Goal: Task Accomplishment & Management: Manage account settings

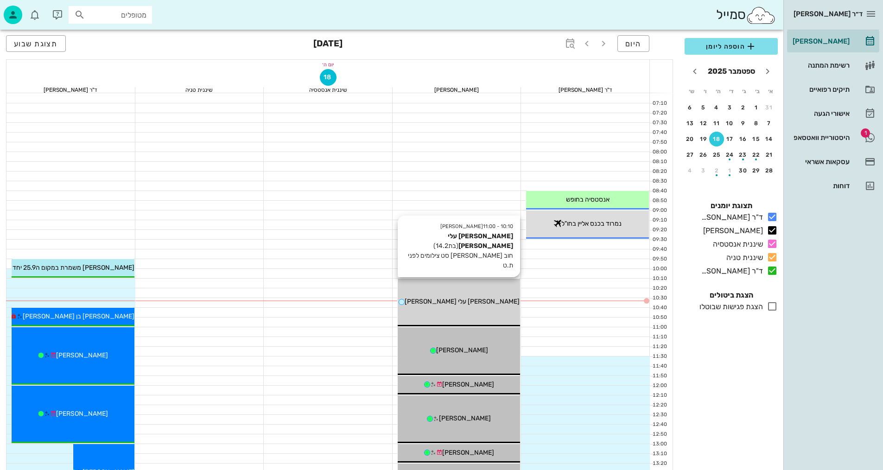
click at [481, 300] on div "[PERSON_NAME] עלי [PERSON_NAME]" at bounding box center [458, 302] width 123 height 10
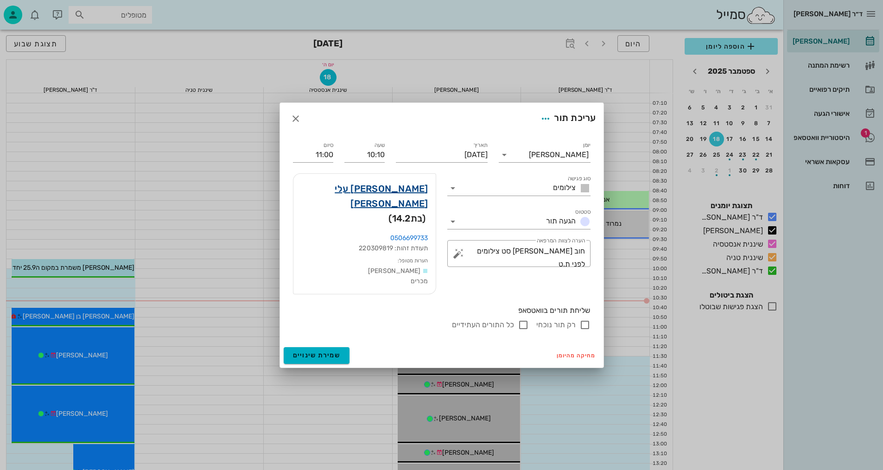
click at [409, 206] on link "[PERSON_NAME] עלי [PERSON_NAME]" at bounding box center [364, 196] width 127 height 30
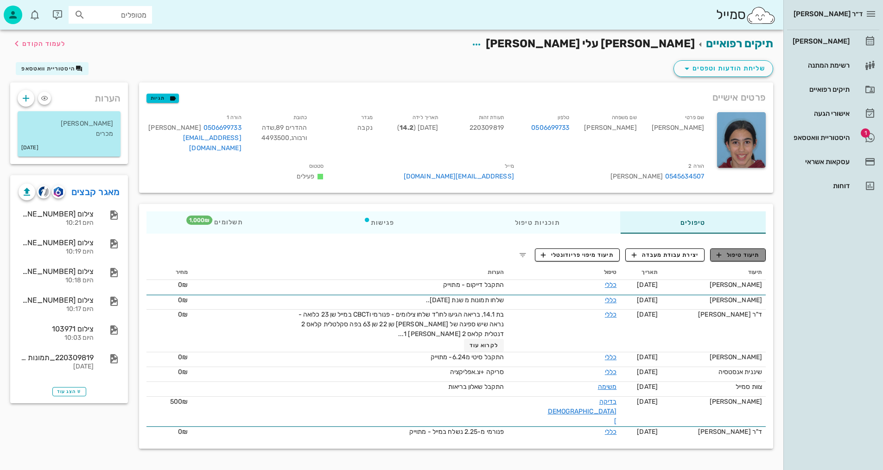
click at [747, 251] on span "תיעוד טיפול" at bounding box center [737, 255] width 43 height 8
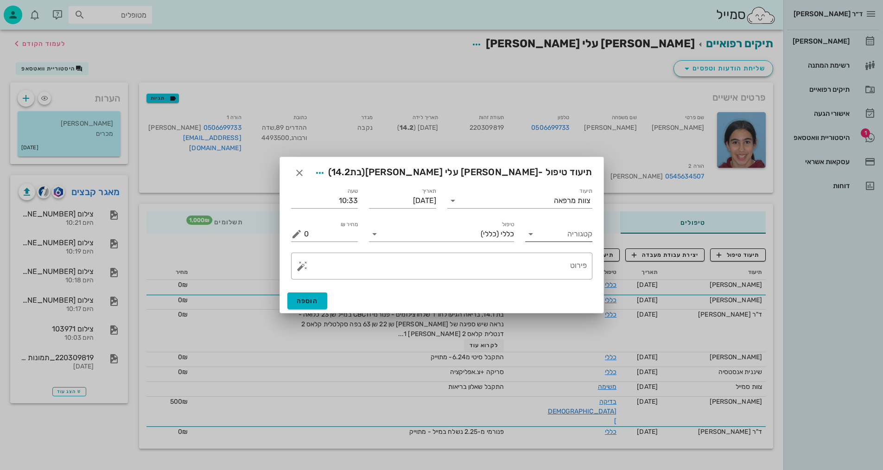
click at [567, 236] on input "קטגוריה" at bounding box center [566, 234] width 52 height 15
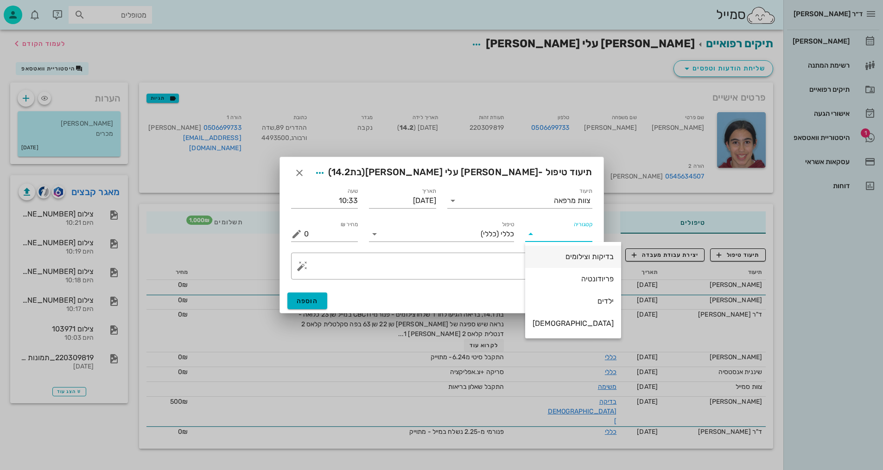
drag, startPoint x: 562, startPoint y: 260, endPoint x: 536, endPoint y: 256, distance: 27.1
click at [562, 260] on div "בדיקות וצילומים" at bounding box center [572, 256] width 81 height 9
type input "בדיקות וצילומים"
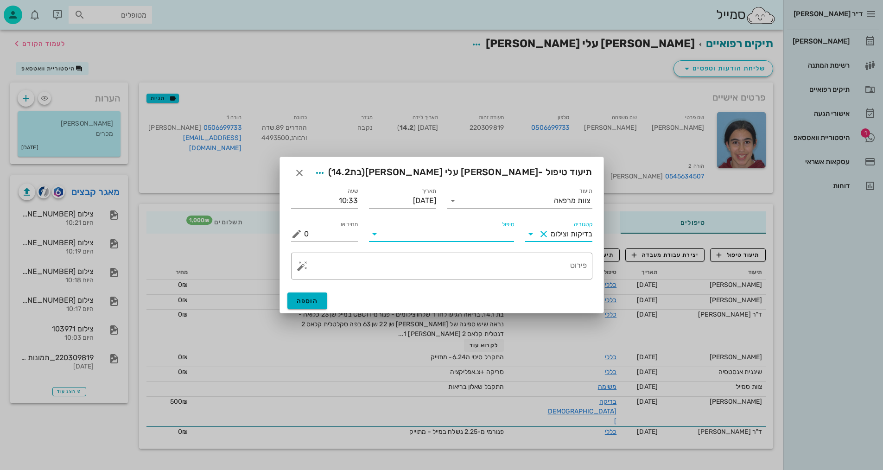
click at [490, 240] on input "טיפול" at bounding box center [448, 234] width 132 height 15
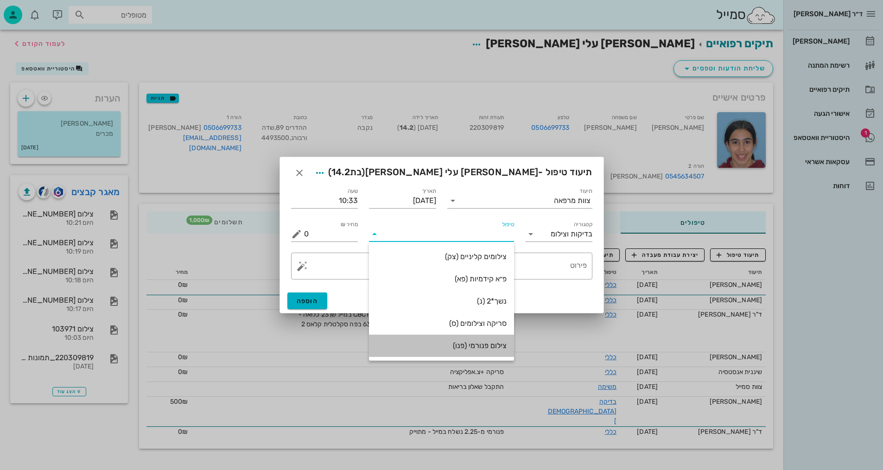
click at [481, 347] on div "צילום פנורמי (פנו)" at bounding box center [441, 345] width 130 height 9
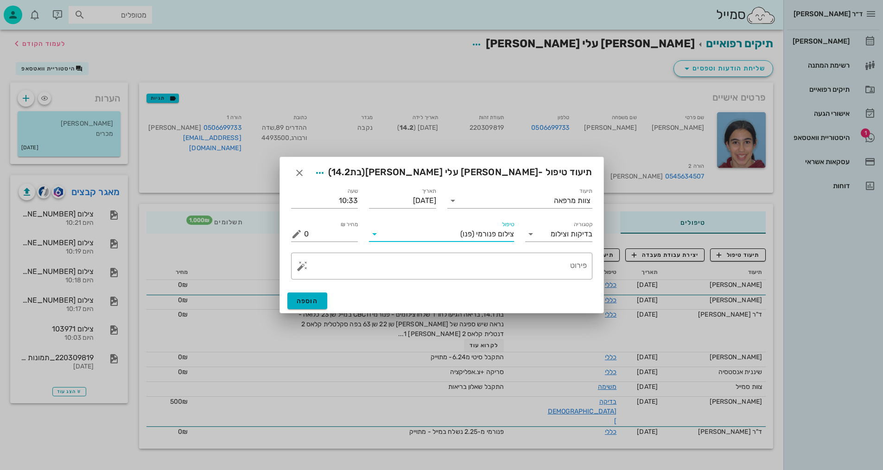
click at [487, 234] on span "צילום פנורמי" at bounding box center [495, 234] width 38 height 8
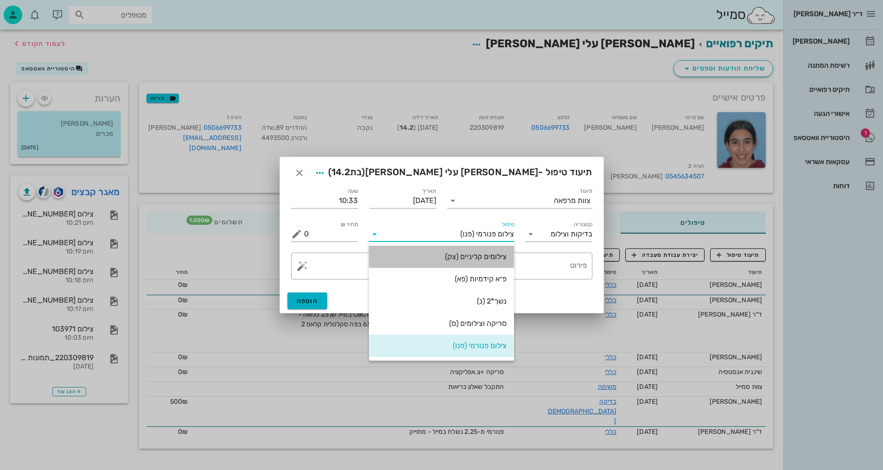
click at [498, 255] on div "צילומים קליניים (צק)" at bounding box center [441, 256] width 130 height 9
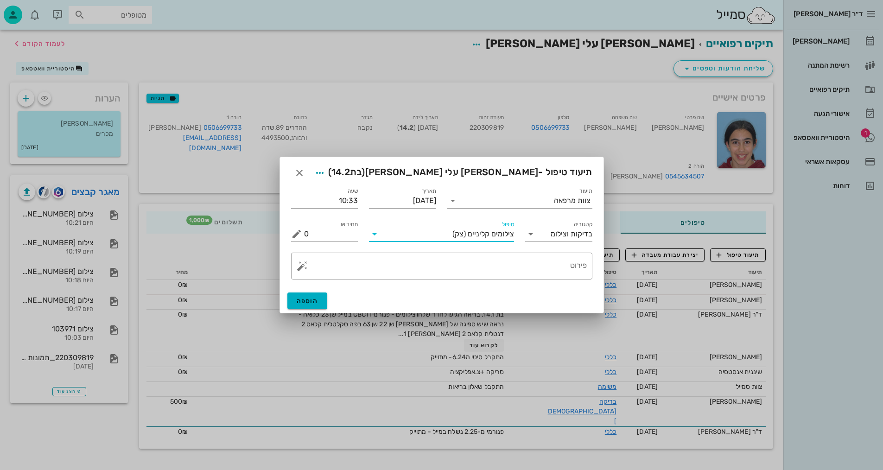
click at [505, 240] on div "צילומים קליניים (צק)" at bounding box center [448, 234] width 132 height 15
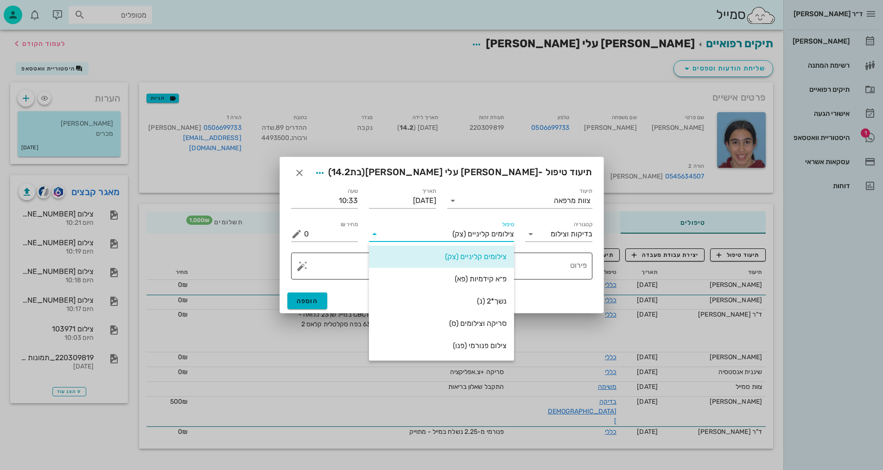
click at [498, 276] on div "פ״א קידמיות (פא)" at bounding box center [441, 278] width 130 height 9
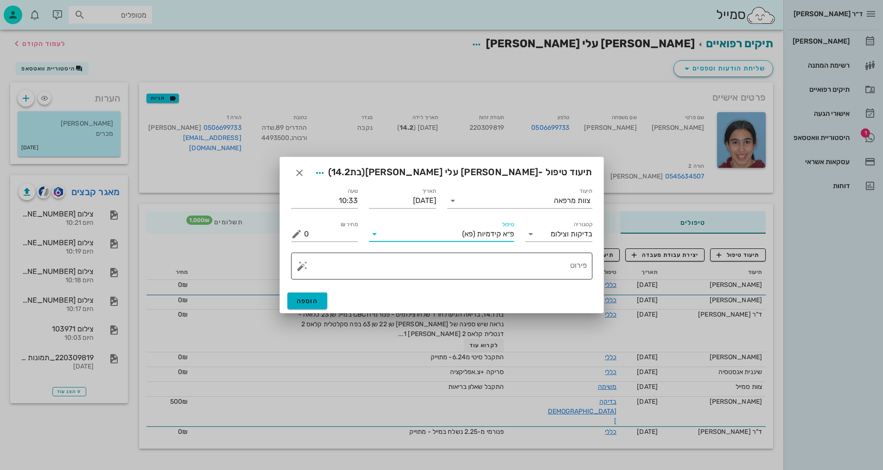
click at [578, 259] on div "פירוט" at bounding box center [445, 265] width 283 height 27
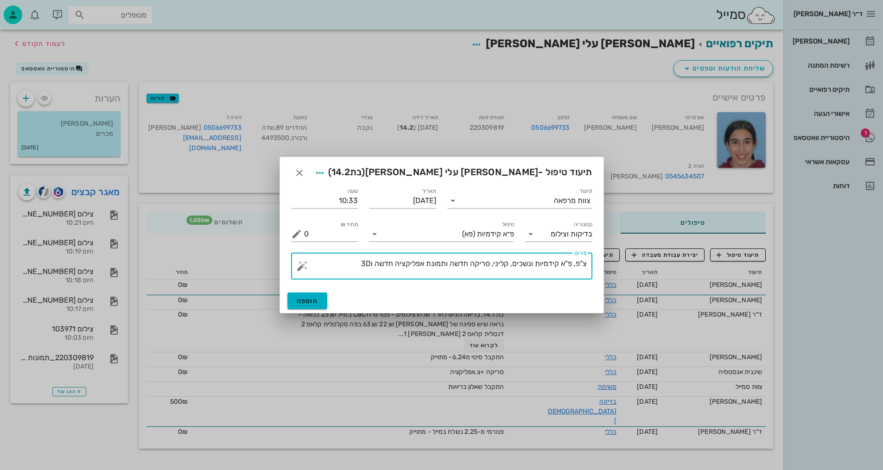
type textarea "צ"פ, פ"א קידמיות ונשכים, קליני, סריקה חדשה ותמונת אפליקציה חדשה ו3D"
click at [320, 295] on button "הוספה" at bounding box center [307, 300] width 40 height 17
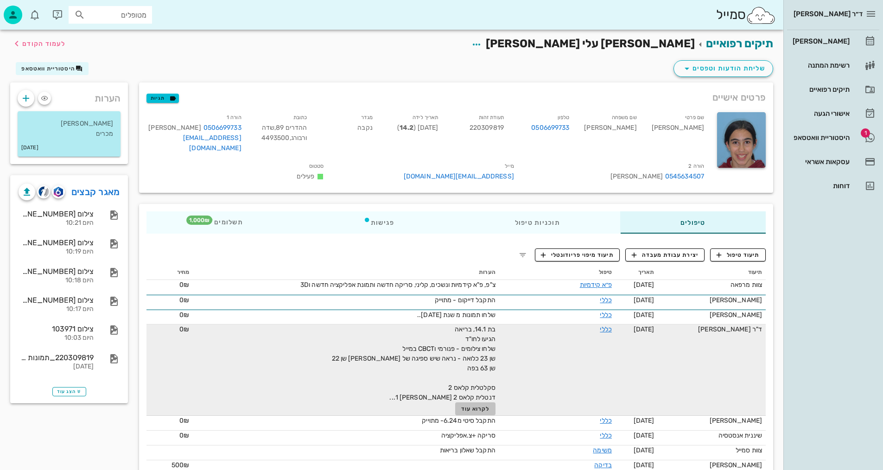
click at [486, 405] on span "לקרוא עוד" at bounding box center [475, 408] width 29 height 6
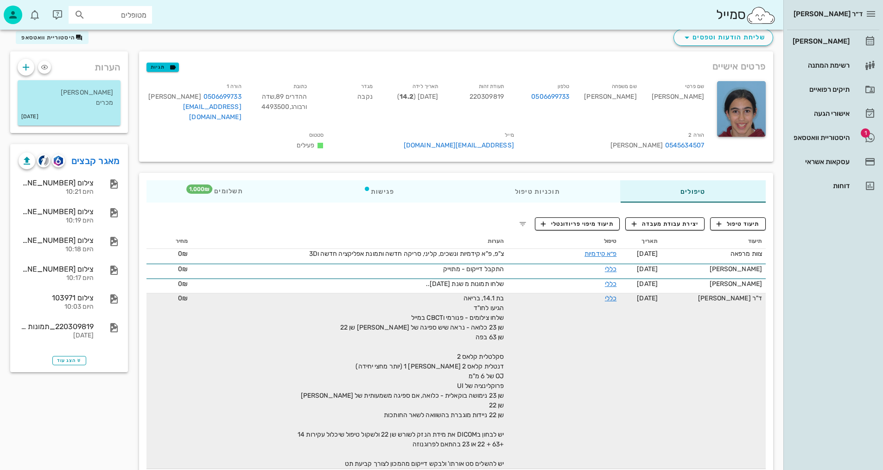
scroll to position [46, 0]
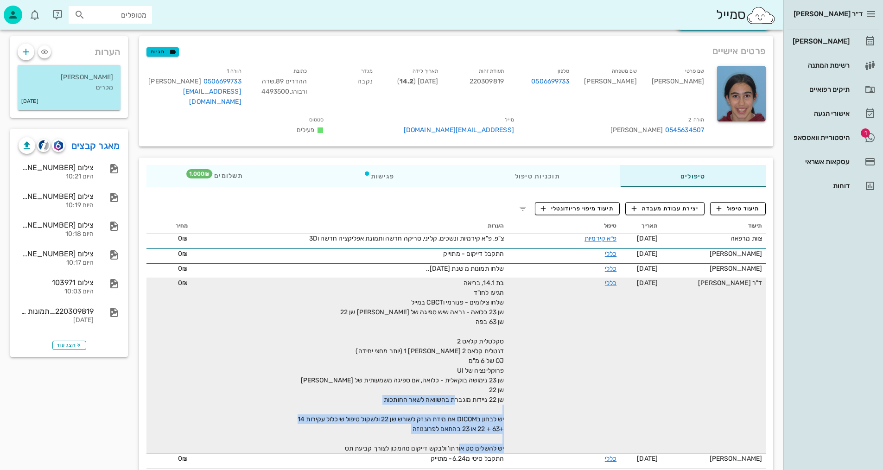
drag, startPoint x: 504, startPoint y: 398, endPoint x: 414, endPoint y: 417, distance: 92.3
click at [392, 427] on span "בת 14.1, בריאה הגיעו לחו"ד שלחו צילומים - פנורמי וCBCT במייל שן 23 כלואה - נראה…" at bounding box center [400, 365] width 206 height 173
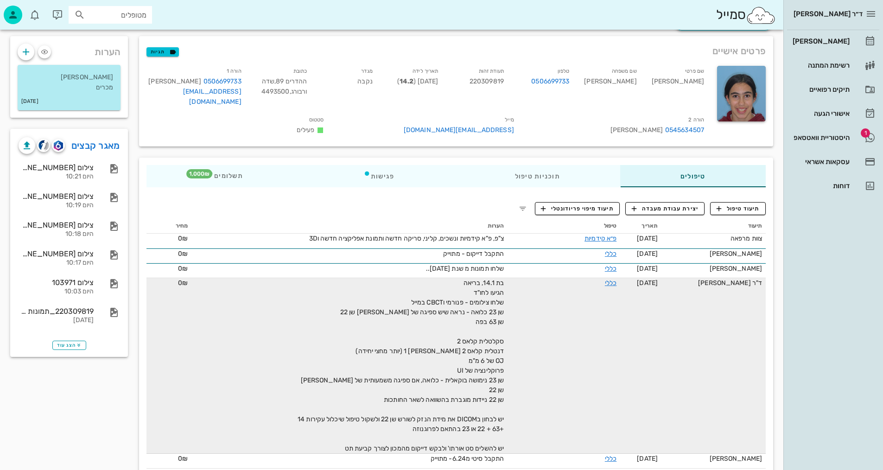
click at [437, 382] on span "בת 14.1, בריאה הגיעו לחו"ד שלחו צילומים - פנורמי וCBCT במייל שן 23 כלואה - נראה…" at bounding box center [400, 365] width 206 height 173
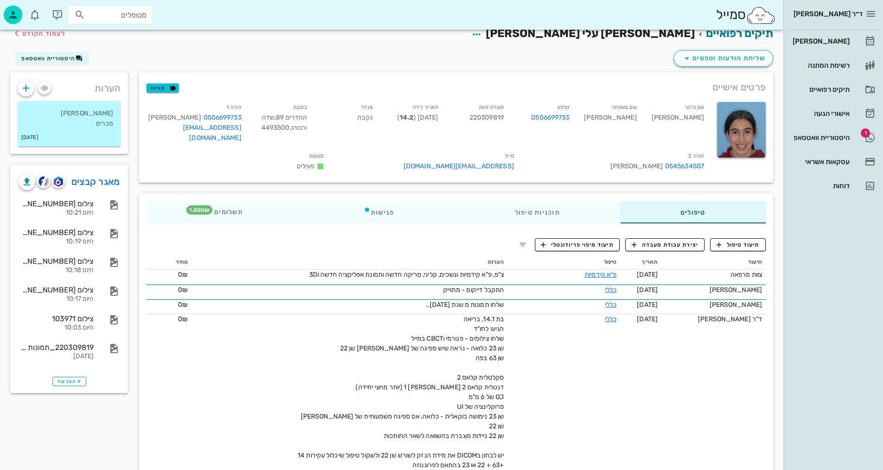
scroll to position [0, 0]
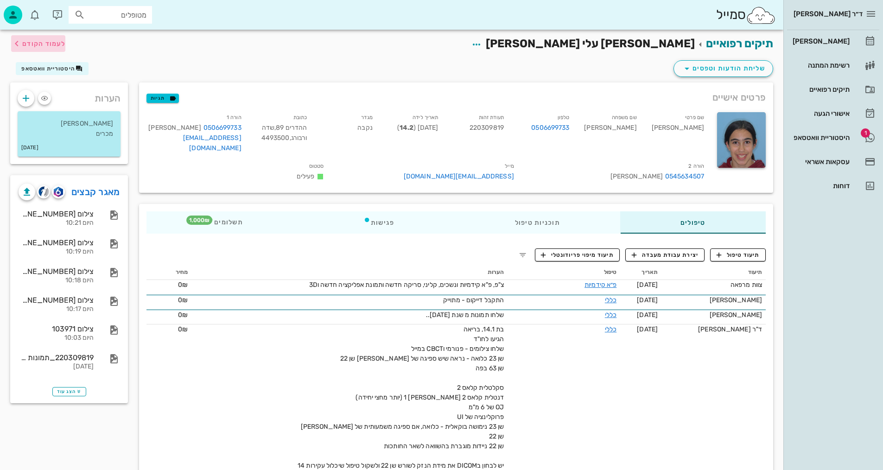
click at [53, 38] on button "לעמוד הקודם" at bounding box center [38, 43] width 54 height 17
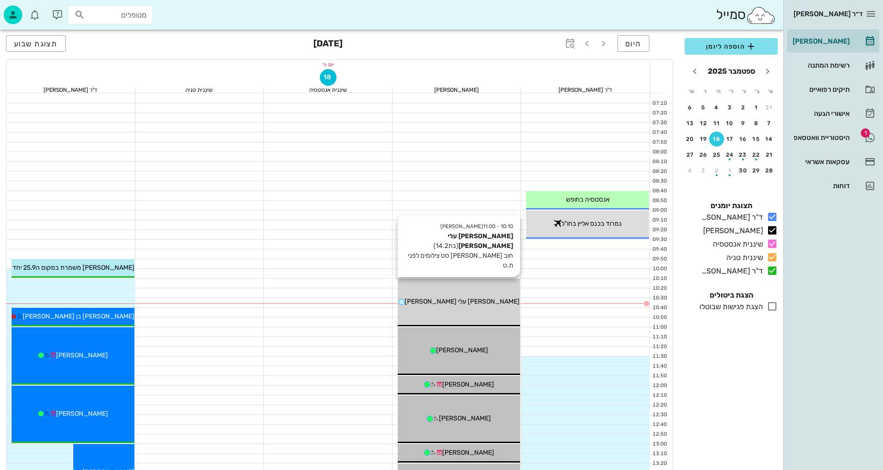
click at [498, 305] on div "[PERSON_NAME] עלי [PERSON_NAME]" at bounding box center [458, 302] width 123 height 10
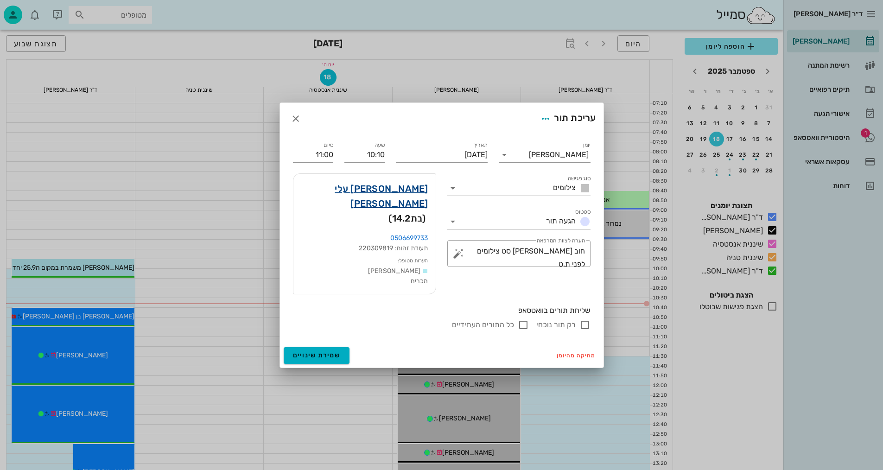
click at [424, 206] on link "[PERSON_NAME] עלי [PERSON_NAME]" at bounding box center [364, 196] width 127 height 30
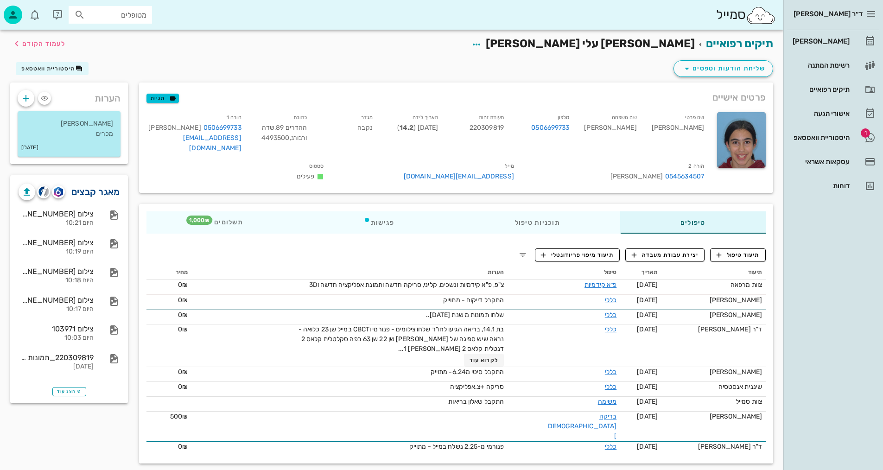
click at [96, 187] on link "מאגר קבצים" at bounding box center [95, 191] width 49 height 15
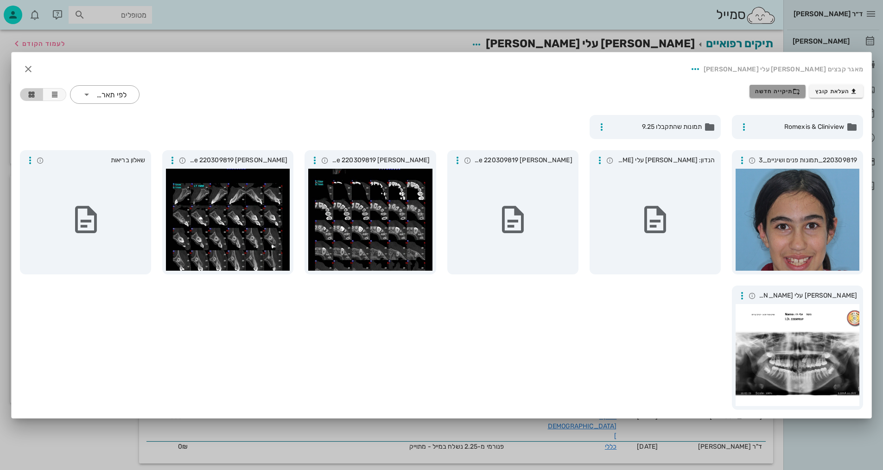
click at [772, 89] on span "תיקייה חדשה" at bounding box center [777, 91] width 45 height 7
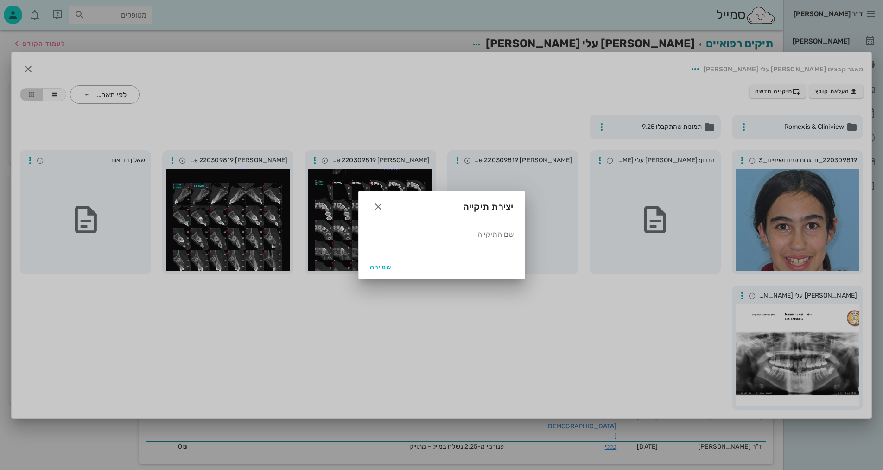
click at [476, 235] on input "שם התיקייה" at bounding box center [442, 234] width 144 height 15
type input "9.2025"
click at [379, 271] on span "שמירה" at bounding box center [381, 267] width 22 height 8
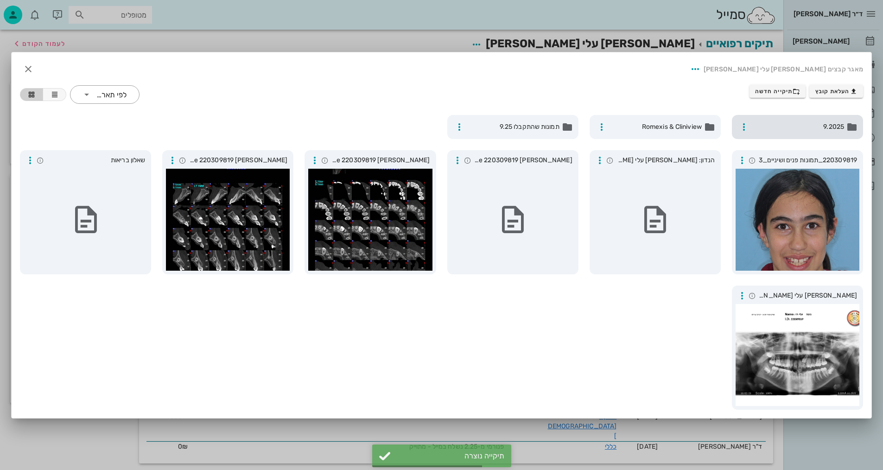
click at [821, 129] on span "9.2025" at bounding box center [797, 127] width 91 height 10
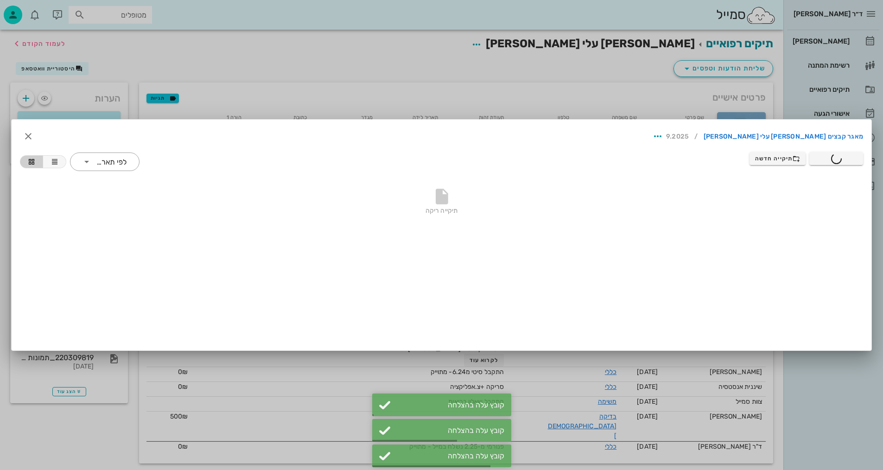
click at [540, 67] on div at bounding box center [441, 235] width 883 height 470
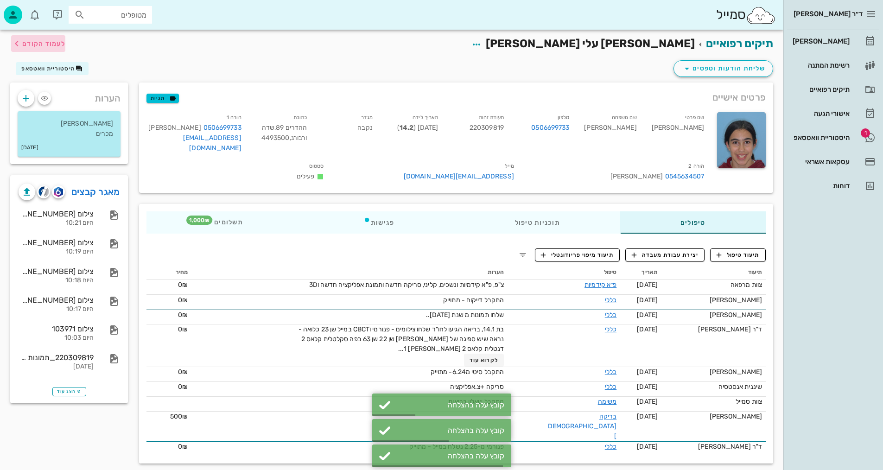
click at [47, 47] on span "לעמוד הקודם" at bounding box center [38, 43] width 54 height 11
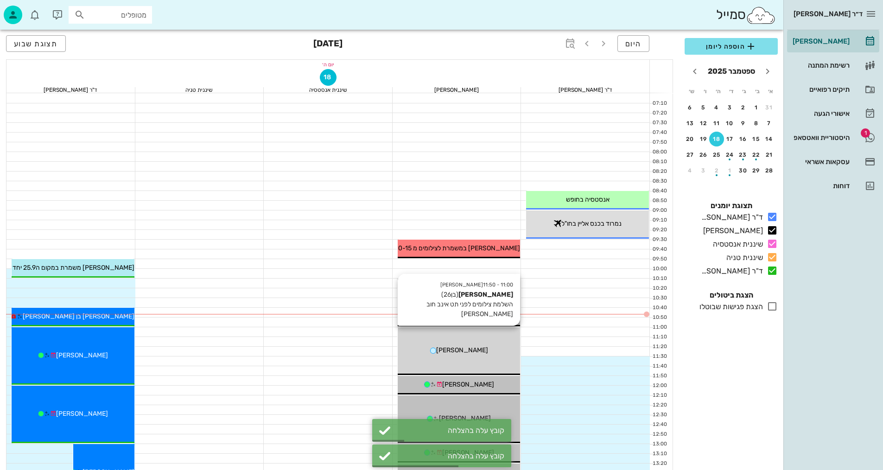
click at [468, 357] on div "11:00 - 11:50 [PERSON_NAME] (בן 26 ) השלמת צילומים לפני תט אינב חוב [PERSON_NAM…" at bounding box center [458, 351] width 123 height 48
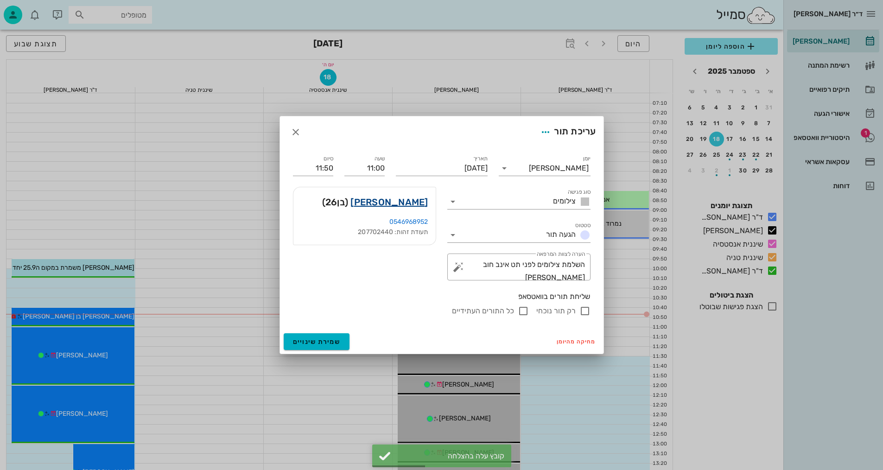
click at [409, 198] on link "[PERSON_NAME]" at bounding box center [388, 202] width 77 height 15
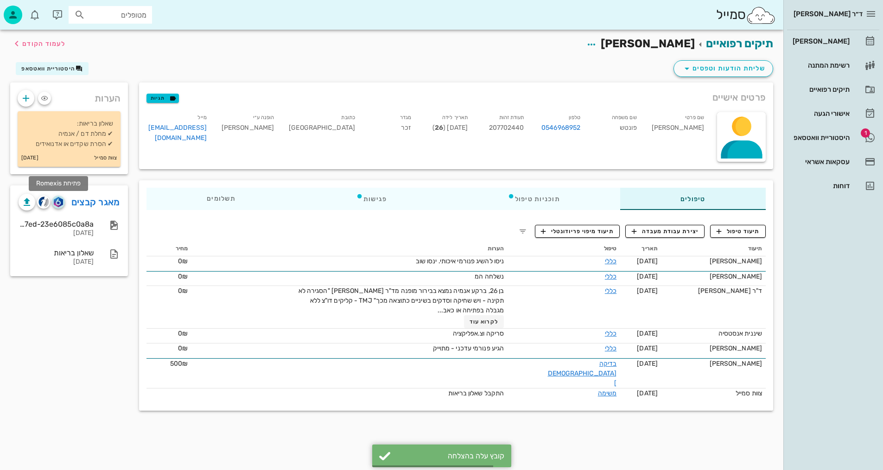
click at [62, 202] on img "button" at bounding box center [58, 202] width 9 height 10
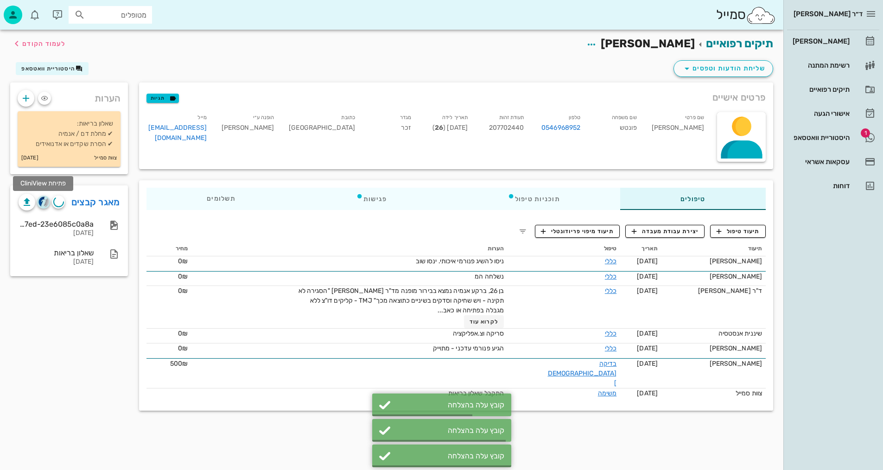
click at [44, 201] on img "button" at bounding box center [43, 201] width 11 height 11
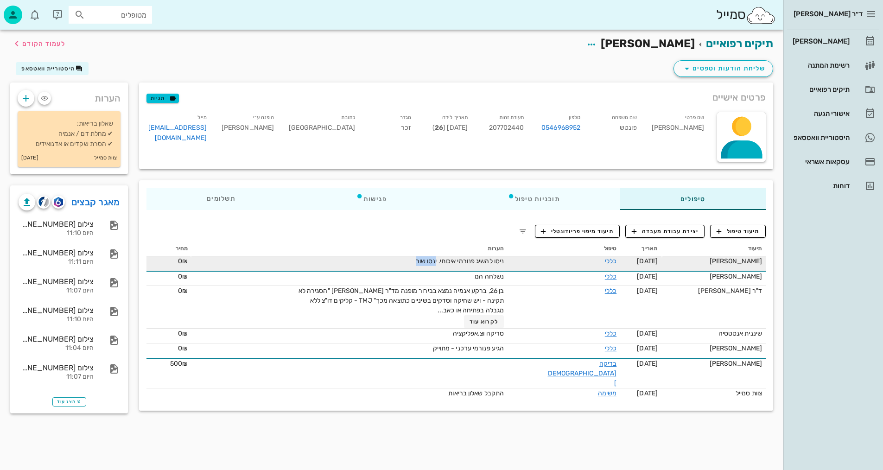
drag, startPoint x: 444, startPoint y: 261, endPoint x: 419, endPoint y: 259, distance: 24.6
click at [419, 259] on div "ניסו להשיג פנורמי איכותי. ינסו שוב" at bounding box center [399, 261] width 208 height 10
click at [440, 261] on span "ניסו להשיג פנורמי איכותי. ינסו שוב" at bounding box center [460, 261] width 88 height 8
click at [462, 261] on span "ניסו להשיג פנורמי איכותי. ינסו שוב" at bounding box center [460, 261] width 88 height 8
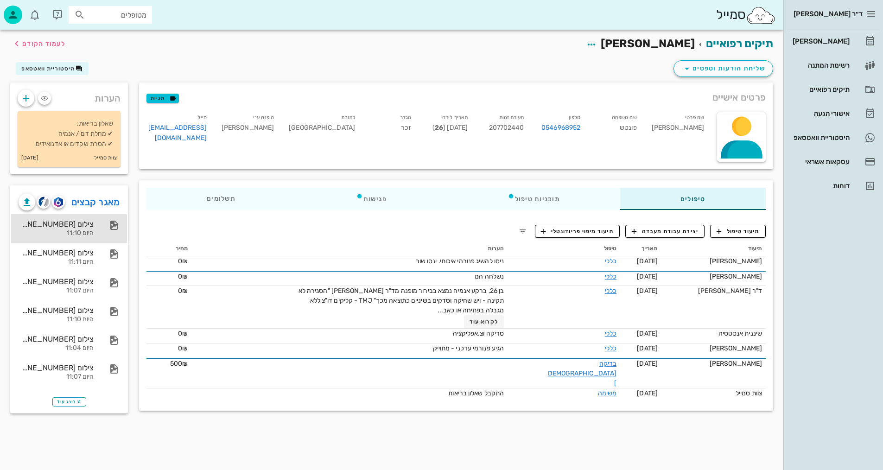
click at [79, 221] on div "צילום [PHONE_NUMBER][DATE]" at bounding box center [56, 224] width 75 height 9
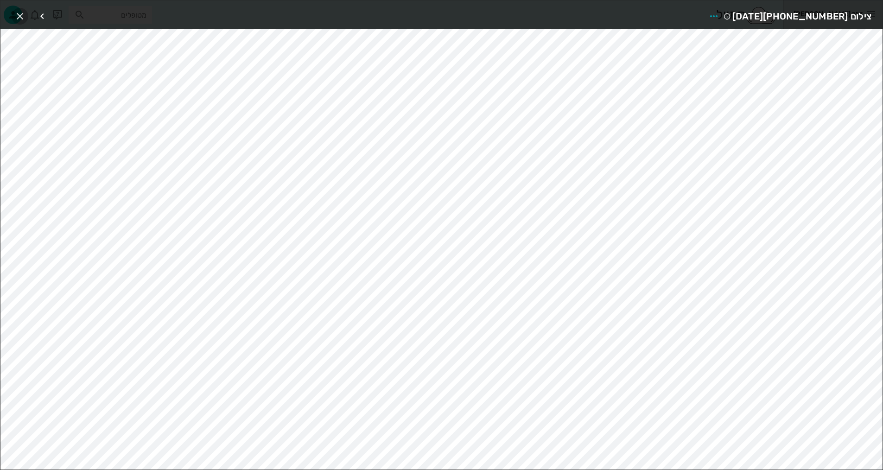
click at [13, 18] on span "button" at bounding box center [20, 16] width 17 height 11
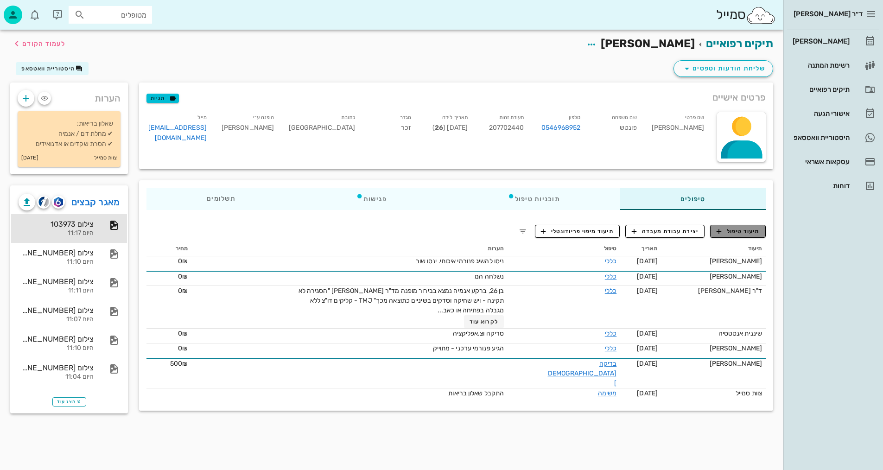
click at [755, 233] on span "תיעוד טיפול" at bounding box center [737, 231] width 43 height 8
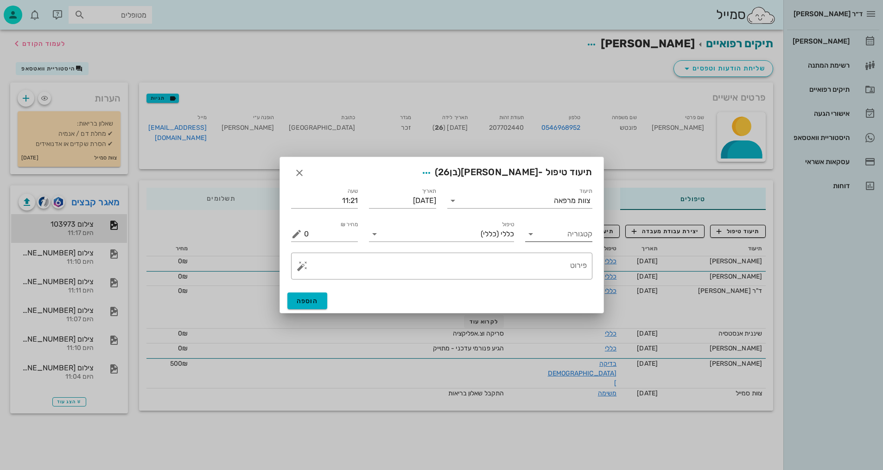
click at [574, 233] on input "קטגוריה" at bounding box center [566, 234] width 52 height 15
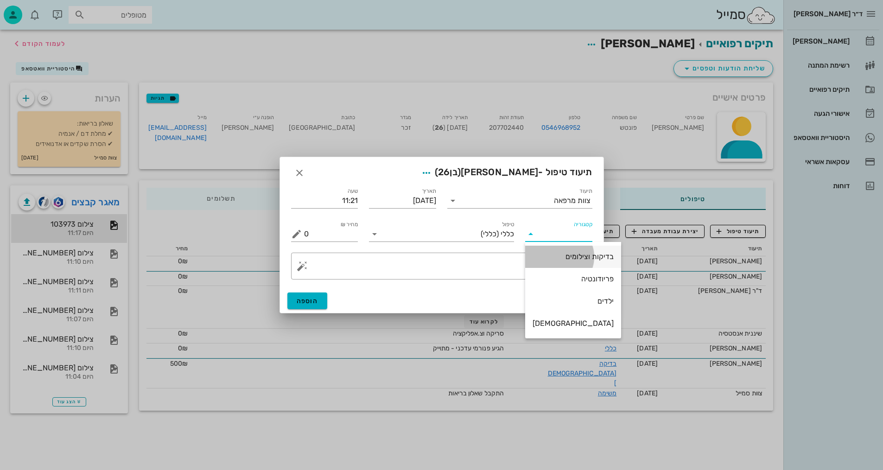
click at [570, 256] on div "בדיקות וצילומים" at bounding box center [572, 256] width 81 height 9
type input "בדיקות וצילומים"
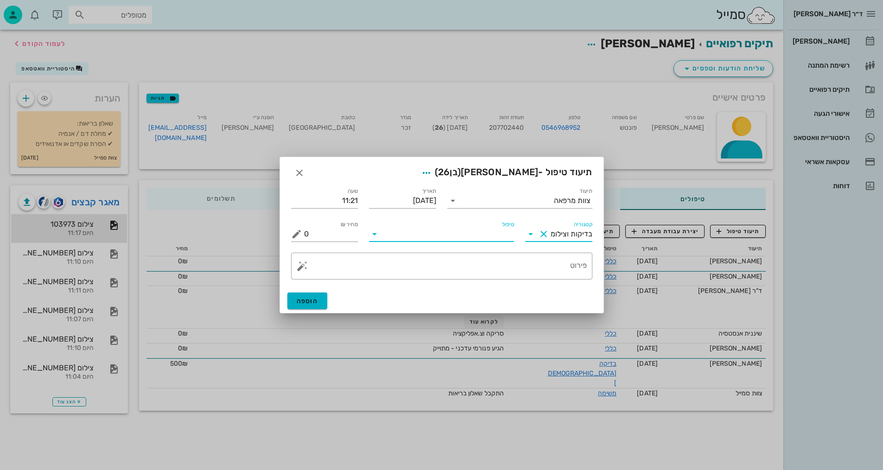
click at [496, 234] on input "טיפול" at bounding box center [448, 234] width 132 height 15
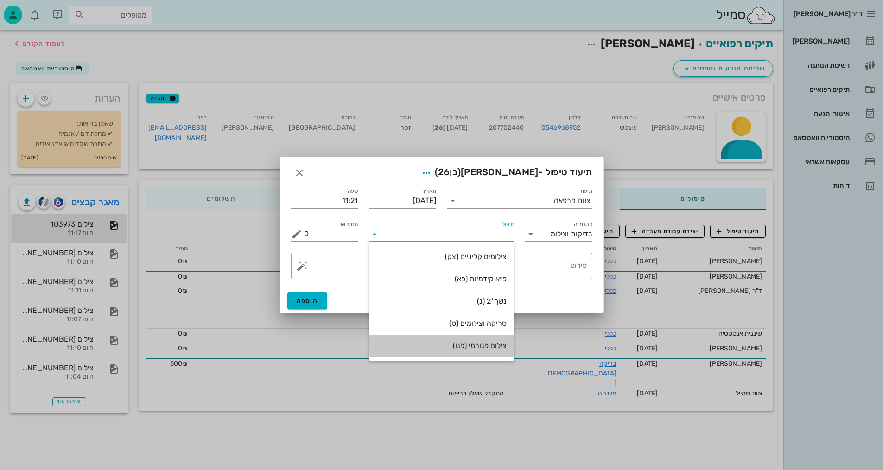
click at [486, 345] on div "צילום פנורמי (פנו)" at bounding box center [441, 345] width 130 height 9
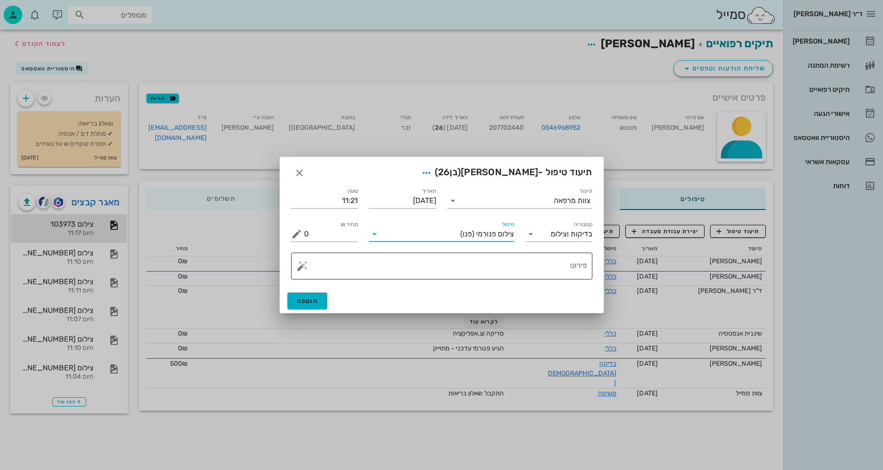
click at [560, 272] on textarea "פירוט" at bounding box center [445, 268] width 283 height 22
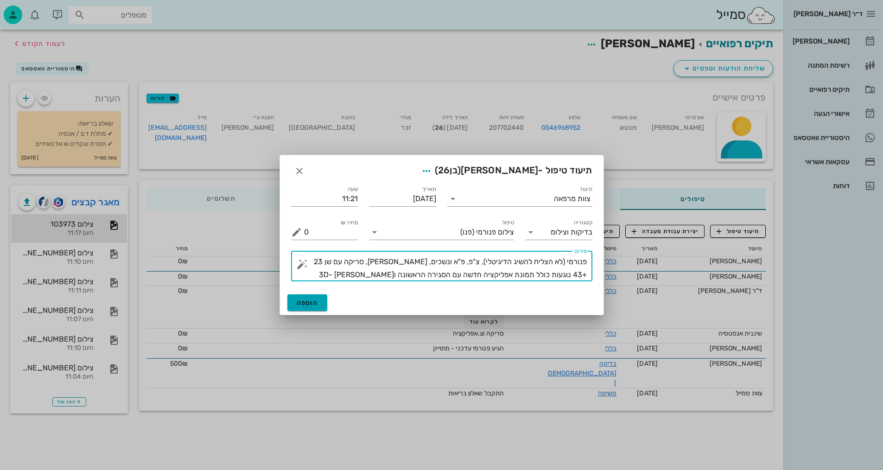
type textarea "פנורמי (לא הצליח להשיג הדיגיטלי), צ"פ, פ"א ונשכים, [PERSON_NAME], סריקה עם שן 2…"
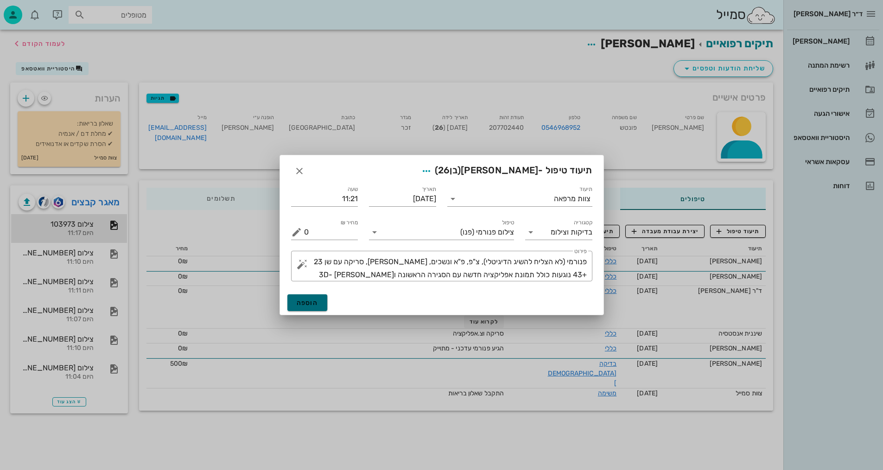
click at [323, 305] on button "הוספה" at bounding box center [307, 302] width 40 height 17
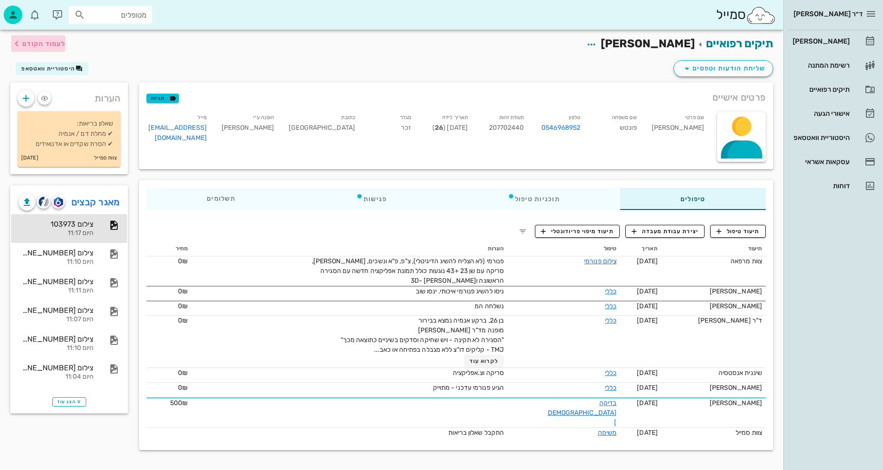
click at [49, 42] on span "לעמוד הקודם" at bounding box center [43, 44] width 43 height 8
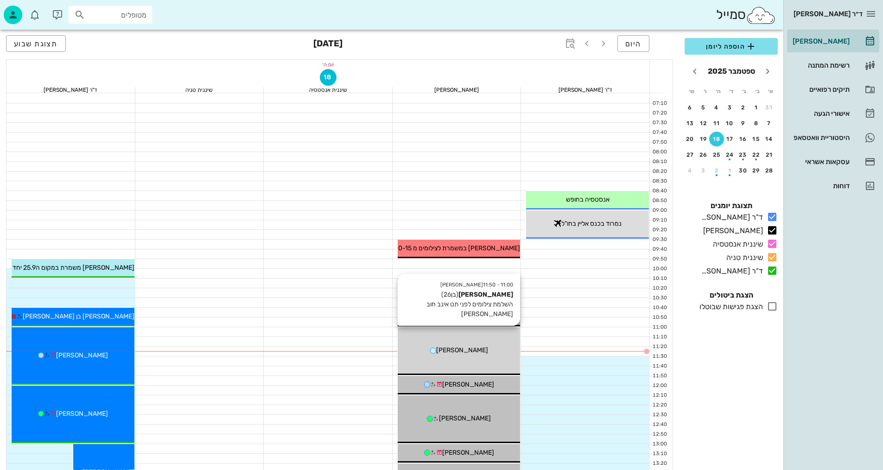
click at [473, 353] on span "[PERSON_NAME]" at bounding box center [462, 350] width 52 height 8
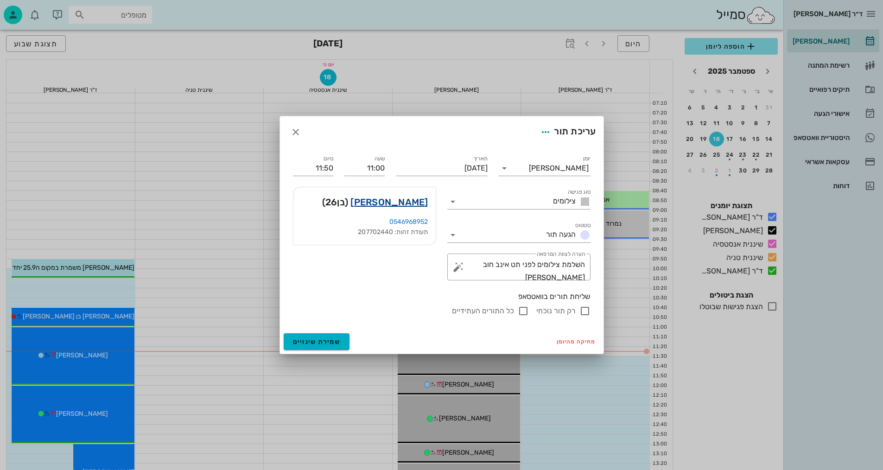
click at [416, 201] on link "[PERSON_NAME]" at bounding box center [388, 202] width 77 height 15
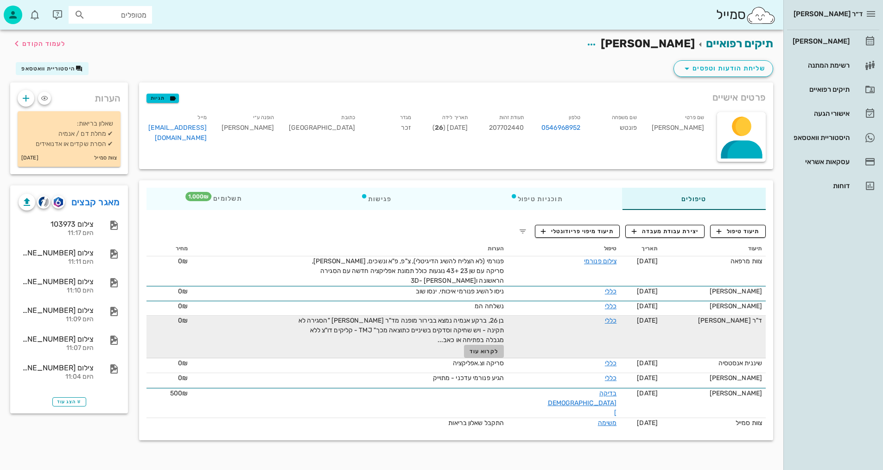
click at [498, 348] on span "לקרוא עוד" at bounding box center [483, 351] width 29 height 6
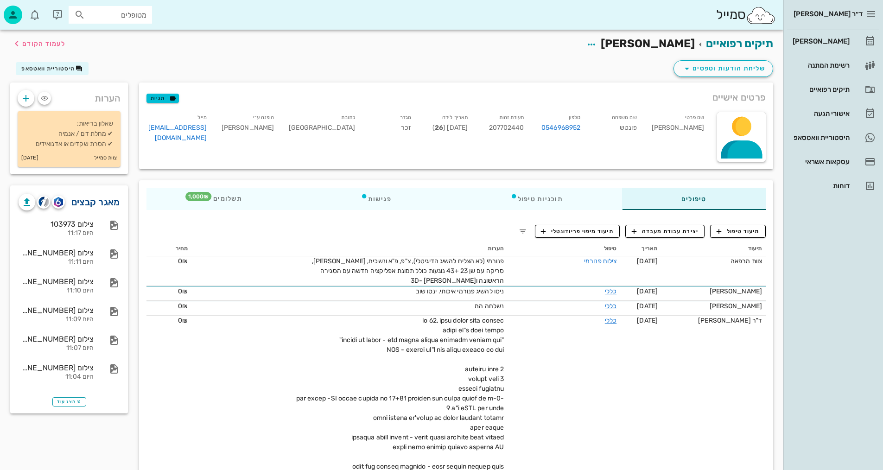
click at [79, 205] on link "מאגר קבצים" at bounding box center [95, 202] width 49 height 15
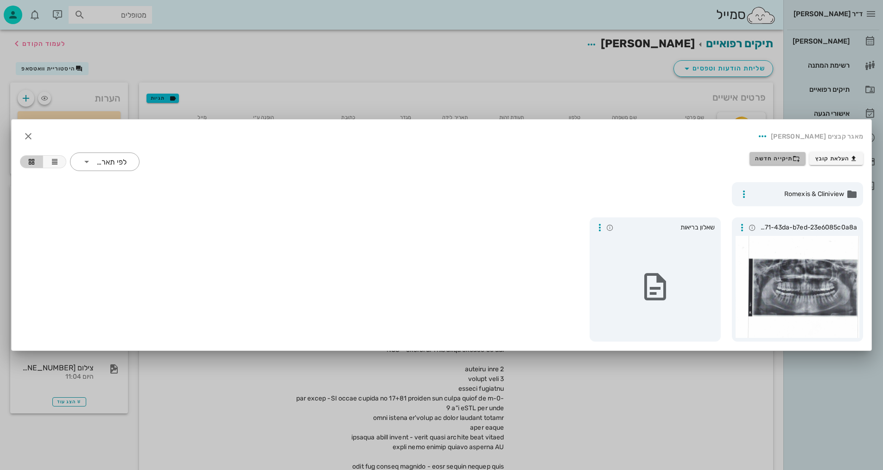
click at [781, 160] on span "תיקייה חדשה" at bounding box center [777, 158] width 45 height 7
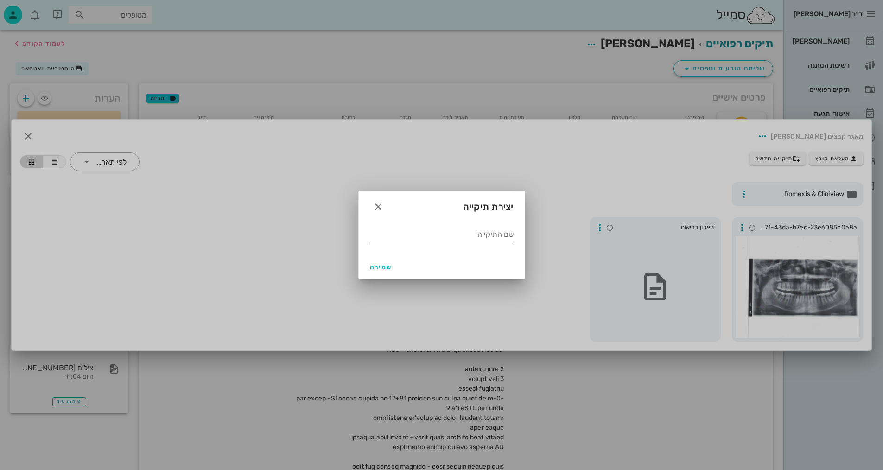
drag, startPoint x: 429, startPoint y: 238, endPoint x: 433, endPoint y: 230, distance: 8.9
click at [429, 237] on input "שם התיקייה" at bounding box center [442, 234] width 144 height 15
type input "9.2025"
click at [380, 265] on span "שמירה" at bounding box center [381, 267] width 22 height 8
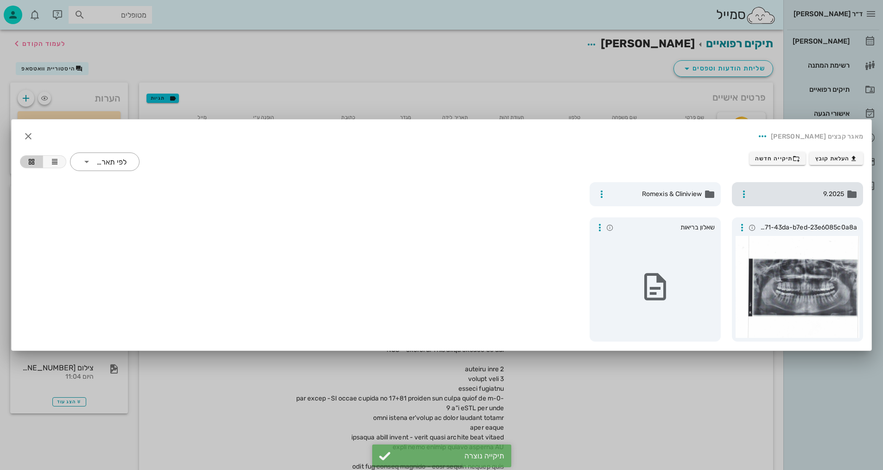
click at [786, 190] on span "9.2025" at bounding box center [797, 194] width 91 height 10
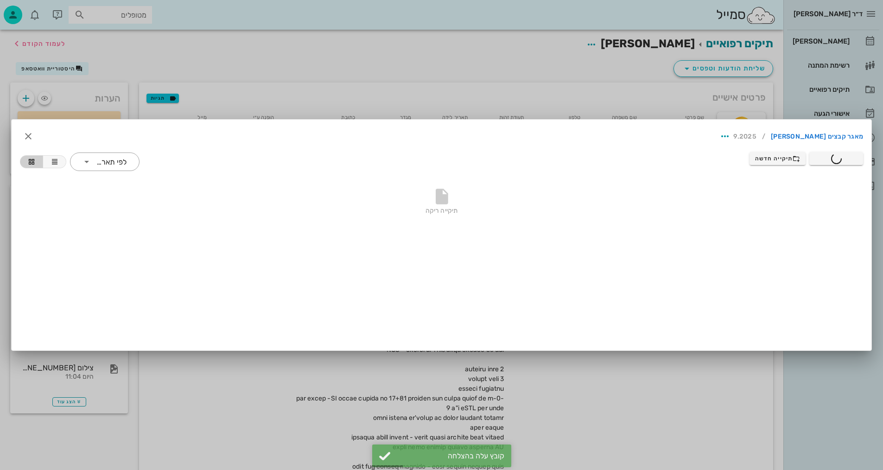
click at [105, 38] on div at bounding box center [441, 235] width 883 height 470
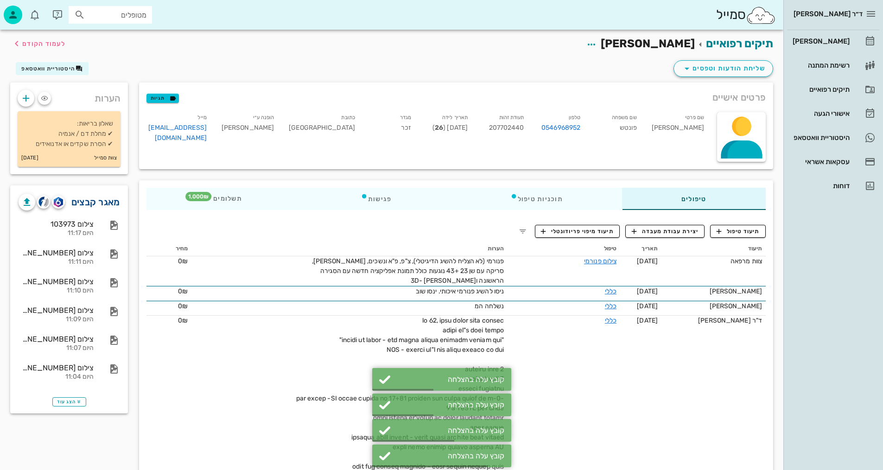
click at [95, 199] on link "מאגר קבצים" at bounding box center [95, 202] width 49 height 15
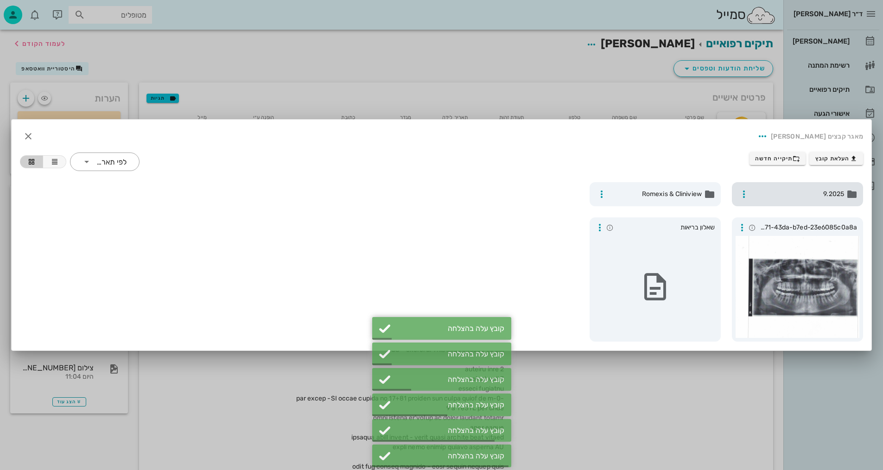
click at [815, 189] on span "9.2025" at bounding box center [797, 194] width 91 height 10
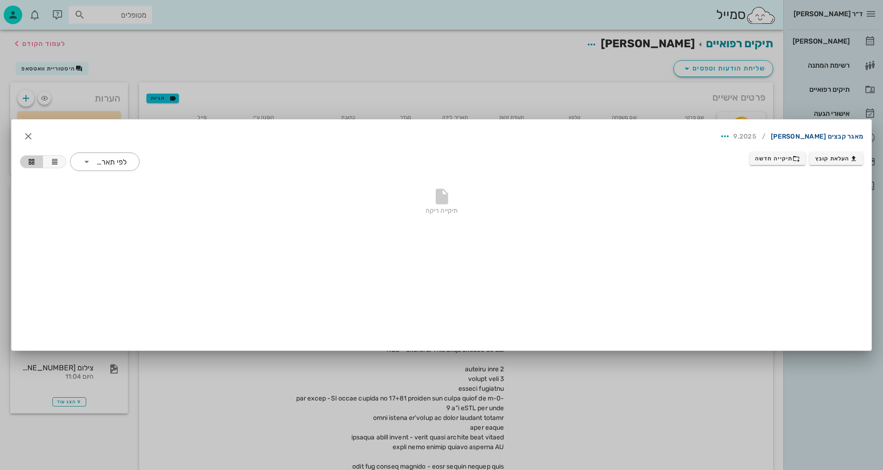
click at [853, 131] on link "מאגר קבצים [PERSON_NAME]" at bounding box center [816, 136] width 92 height 15
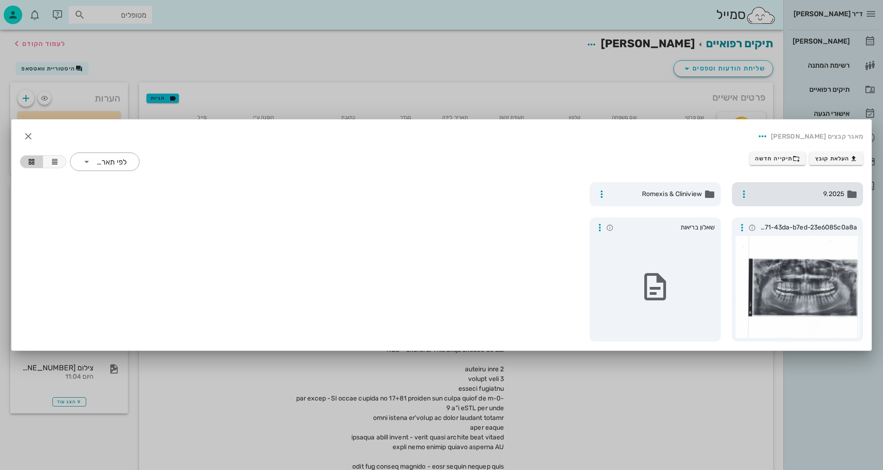
click at [802, 196] on span "9.2025" at bounding box center [797, 194] width 91 height 10
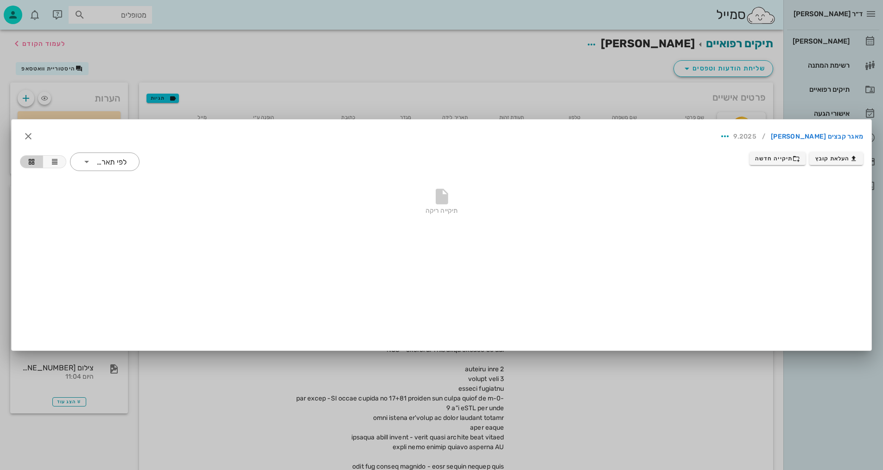
click at [239, 50] on div at bounding box center [441, 235] width 883 height 470
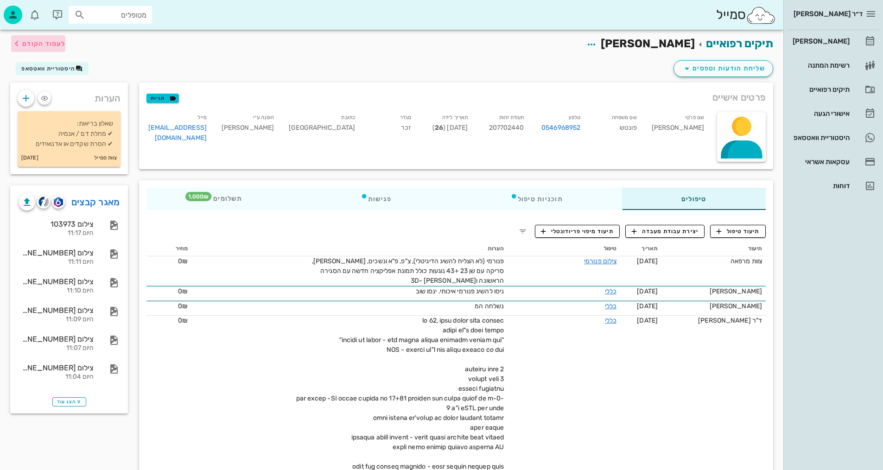
click at [48, 44] on span "לעמוד הקודם" at bounding box center [43, 44] width 43 height 8
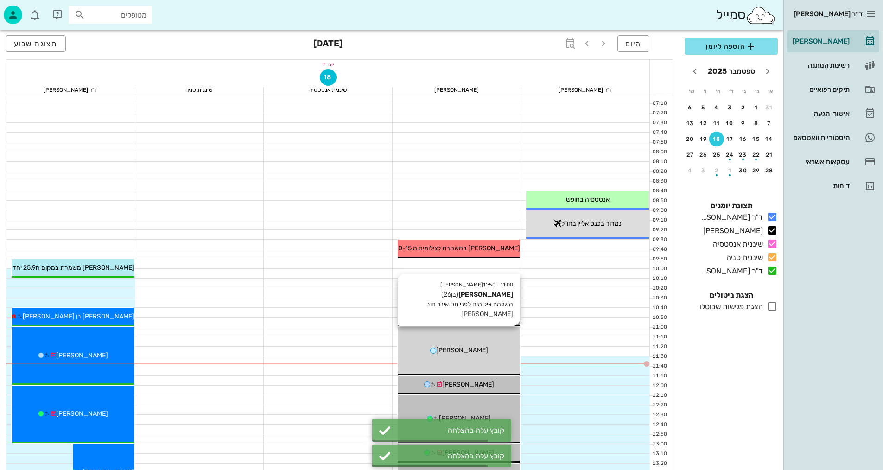
click at [483, 345] on div "11:00 - 11:50 [PERSON_NAME] (בן 26 ) השלמת צילומים לפני תט אינב חוב [PERSON_NAM…" at bounding box center [458, 351] width 123 height 48
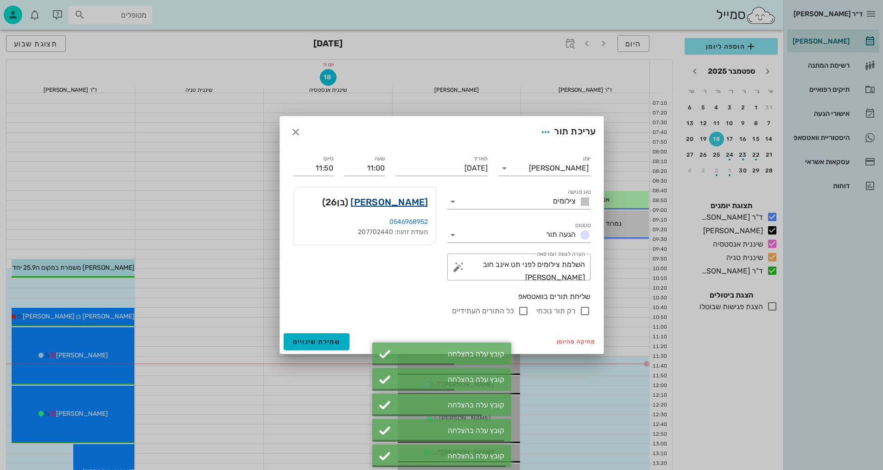
click at [399, 208] on link "[PERSON_NAME]" at bounding box center [388, 202] width 77 height 15
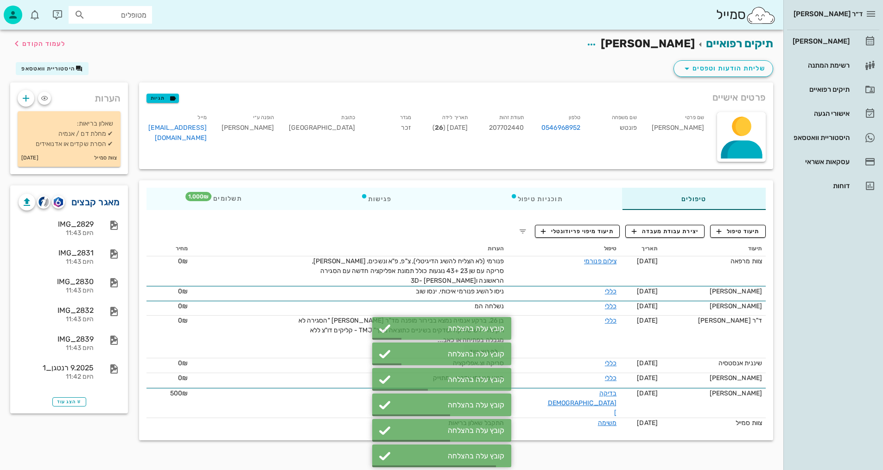
click at [112, 196] on link "מאגר קבצים" at bounding box center [95, 202] width 49 height 15
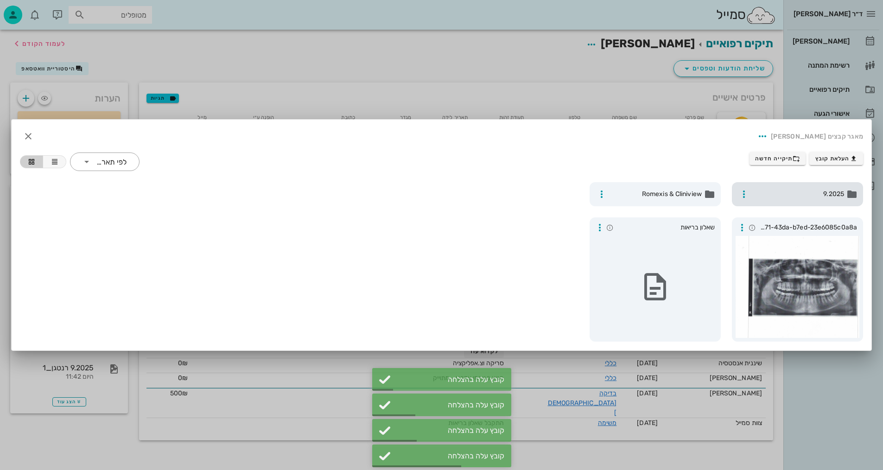
click at [797, 196] on span "9.2025" at bounding box center [797, 194] width 91 height 10
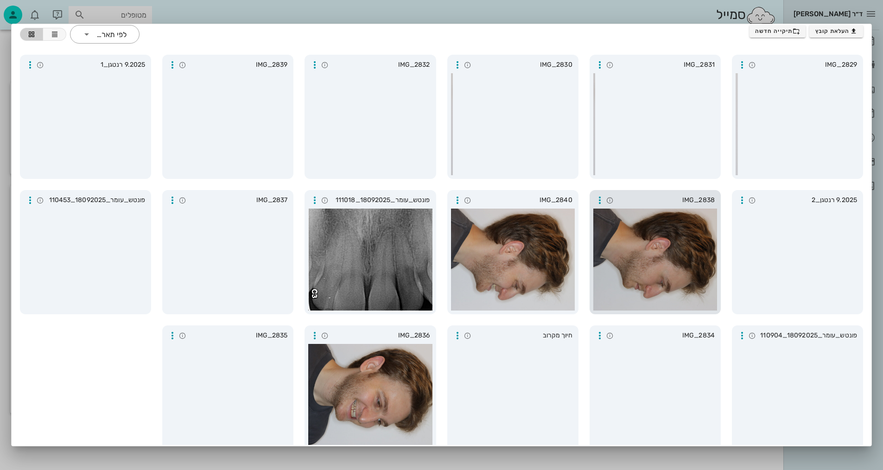
scroll to position [44, 0]
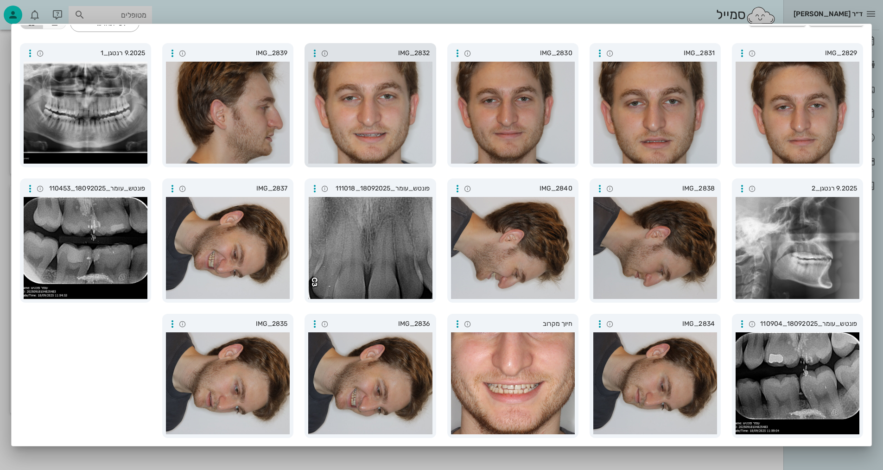
click at [386, 145] on div at bounding box center [370, 113] width 124 height 102
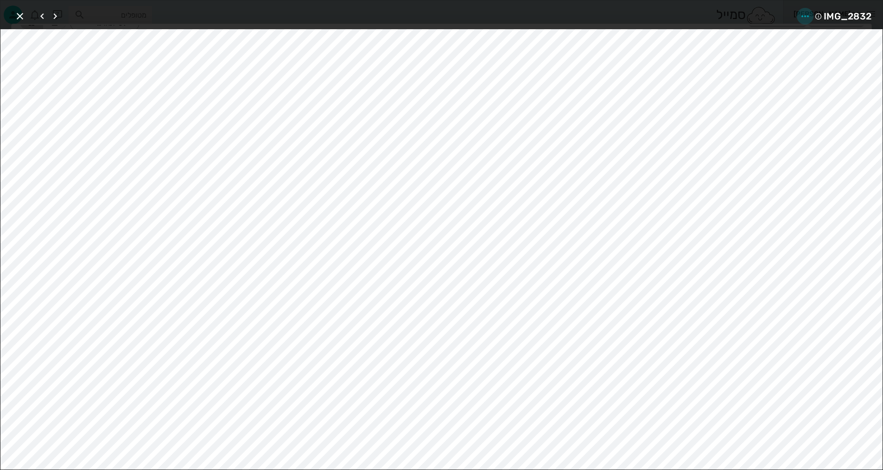
click at [806, 16] on icon "button" at bounding box center [804, 16] width 11 height 11
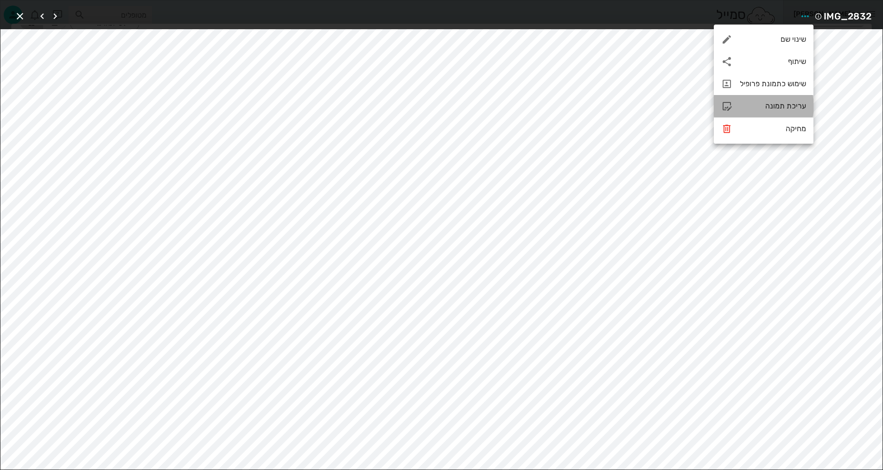
click at [793, 106] on div "עריכת תמונה" at bounding box center [772, 105] width 66 height 9
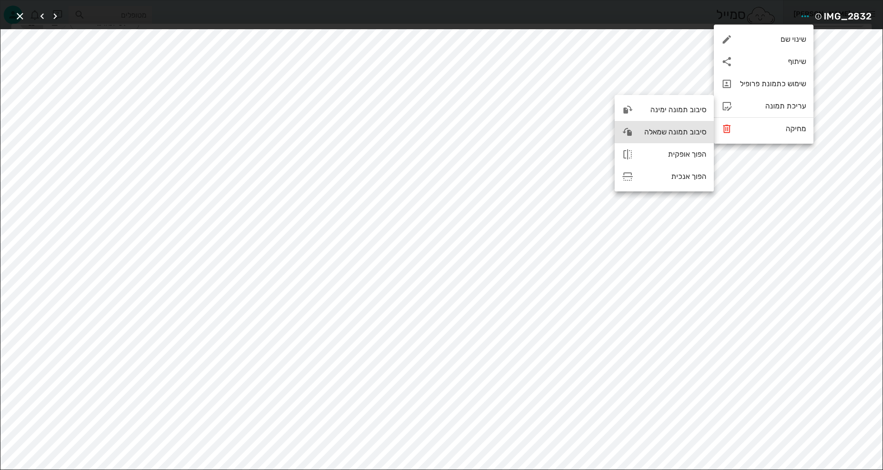
click at [692, 136] on div "סיבוב תמונה שמאלה" at bounding box center [673, 131] width 66 height 9
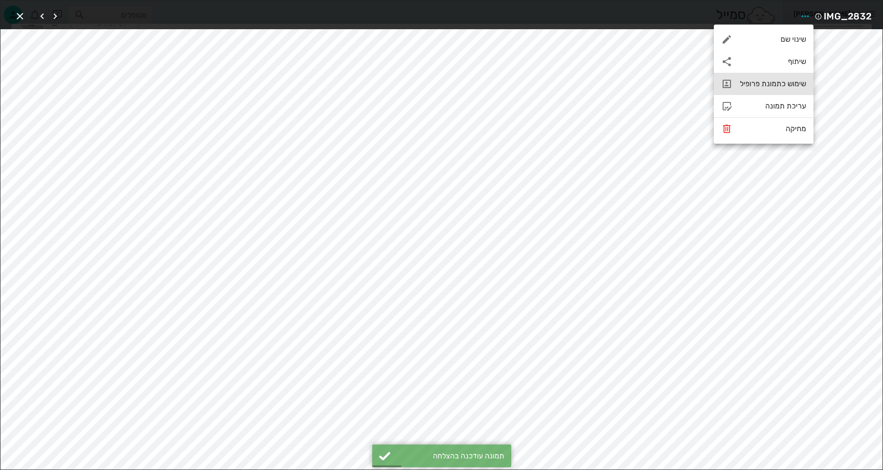
click at [784, 85] on div "שימוש כתמונת פרופיל" at bounding box center [772, 83] width 66 height 9
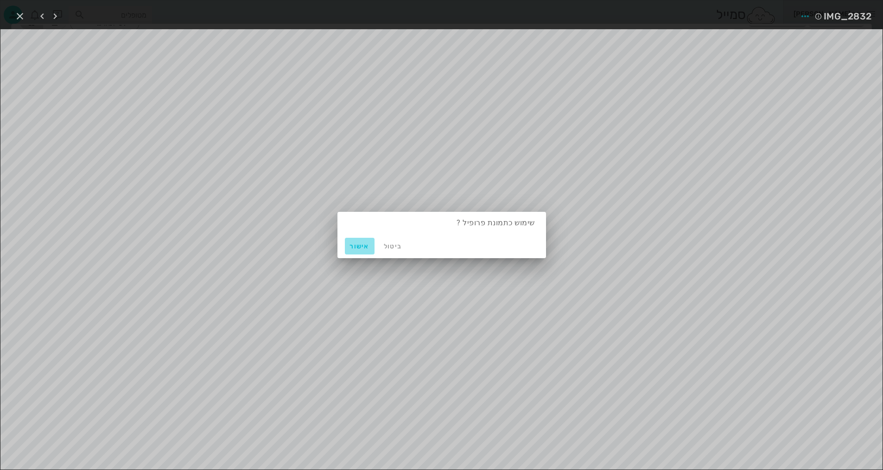
click at [353, 246] on span "אישור" at bounding box center [359, 246] width 22 height 8
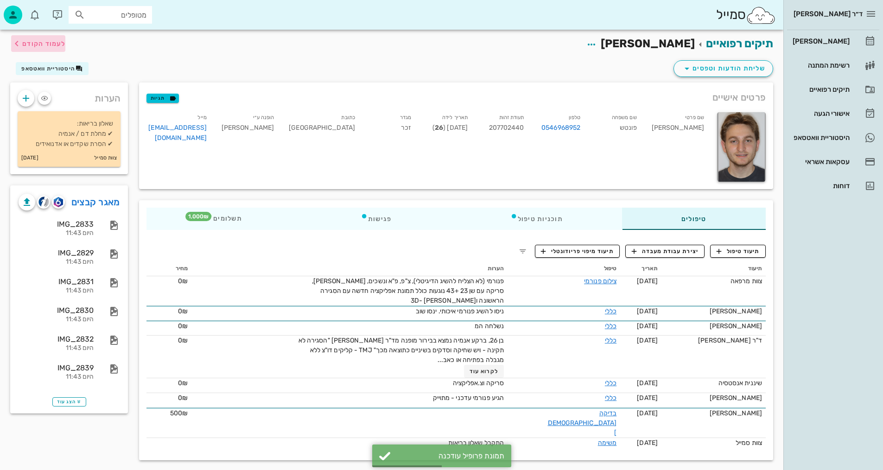
click at [57, 46] on span "לעמוד הקודם" at bounding box center [43, 44] width 43 height 8
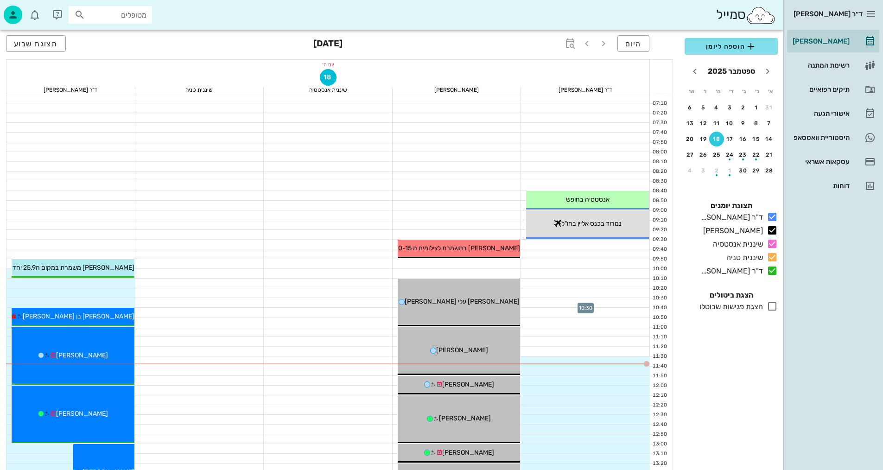
click at [605, 299] on div at bounding box center [585, 302] width 129 height 9
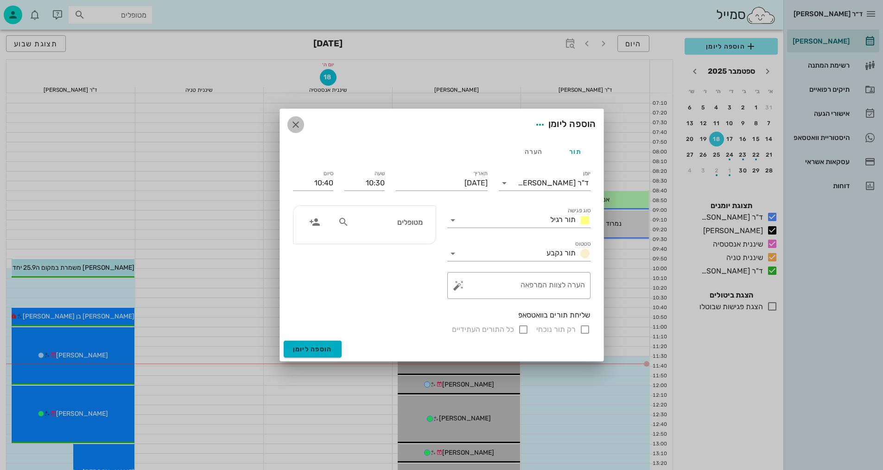
click at [300, 124] on icon "button" at bounding box center [295, 124] width 11 height 11
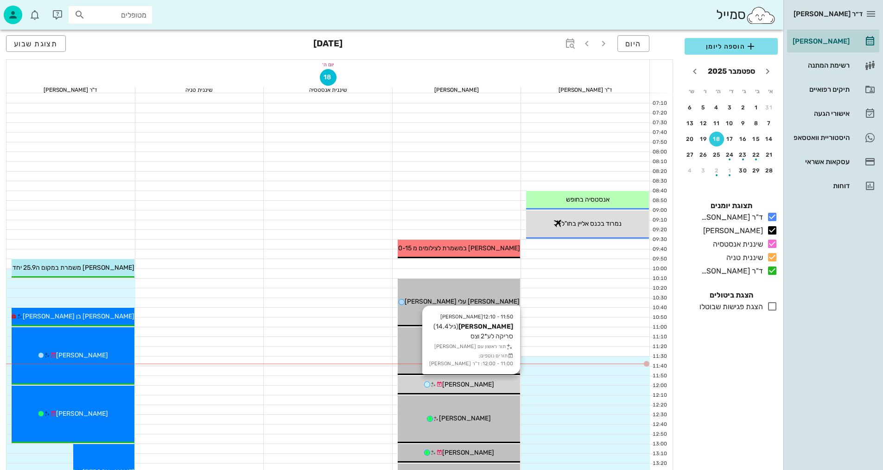
click at [486, 385] on div "[PERSON_NAME]" at bounding box center [458, 384] width 123 height 10
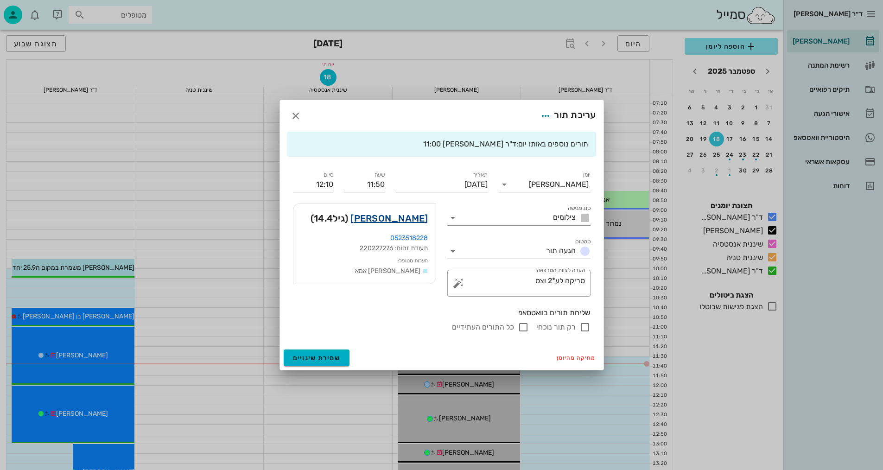
click at [415, 214] on link "[PERSON_NAME]" at bounding box center [388, 218] width 77 height 15
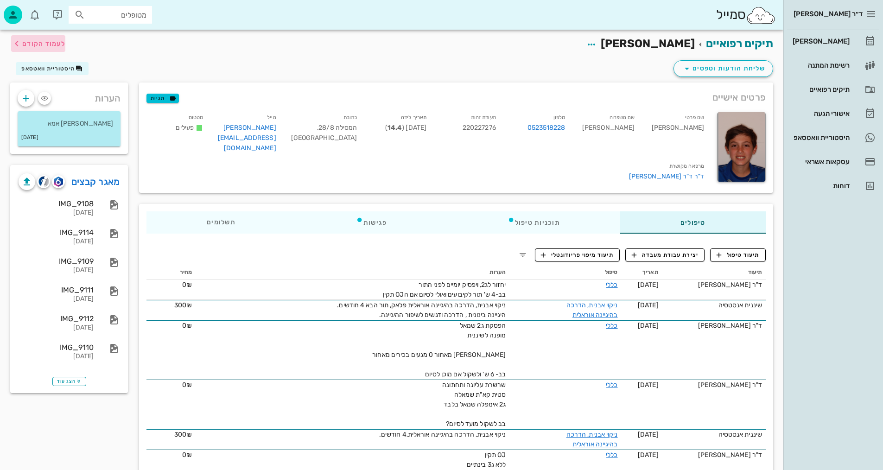
click at [51, 44] on span "לעמוד הקודם" at bounding box center [43, 44] width 43 height 8
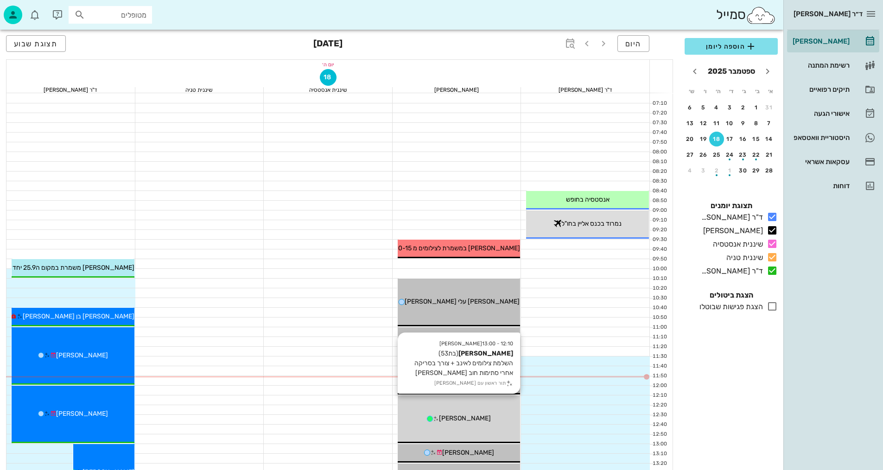
click at [490, 422] on div "[PERSON_NAME]" at bounding box center [458, 418] width 123 height 10
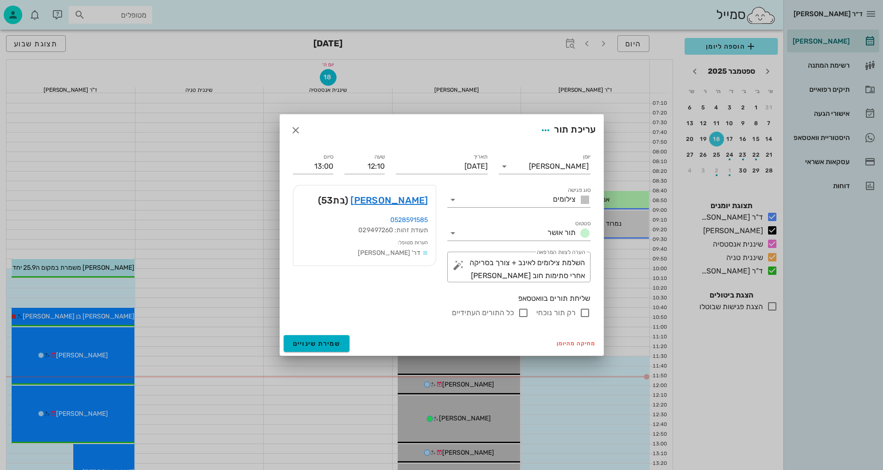
click at [197, 337] on div at bounding box center [441, 235] width 883 height 470
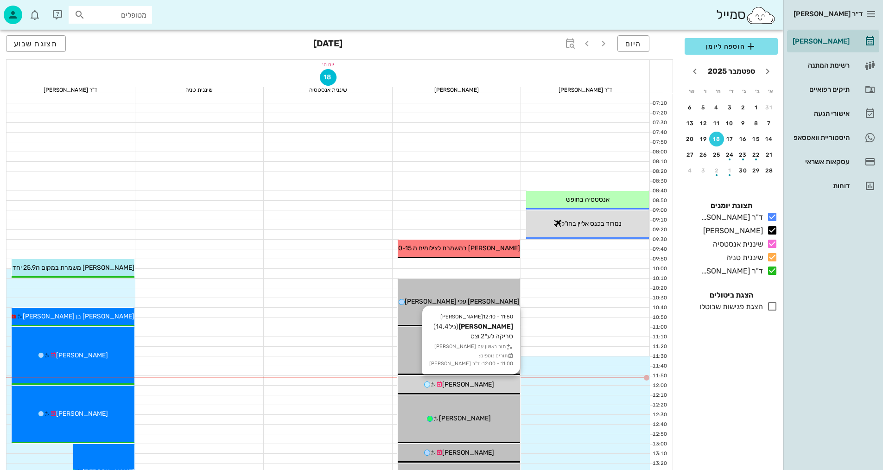
click at [481, 387] on span "[PERSON_NAME]" at bounding box center [468, 384] width 52 height 8
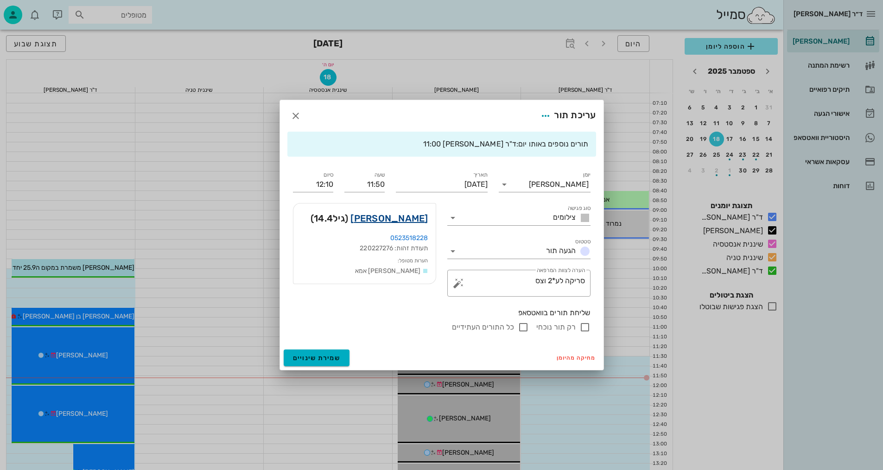
click at [420, 221] on link "[PERSON_NAME]" at bounding box center [388, 218] width 77 height 15
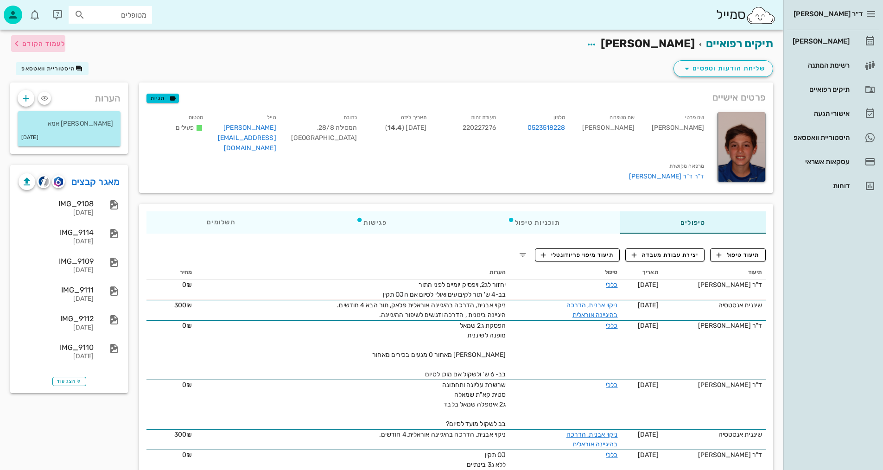
click at [49, 40] on span "לעמוד הקודם" at bounding box center [43, 44] width 43 height 8
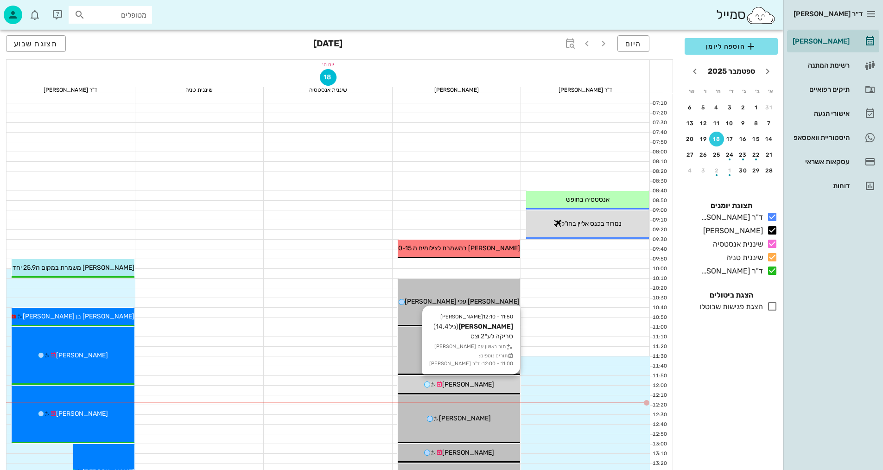
drag, startPoint x: 482, startPoint y: 386, endPoint x: 488, endPoint y: 385, distance: 6.6
click at [485, 386] on div "[PERSON_NAME]" at bounding box center [458, 384] width 123 height 10
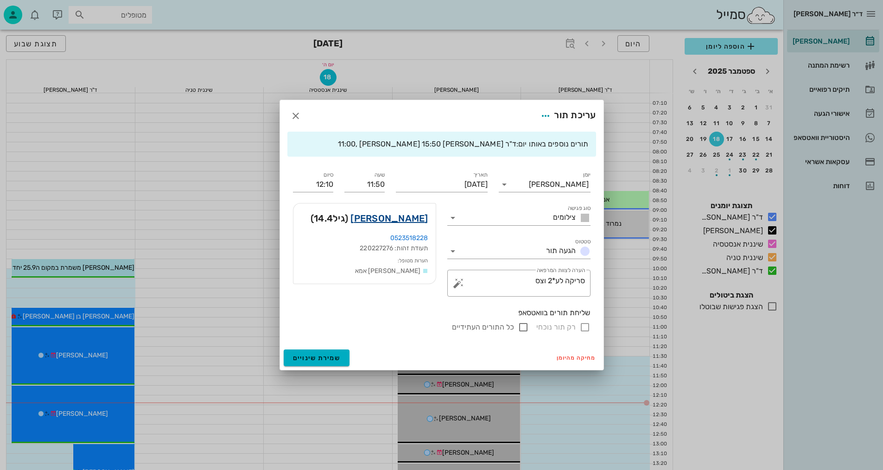
click at [407, 216] on link "[PERSON_NAME]" at bounding box center [388, 218] width 77 height 15
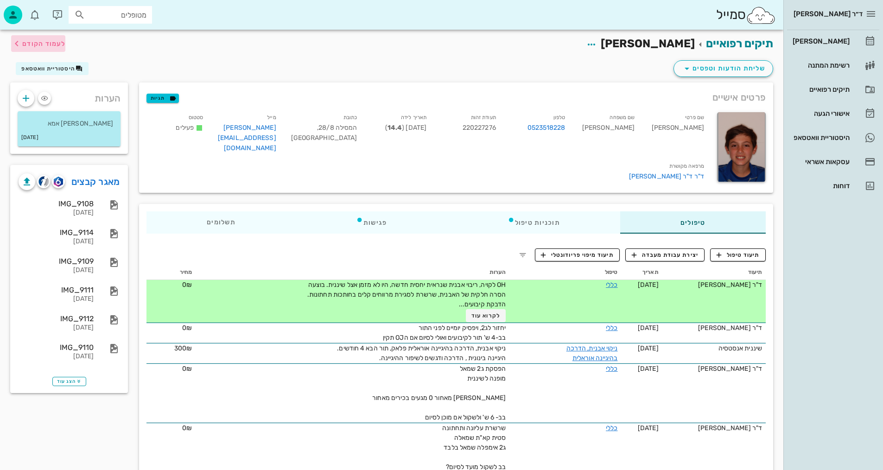
click at [34, 40] on span "לעמוד הקודם" at bounding box center [43, 44] width 43 height 8
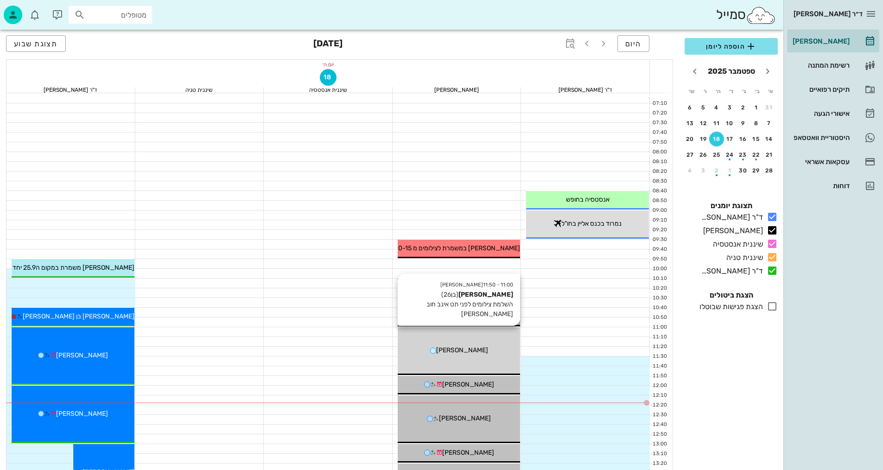
click at [485, 340] on div "11:00 - 11:50 [PERSON_NAME] (בן 26 ) השלמת צילומים לפני תט אינב חוב [PERSON_NAM…" at bounding box center [458, 351] width 123 height 48
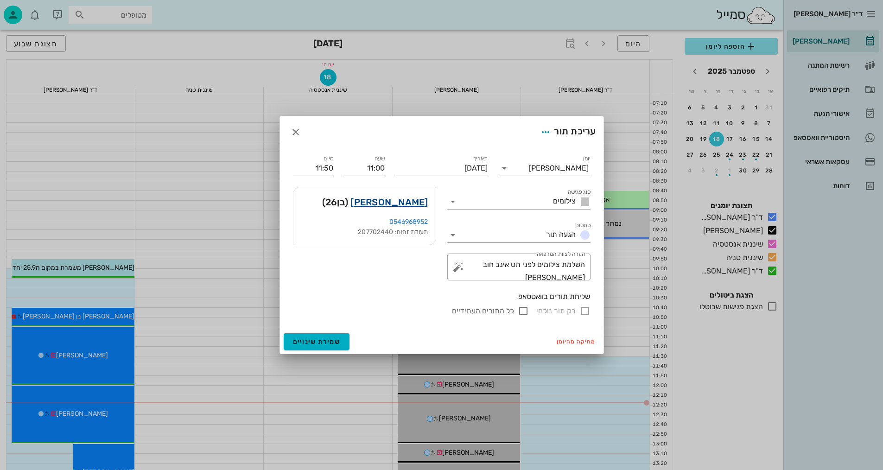
click at [387, 203] on link "[PERSON_NAME]" at bounding box center [388, 202] width 77 height 15
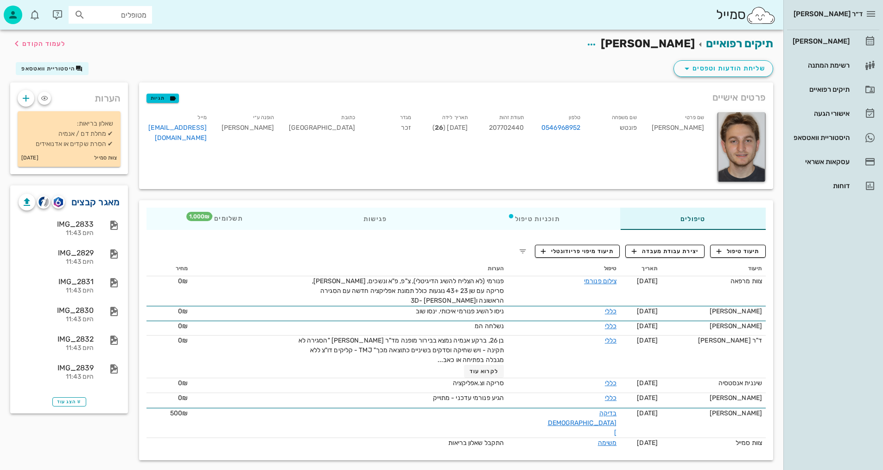
click at [94, 199] on link "מאגר קבצים" at bounding box center [95, 202] width 49 height 15
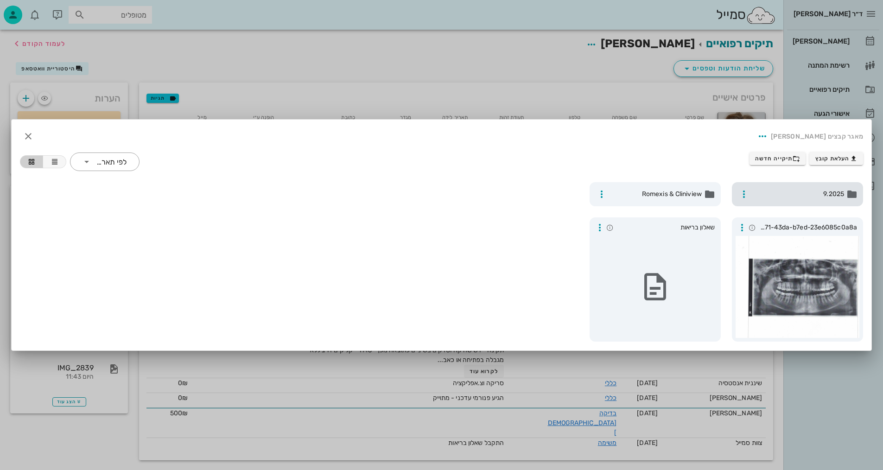
click at [796, 192] on span "9.2025" at bounding box center [797, 194] width 91 height 10
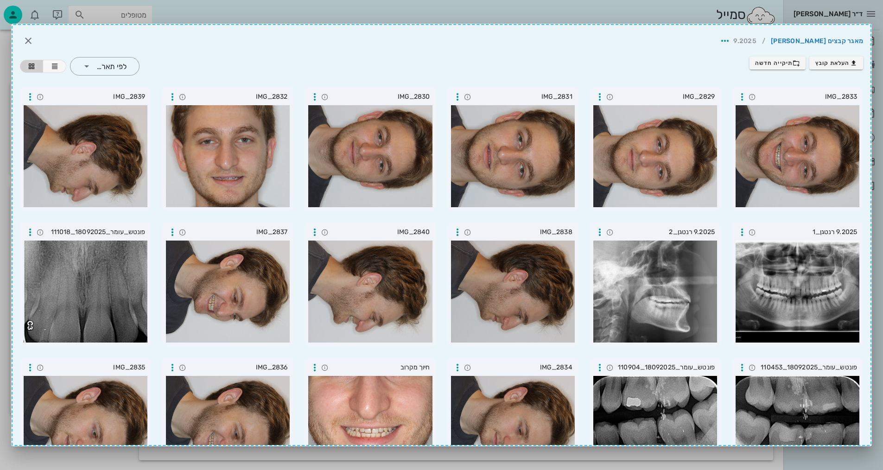
click at [626, 80] on div "העלאת קובץ תיקייה חדשה ​ לפי תאריך" at bounding box center [441, 66] width 854 height 30
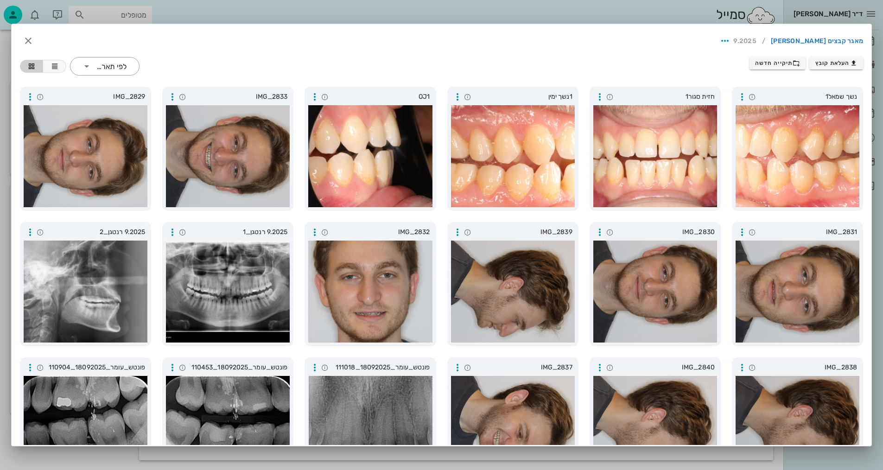
click at [882, 134] on div at bounding box center [441, 235] width 883 height 470
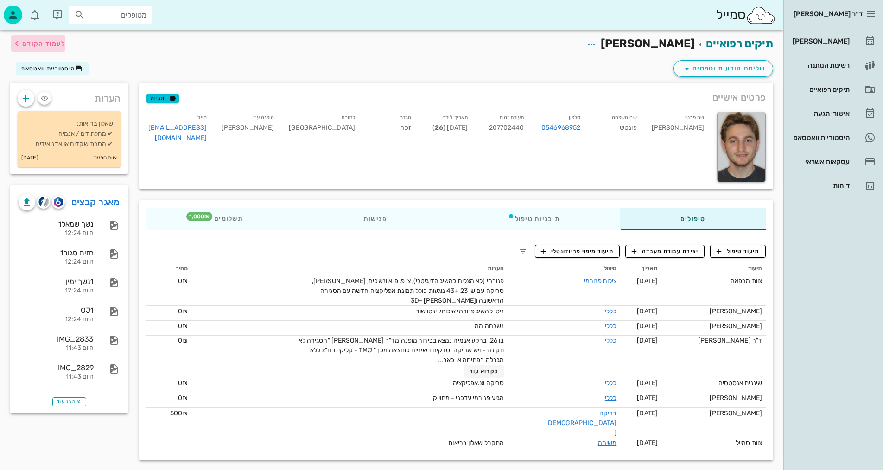
click at [48, 37] on button "לעמוד הקודם" at bounding box center [38, 43] width 54 height 17
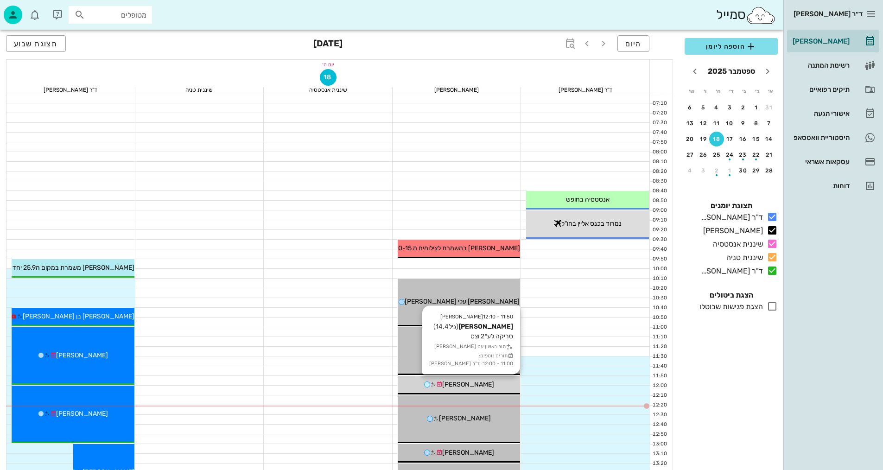
click at [486, 387] on div "[PERSON_NAME]" at bounding box center [458, 384] width 123 height 10
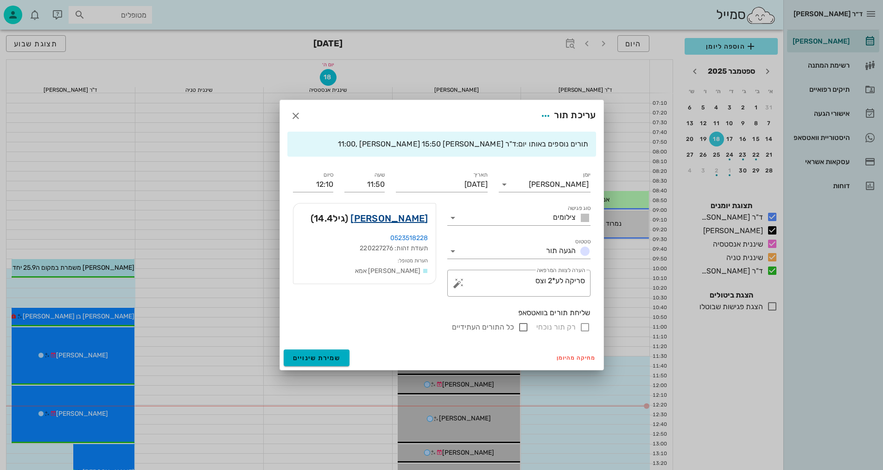
click at [407, 221] on link "[PERSON_NAME]" at bounding box center [388, 218] width 77 height 15
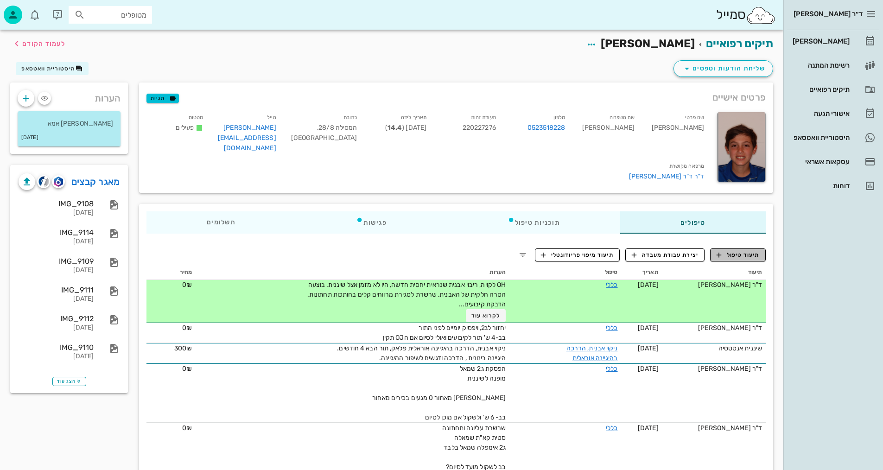
click at [736, 253] on span "תיעוד טיפול" at bounding box center [737, 255] width 43 height 8
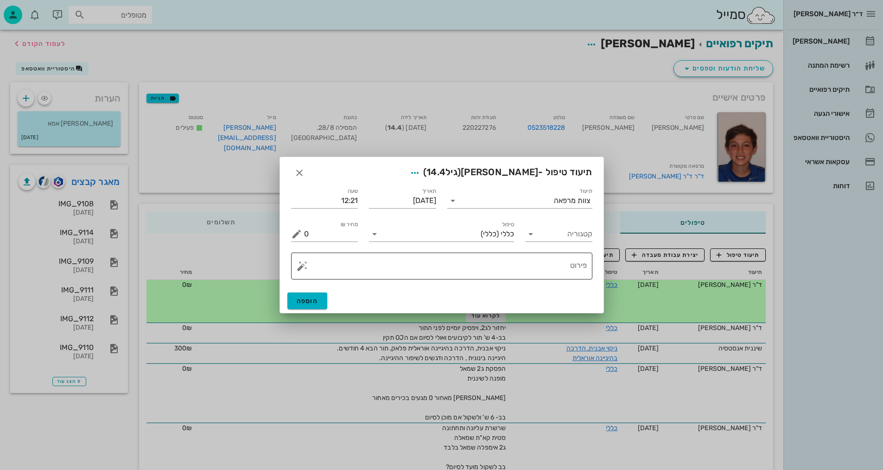
click at [495, 261] on textarea "פירוט" at bounding box center [445, 268] width 283 height 22
click at [555, 234] on input "קטגוריה" at bounding box center [566, 234] width 52 height 15
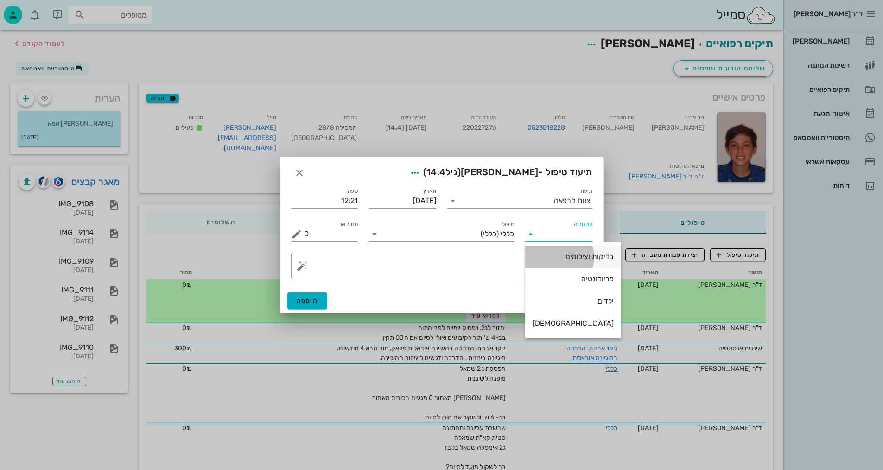
click at [552, 262] on div "בדיקות וצילומים" at bounding box center [572, 256] width 81 height 20
type input "בדיקות וצילומים"
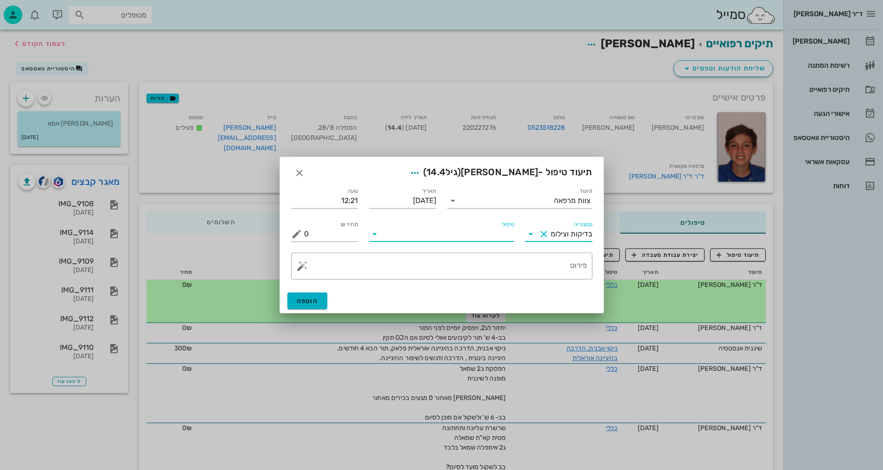
click at [492, 240] on input "טיפול" at bounding box center [448, 234] width 132 height 15
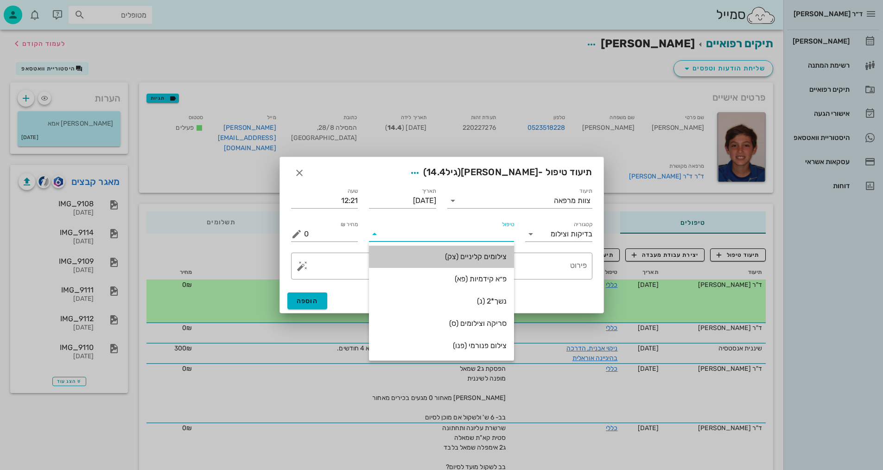
drag, startPoint x: 501, startPoint y: 252, endPoint x: 508, endPoint y: 251, distance: 7.5
click at [501, 252] on div "צילומים קליניים (צק)" at bounding box center [441, 256] width 130 height 9
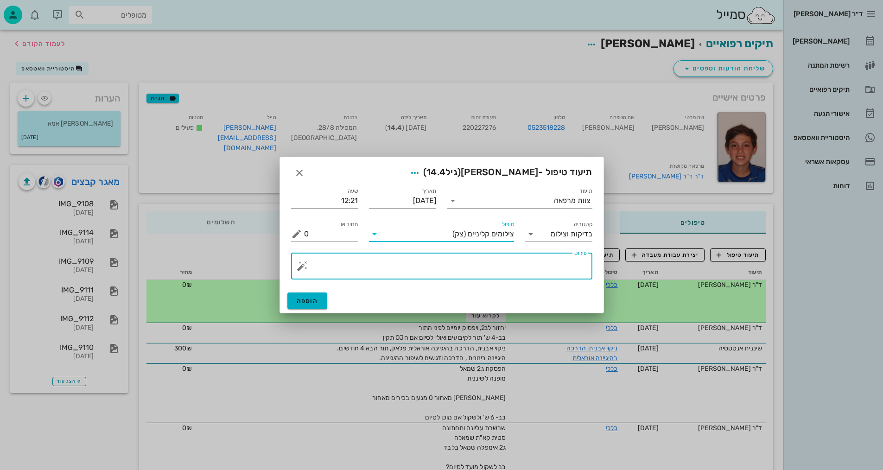
click at [550, 264] on textarea "פירוט" at bounding box center [445, 268] width 283 height 22
type textarea "קליני וסריקה לאומני - [PERSON_NAME]"
click at [303, 300] on span "הוספה" at bounding box center [308, 301] width 22 height 8
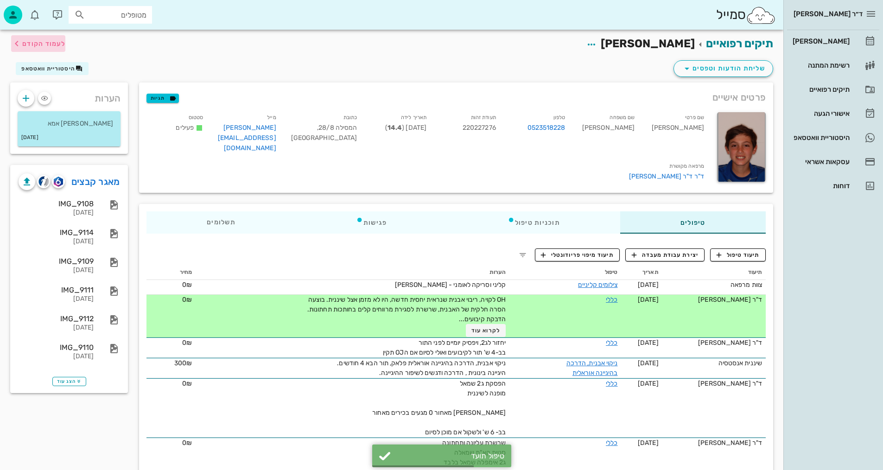
click at [48, 51] on button "לעמוד הקודם" at bounding box center [38, 43] width 54 height 17
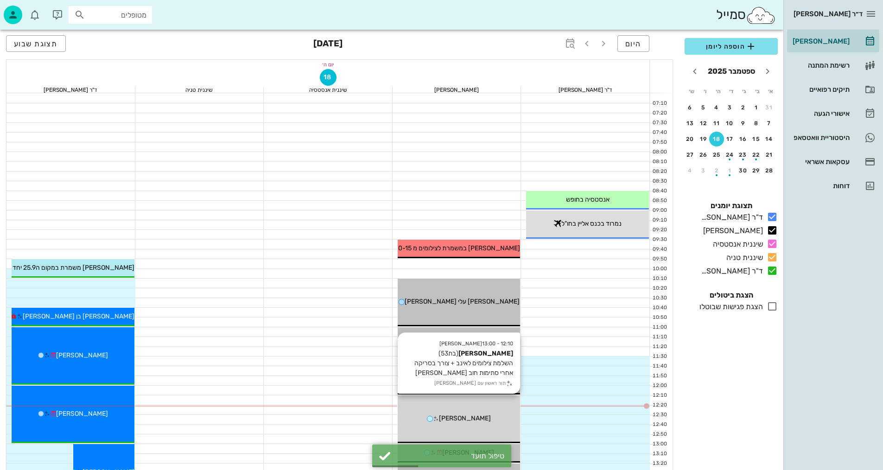
click at [478, 411] on div "12:10 - 13:00 [PERSON_NAME] (בת 53 ) השלמת צילומים לאינב + צורך בסריקה אחרי סתי…" at bounding box center [458, 419] width 123 height 48
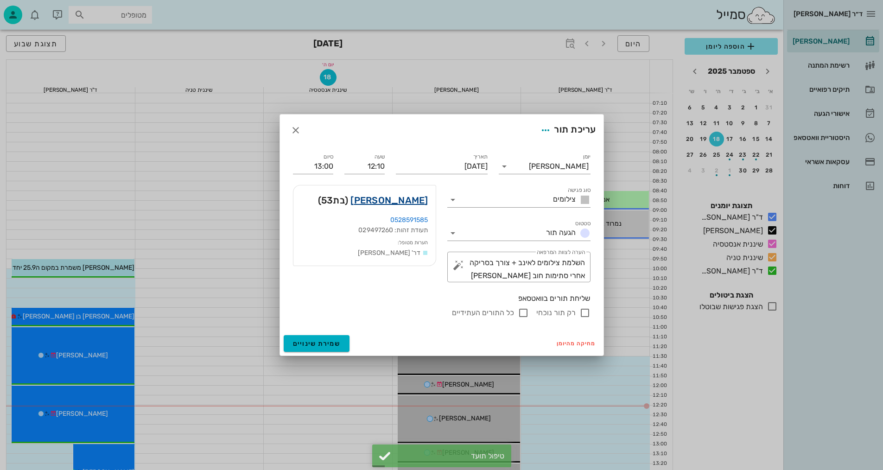
click at [414, 200] on link "[PERSON_NAME]" at bounding box center [388, 200] width 77 height 15
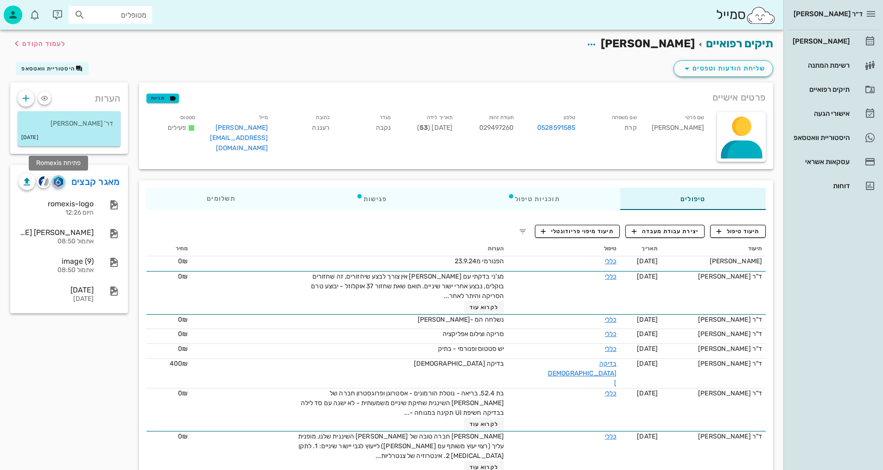
click at [57, 184] on img "button" at bounding box center [58, 182] width 9 height 10
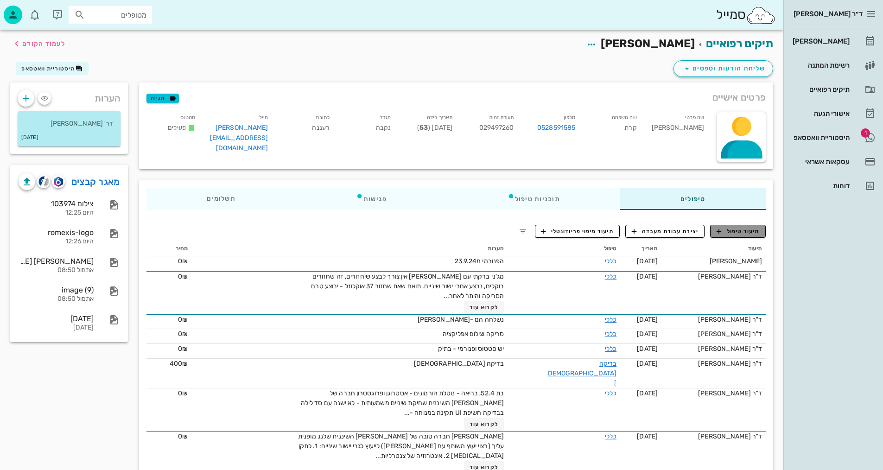
click at [750, 232] on span "תיעוד טיפול" at bounding box center [737, 231] width 43 height 8
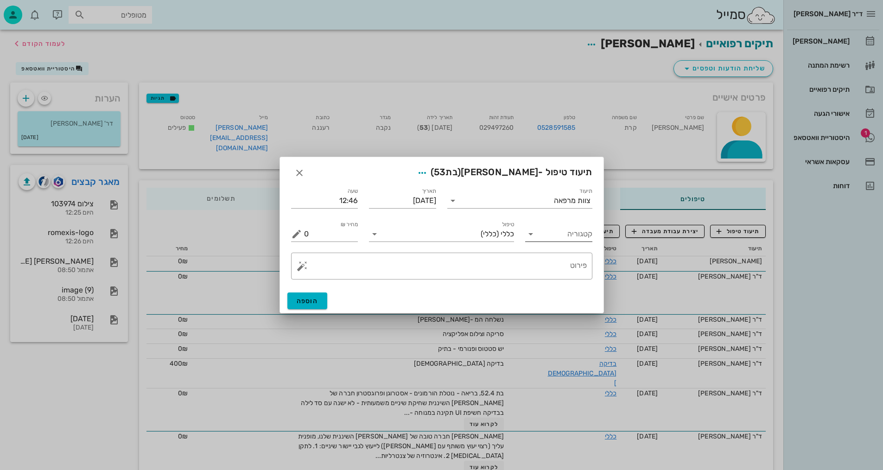
click at [569, 236] on input "קטגוריה" at bounding box center [566, 234] width 52 height 15
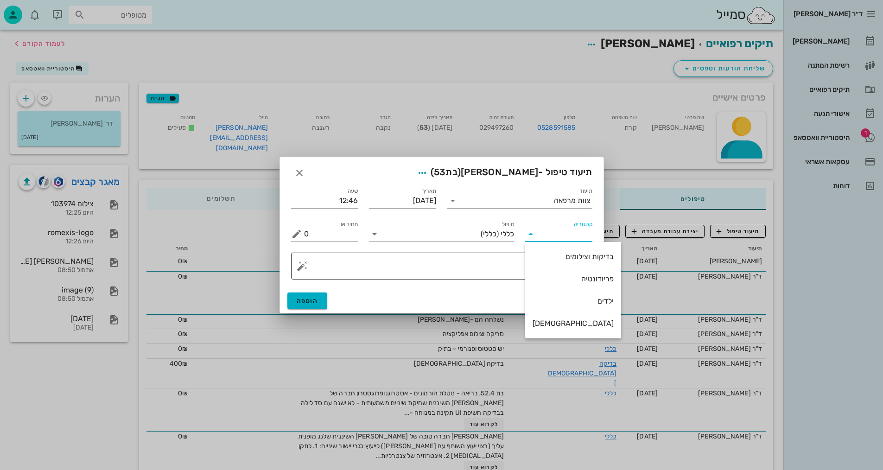
click at [572, 254] on div "בדיקות וצילומים" at bounding box center [572, 256] width 81 height 9
type input "בדיקות וצילומים"
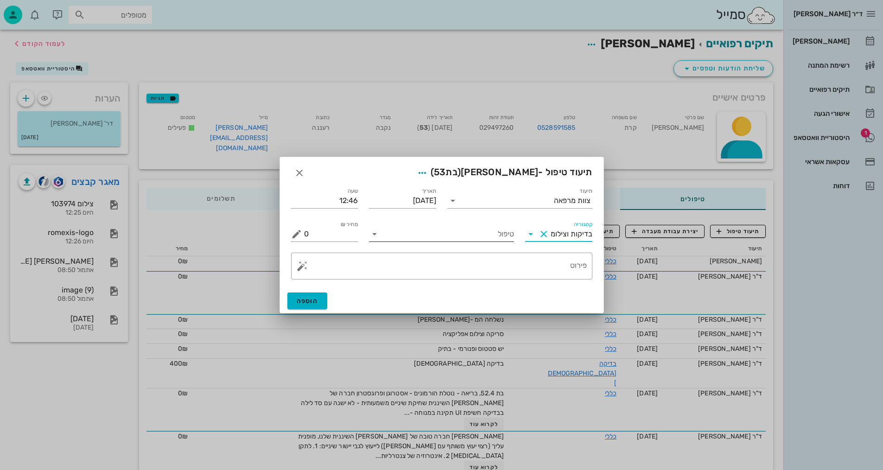
click at [468, 231] on input "טיפול" at bounding box center [448, 234] width 132 height 15
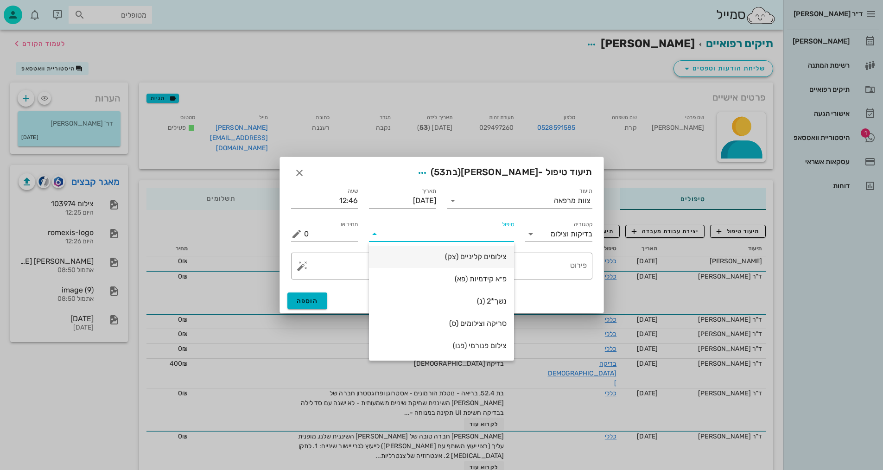
click at [476, 256] on div "צילומים קליניים (צק)" at bounding box center [441, 256] width 130 height 9
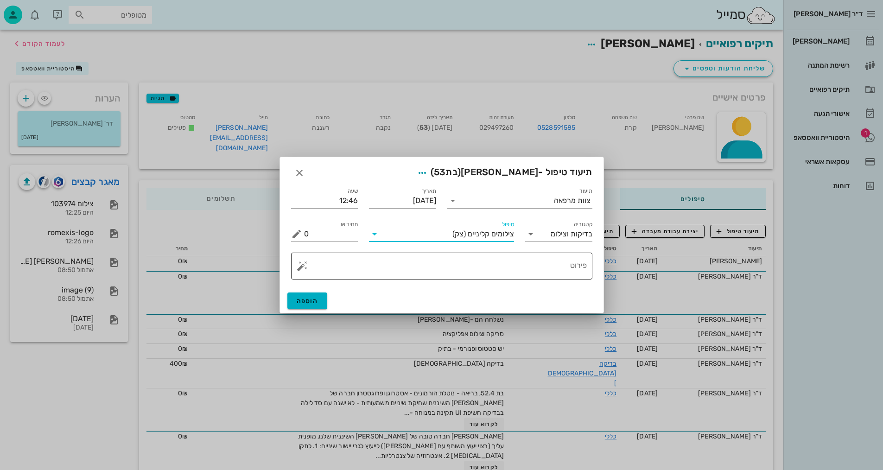
click at [577, 272] on textarea "פירוט" at bounding box center [445, 268] width 283 height 22
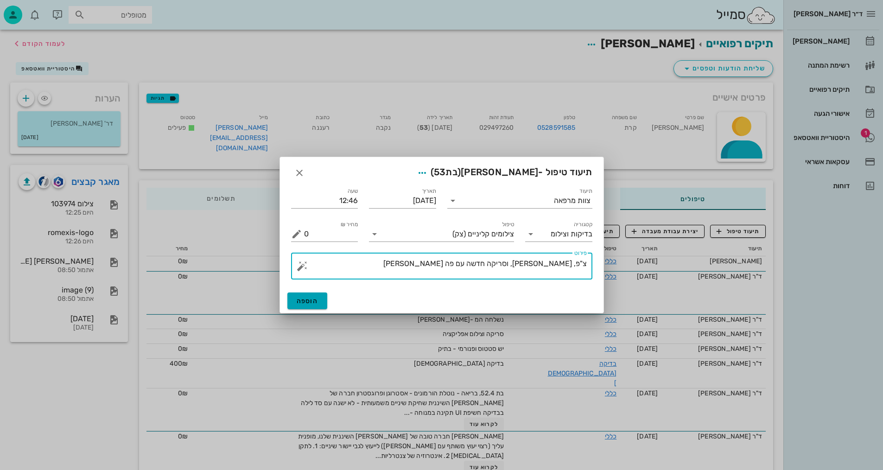
type textarea "צ"פ, [PERSON_NAME], וסריקה חדשה עם פה [PERSON_NAME]"
click at [310, 303] on span "הוספה" at bounding box center [308, 301] width 22 height 8
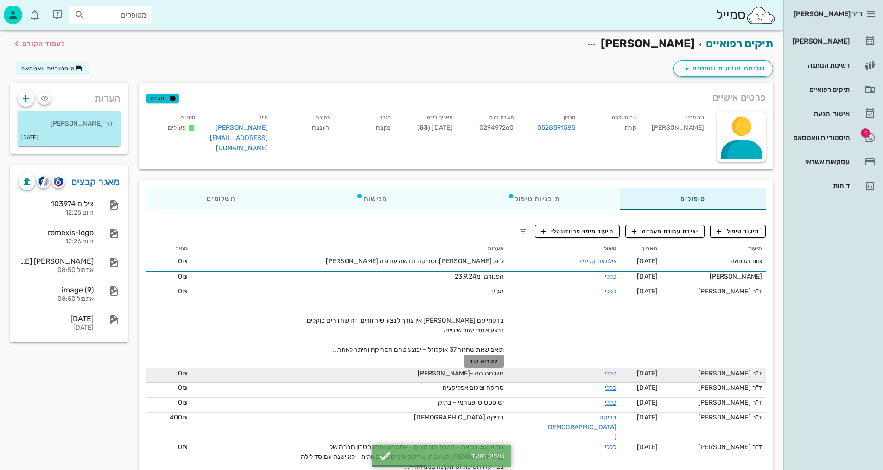
click at [498, 364] on span "לקרוא עוד" at bounding box center [483, 361] width 29 height 6
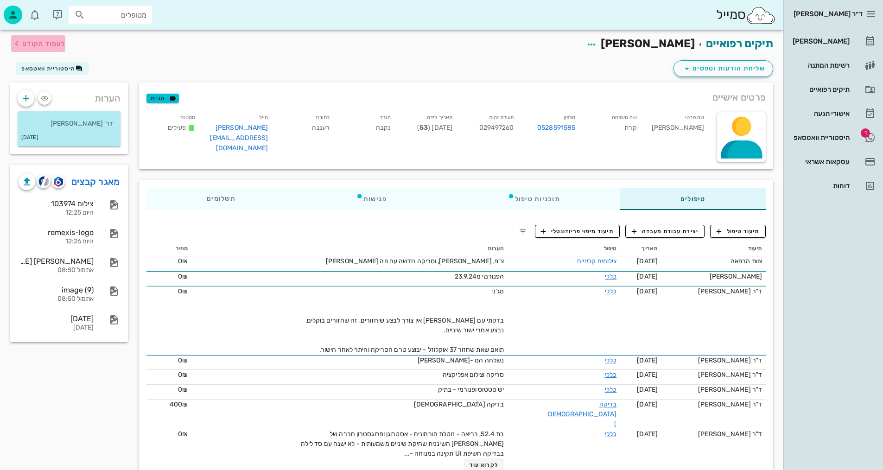
click at [41, 44] on span "לעמוד הקודם" at bounding box center [43, 44] width 43 height 8
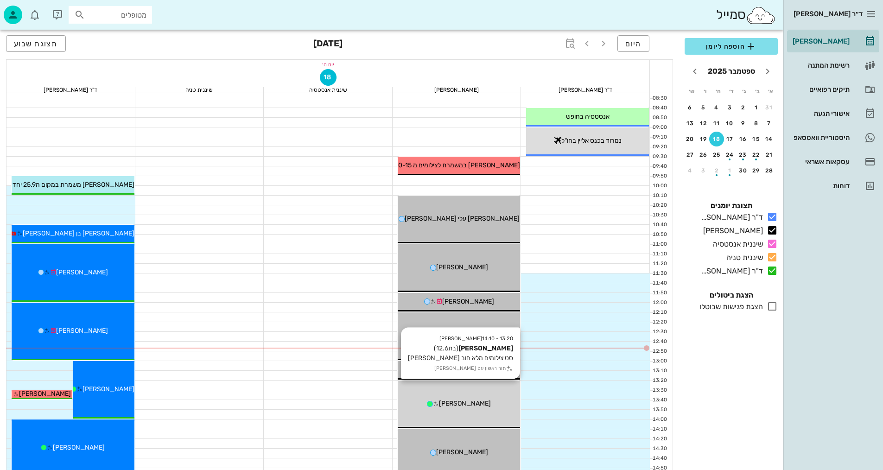
scroll to position [93, 0]
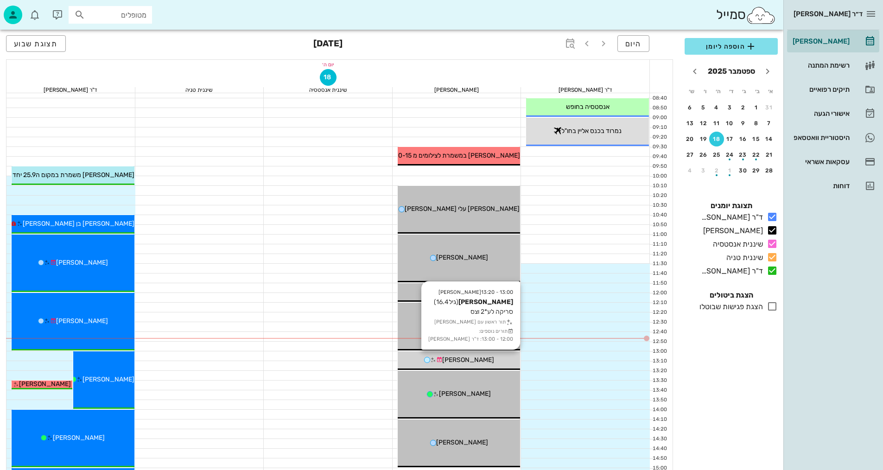
click at [496, 358] on div "[PERSON_NAME]" at bounding box center [458, 360] width 123 height 10
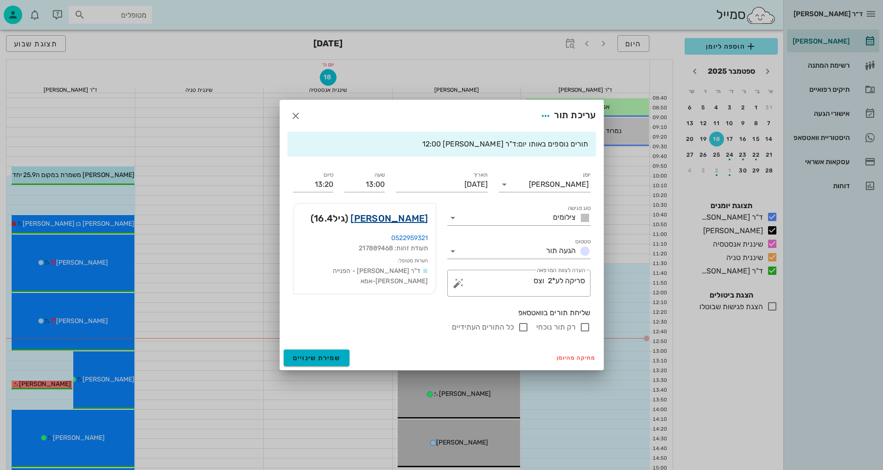
click at [419, 215] on link "[PERSON_NAME]" at bounding box center [388, 218] width 77 height 15
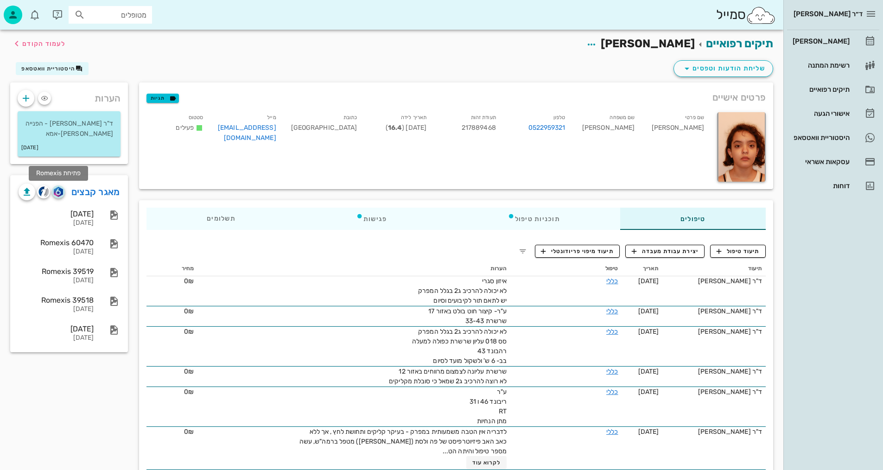
click at [59, 191] on img "button" at bounding box center [58, 192] width 9 height 10
click at [54, 39] on span "לעמוד הקודם" at bounding box center [38, 43] width 54 height 11
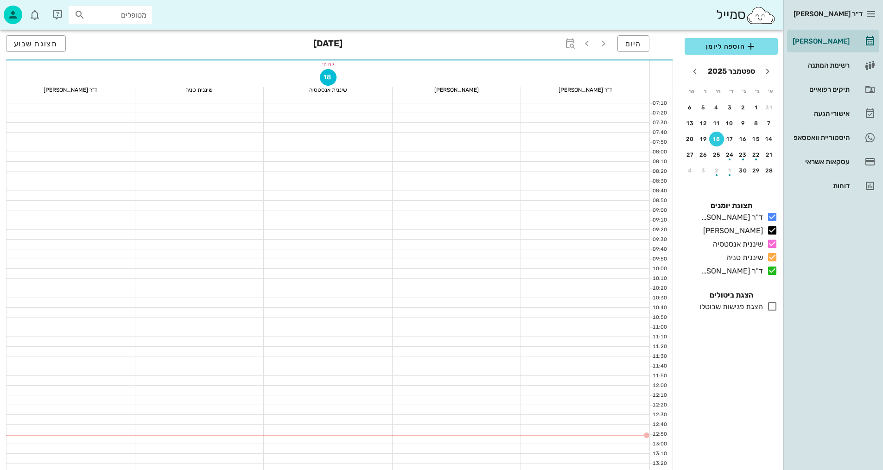
scroll to position [93, 0]
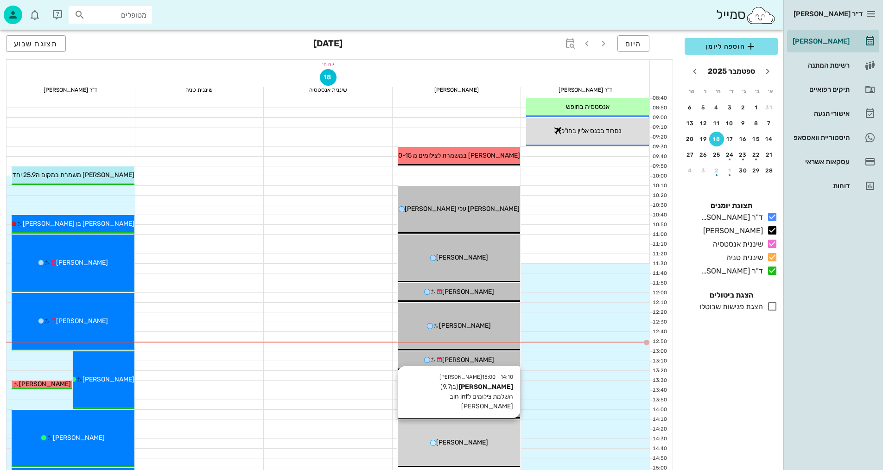
click at [468, 441] on span "[PERSON_NAME]" at bounding box center [462, 442] width 52 height 8
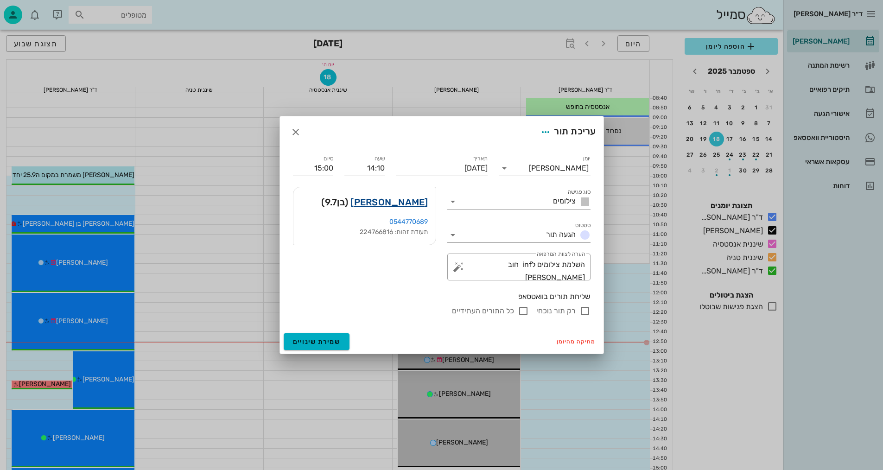
click at [397, 202] on link "[PERSON_NAME]" at bounding box center [388, 202] width 77 height 15
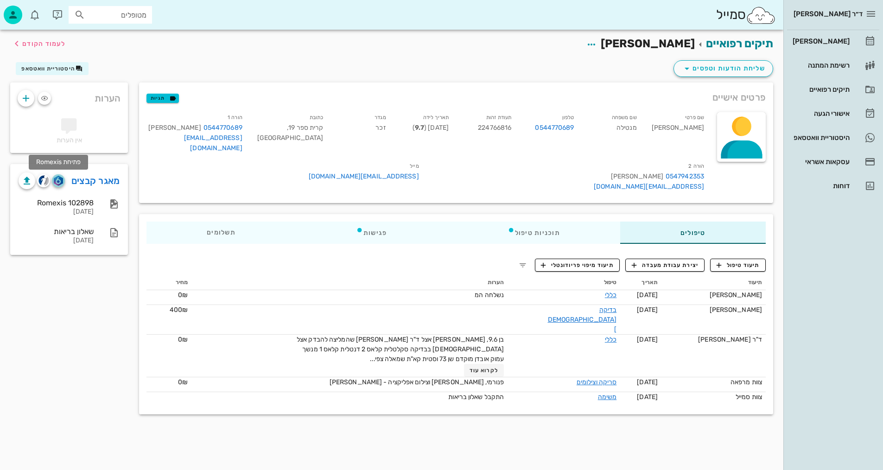
drag, startPoint x: 59, startPoint y: 183, endPoint x: 64, endPoint y: 179, distance: 6.6
click at [58, 183] on img "button" at bounding box center [58, 181] width 9 height 10
click at [62, 183] on img "button" at bounding box center [58, 181] width 9 height 10
click at [741, 261] on span "תיעוד טיפול" at bounding box center [737, 265] width 43 height 8
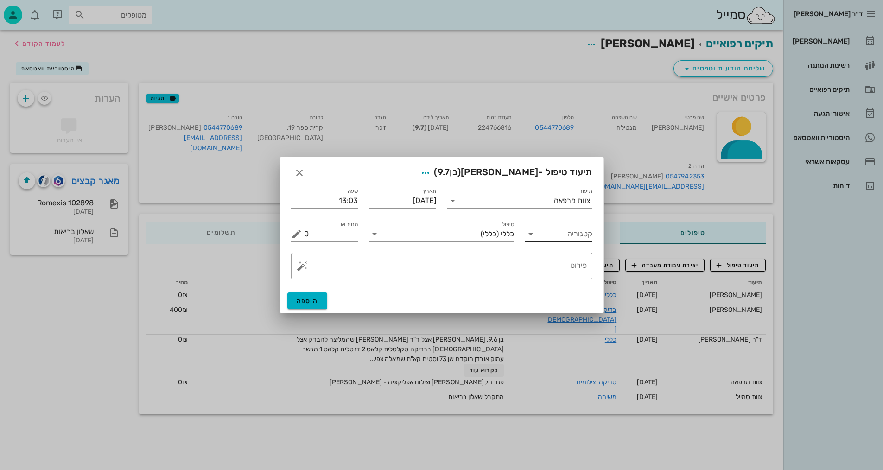
click at [587, 234] on input "קטגוריה" at bounding box center [566, 234] width 52 height 15
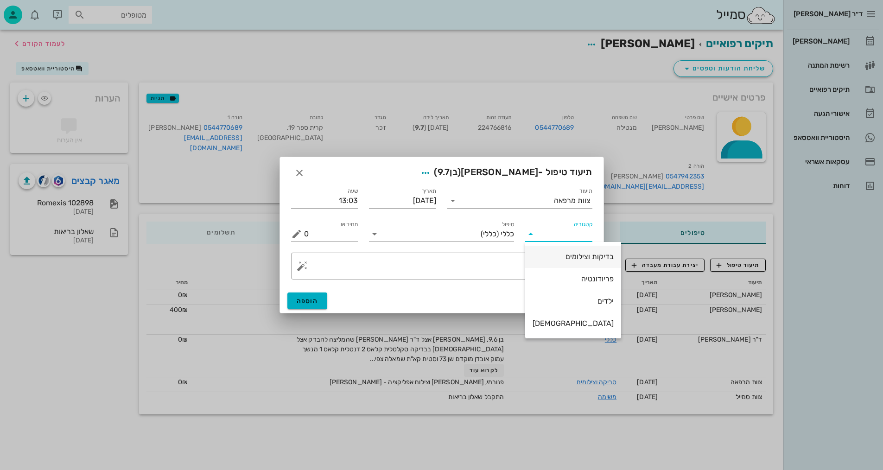
click at [574, 259] on div "בדיקות וצילומים" at bounding box center [572, 256] width 81 height 9
type input "בדיקות וצילומים"
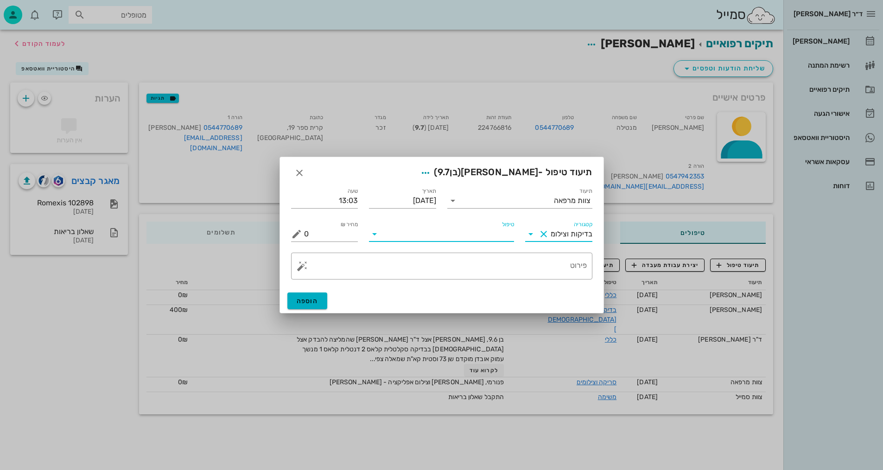
click at [492, 232] on input "טיפול" at bounding box center [448, 234] width 132 height 15
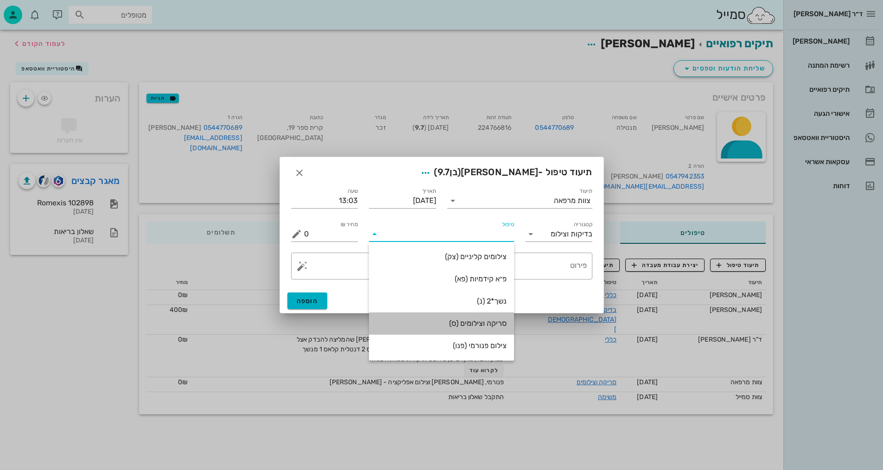
click at [495, 324] on div "סריקה וצילומים (ס)" at bounding box center [441, 323] width 130 height 9
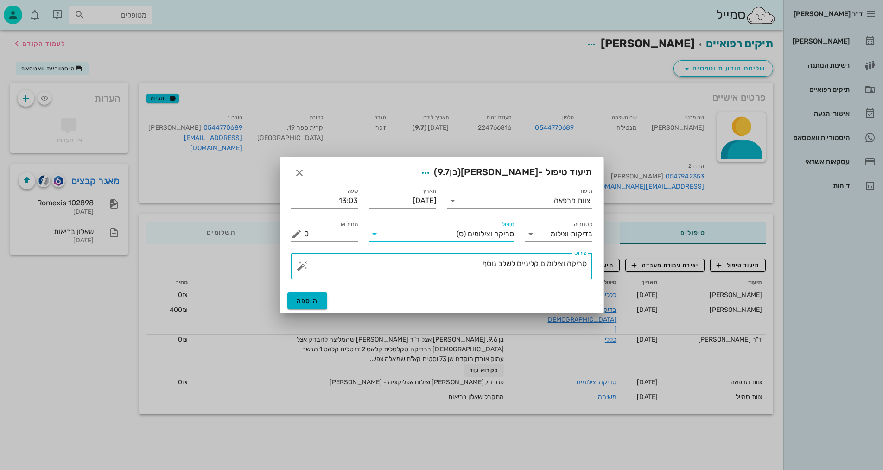
drag, startPoint x: 478, startPoint y: 262, endPoint x: 565, endPoint y: 264, distance: 87.1
click at [565, 264] on textarea "סריקה וצילומים קליניים לשלב נוסף" at bounding box center [445, 268] width 283 height 22
type textarea "[PERSON_NAME]"
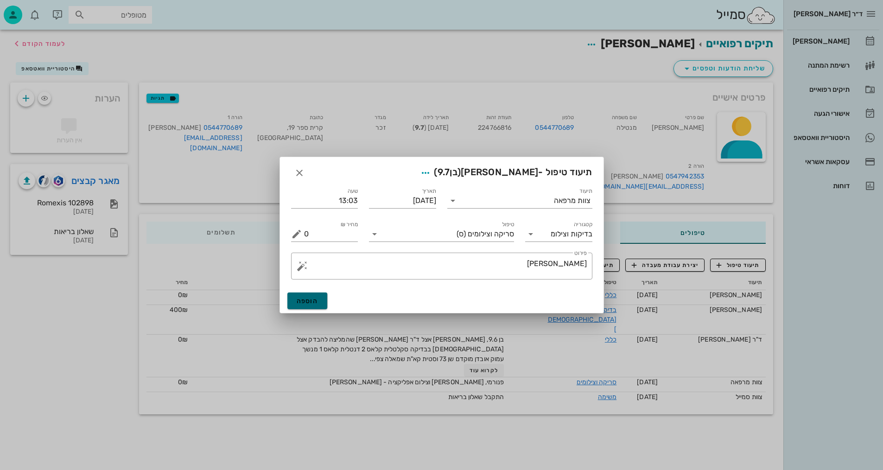
click at [317, 300] on span "הוספה" at bounding box center [308, 301] width 22 height 8
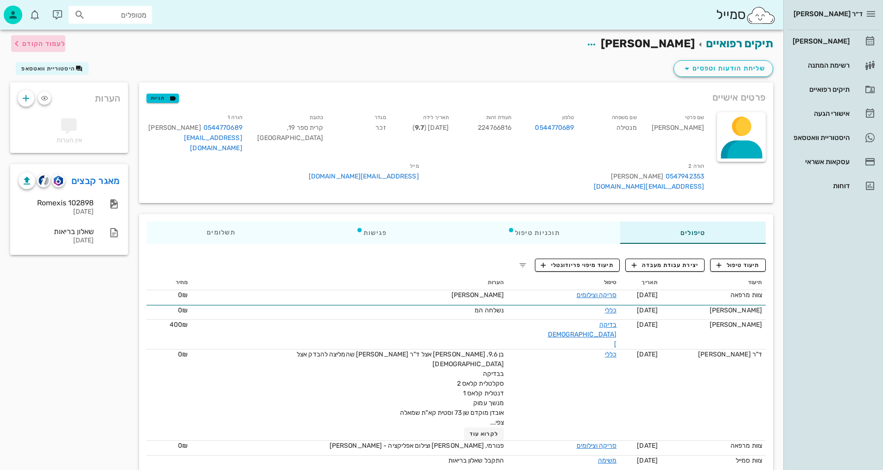
click at [54, 44] on span "לעמוד הקודם" at bounding box center [43, 44] width 43 height 8
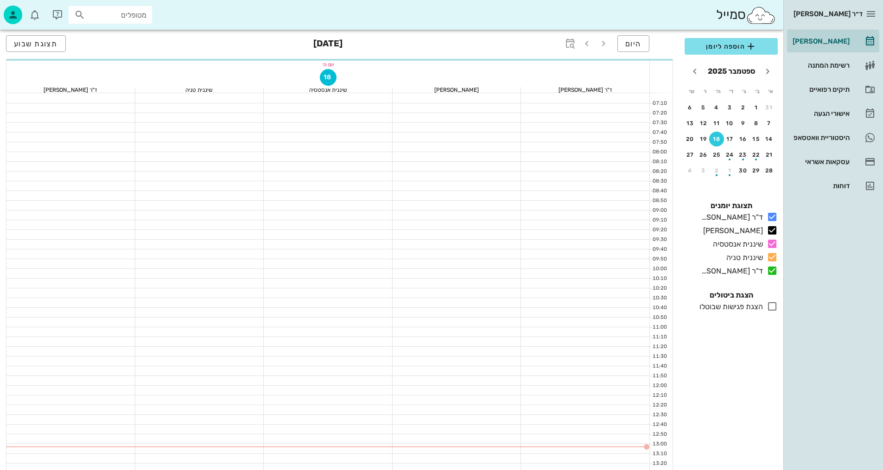
scroll to position [93, 0]
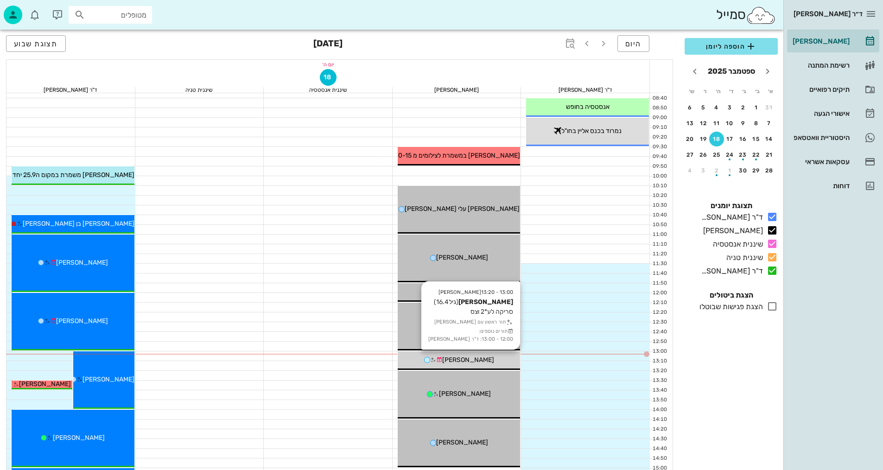
click at [498, 364] on div "[PERSON_NAME]" at bounding box center [458, 360] width 123 height 10
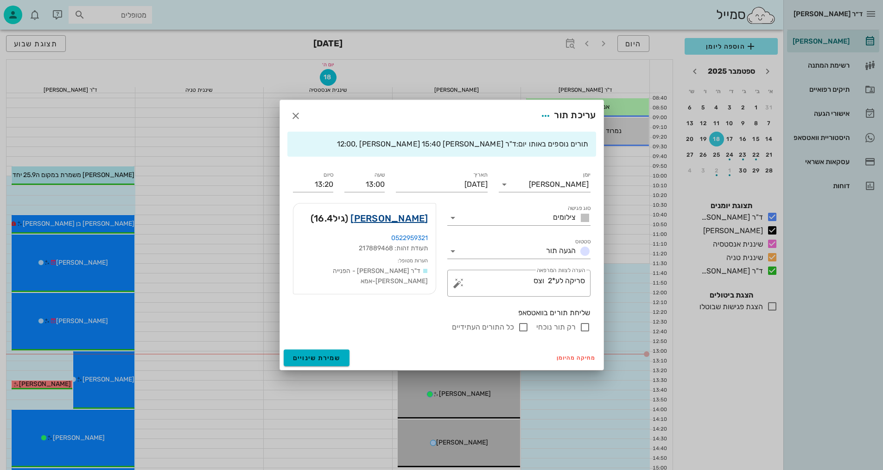
click at [424, 218] on link "[PERSON_NAME]" at bounding box center [388, 218] width 77 height 15
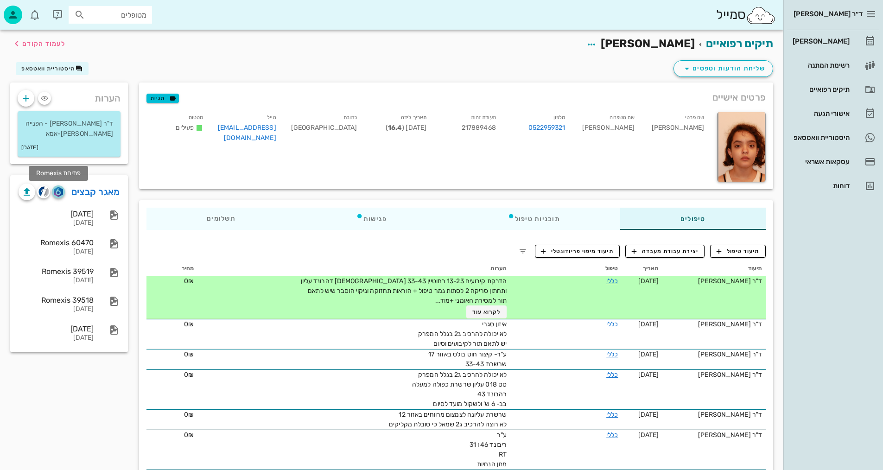
click at [59, 196] on img "button" at bounding box center [58, 192] width 9 height 10
click at [53, 48] on span "לעמוד הקודם" at bounding box center [38, 43] width 54 height 11
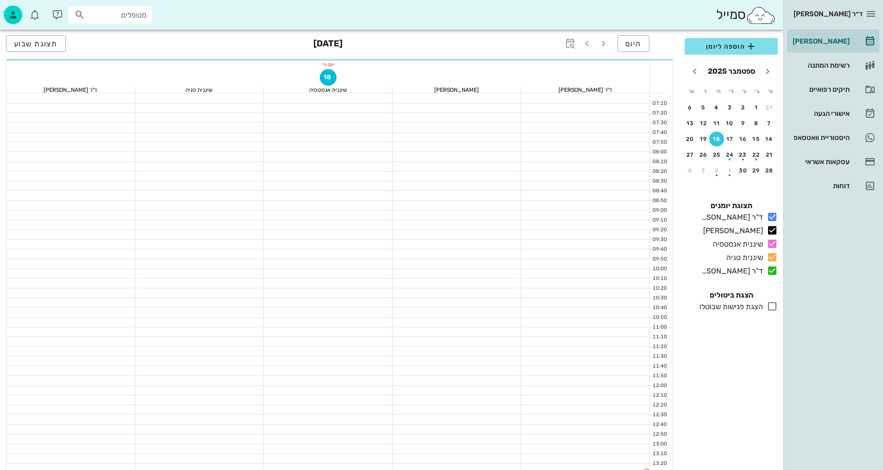
scroll to position [93, 0]
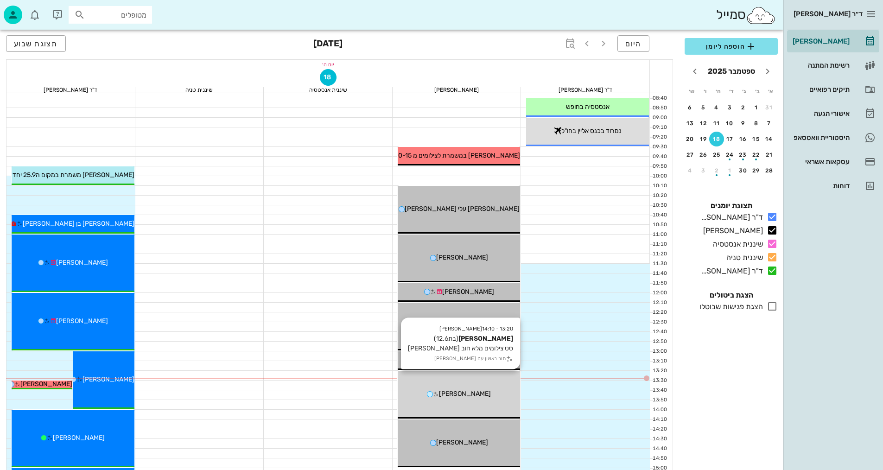
click at [483, 393] on div "[PERSON_NAME]" at bounding box center [458, 394] width 123 height 10
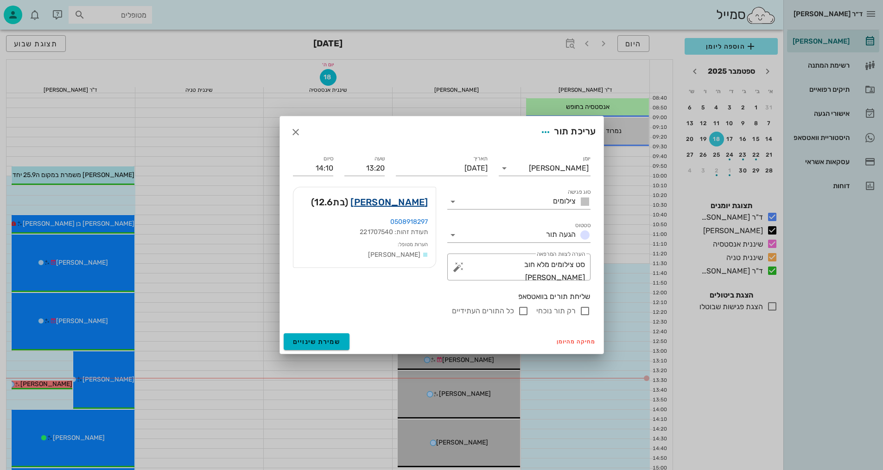
click at [404, 202] on link "[PERSON_NAME]" at bounding box center [388, 202] width 77 height 15
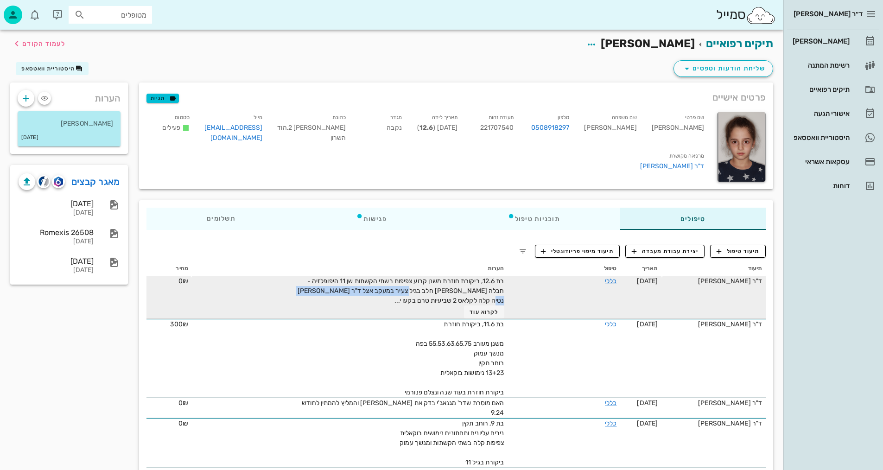
drag, startPoint x: 417, startPoint y: 290, endPoint x: 310, endPoint y: 290, distance: 106.6
click at [306, 290] on span "בת 12.6, ביקורת חוזרת משנן קבוע צפיפות בשתי הקשתות שן 11 היפופלזיה - חבלה [PERS…" at bounding box center [400, 290] width 207 height 27
click at [412, 283] on span "בת 12.6, ביקורת חוזרת משנן קבוע צפיפות בשתי הקשתות שן 11 היפופלזיה - חבלה [PERS…" at bounding box center [400, 290] width 207 height 27
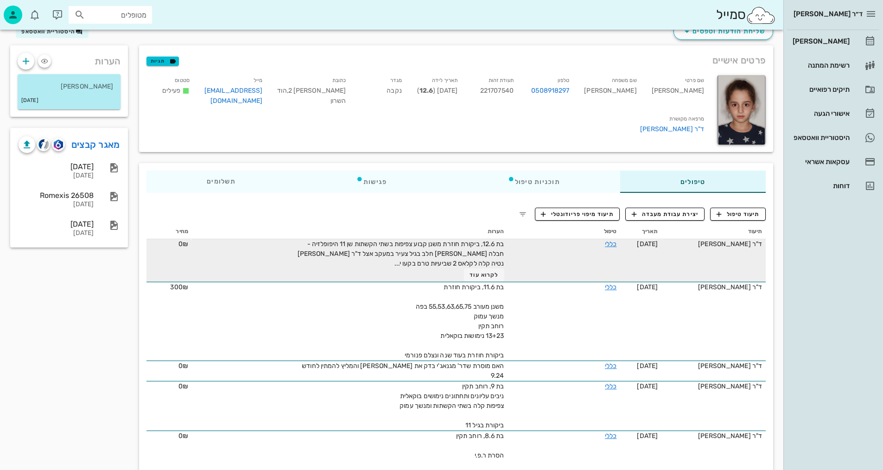
scroll to position [93, 0]
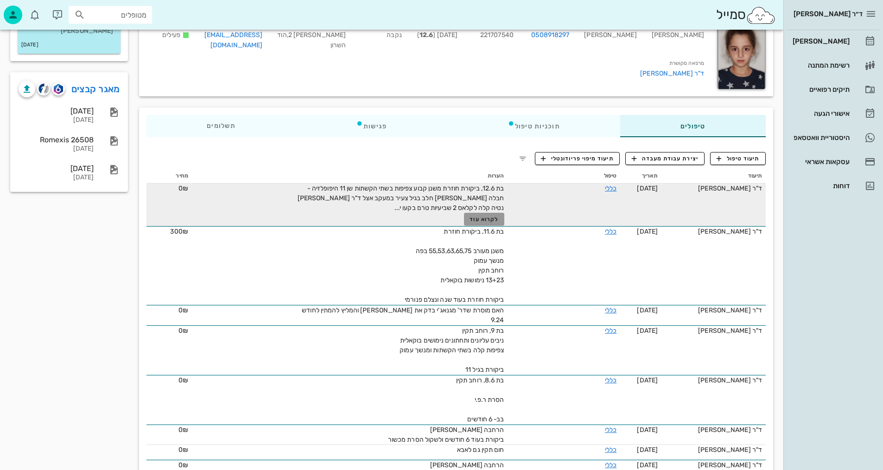
click at [480, 220] on span "לקרוא עוד" at bounding box center [483, 219] width 29 height 6
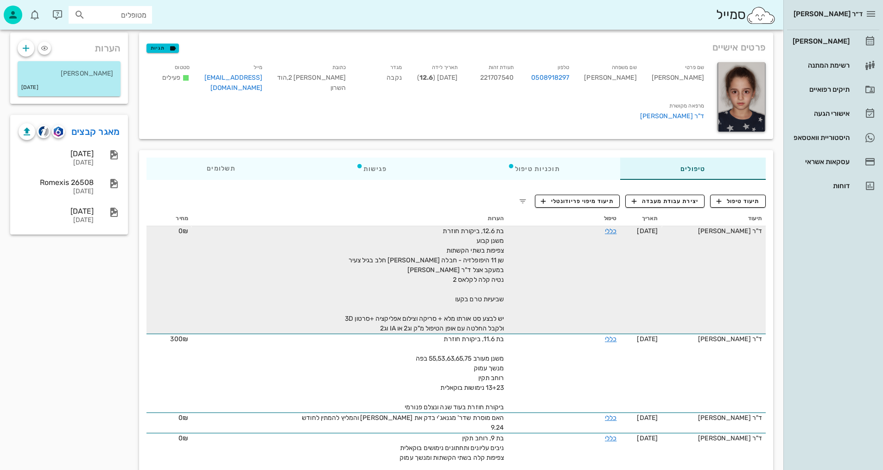
scroll to position [0, 0]
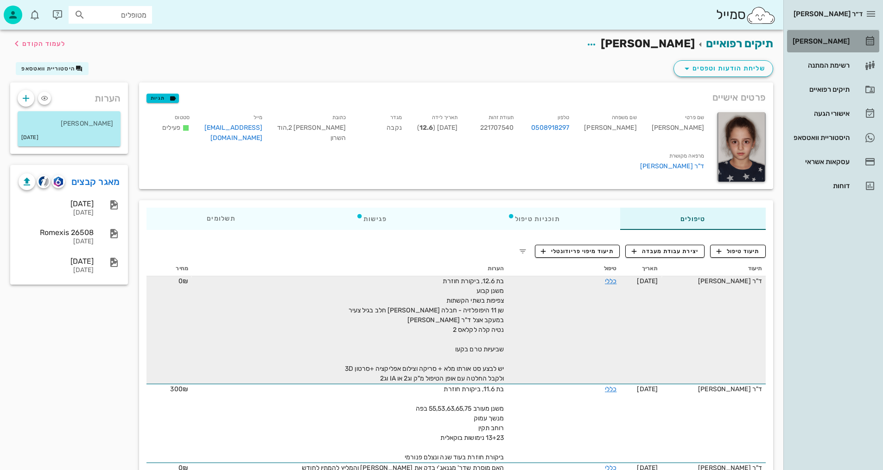
click at [842, 46] on div "[PERSON_NAME]" at bounding box center [819, 41] width 59 height 15
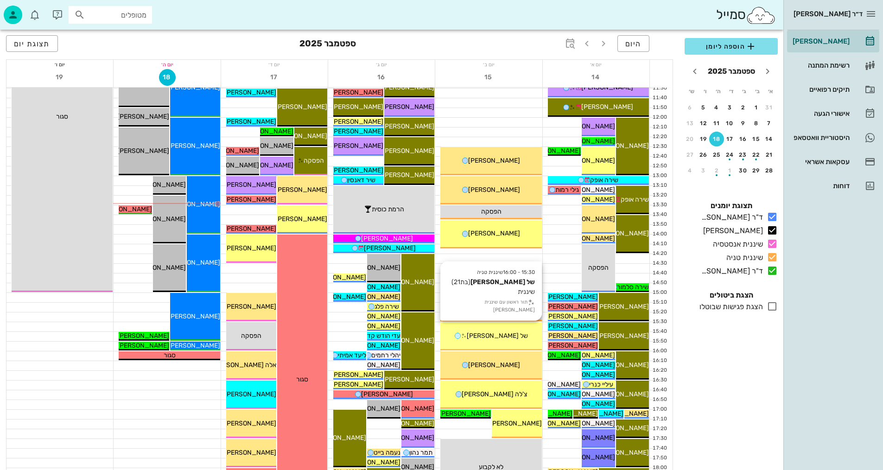
scroll to position [324, 0]
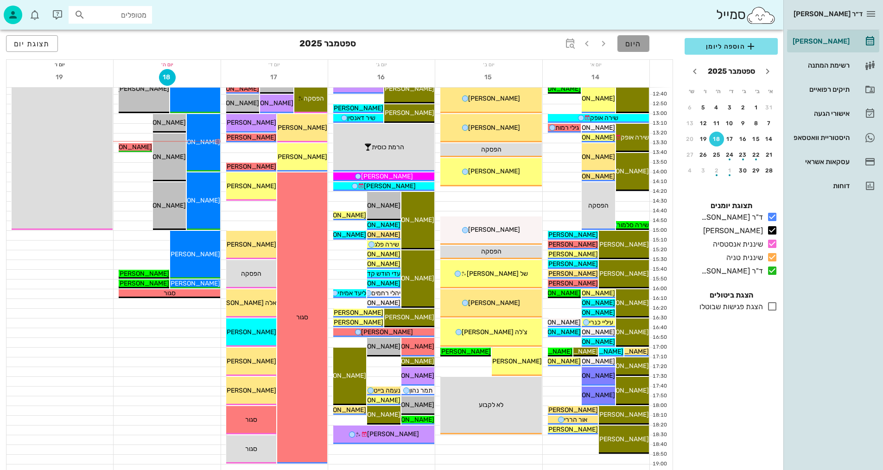
click at [644, 45] on button "היום" at bounding box center [633, 43] width 32 height 17
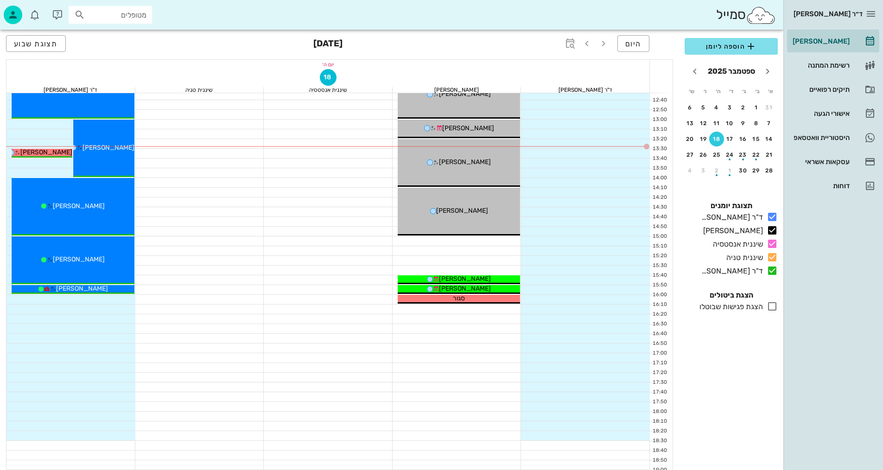
scroll to position [278, 0]
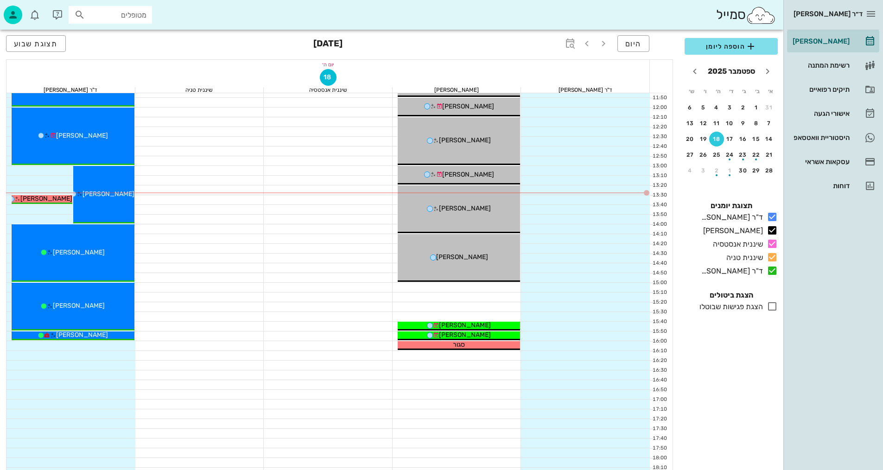
click at [755, 309] on div "הצגת פגישות שבוטלו" at bounding box center [728, 306] width 67 height 11
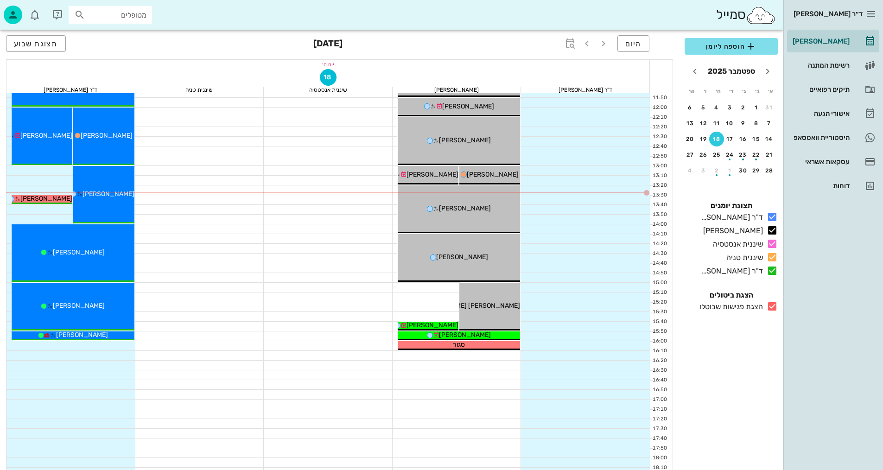
click at [755, 309] on div "הצגת פגישות שבוטלו" at bounding box center [728, 306] width 67 height 11
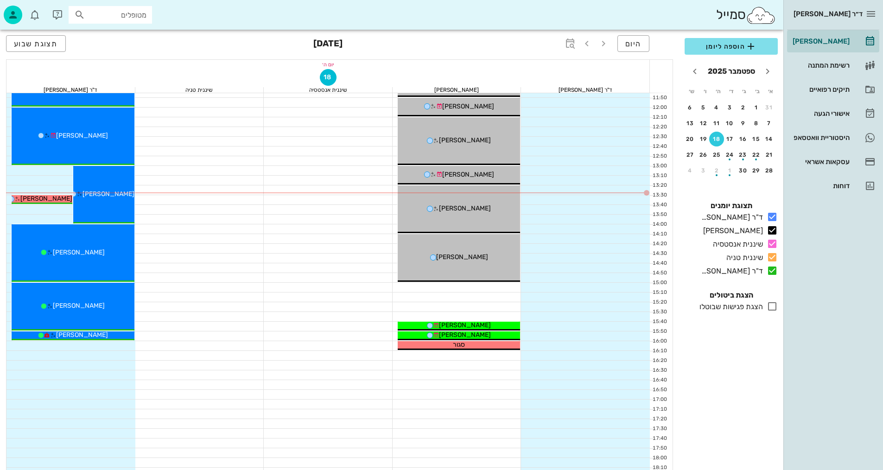
click at [773, 304] on icon at bounding box center [771, 306] width 11 height 11
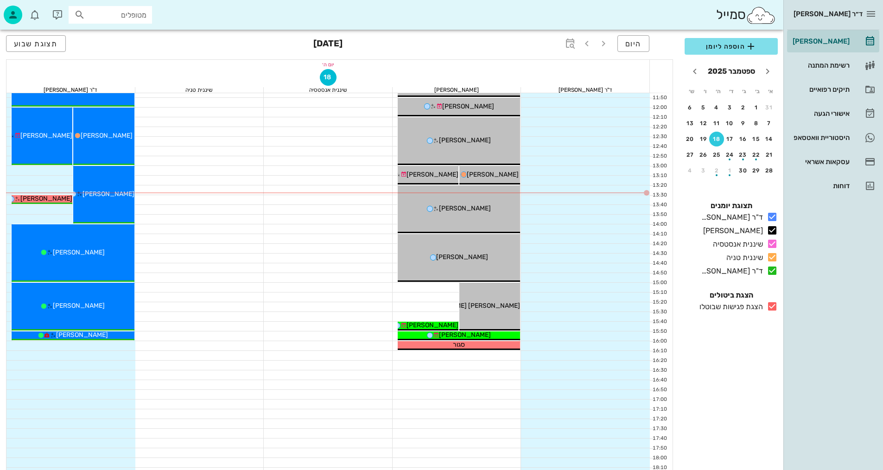
click at [771, 305] on icon at bounding box center [771, 306] width 11 height 11
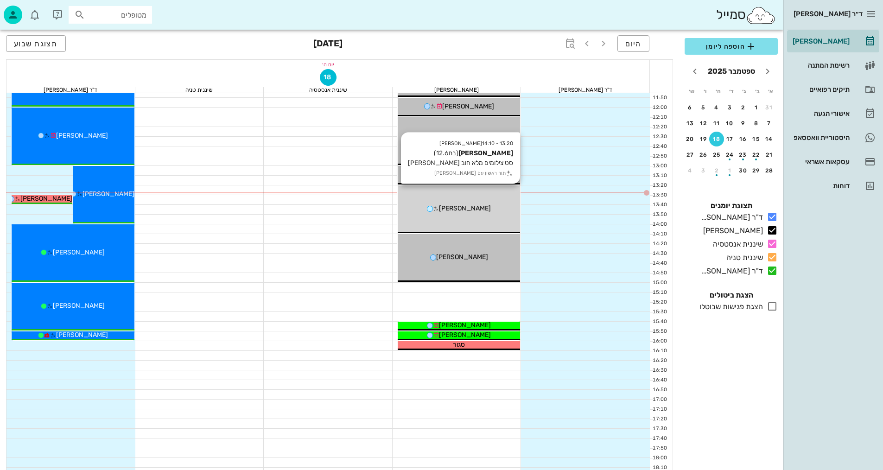
click at [480, 216] on div "13:20 - 14:10 [PERSON_NAME] (בת 12.6 ) סט צילומים מלא חוב [PERSON_NAME] תור ראש…" at bounding box center [458, 209] width 123 height 48
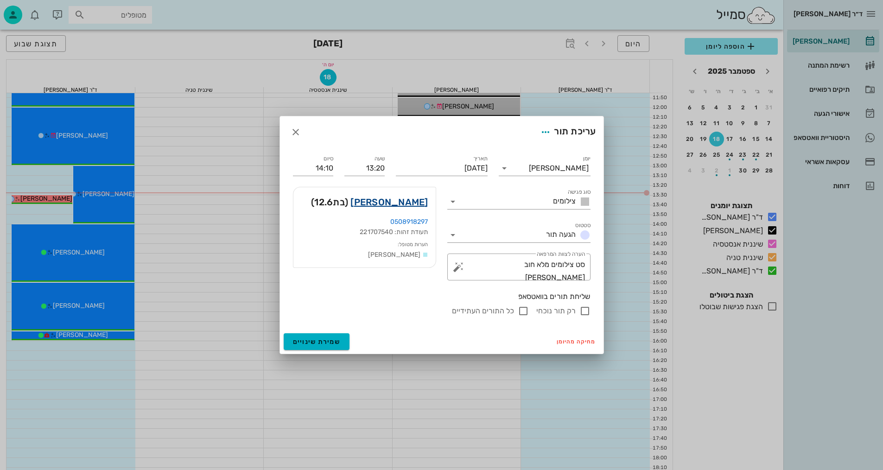
click at [420, 202] on link "[PERSON_NAME]" at bounding box center [388, 202] width 77 height 15
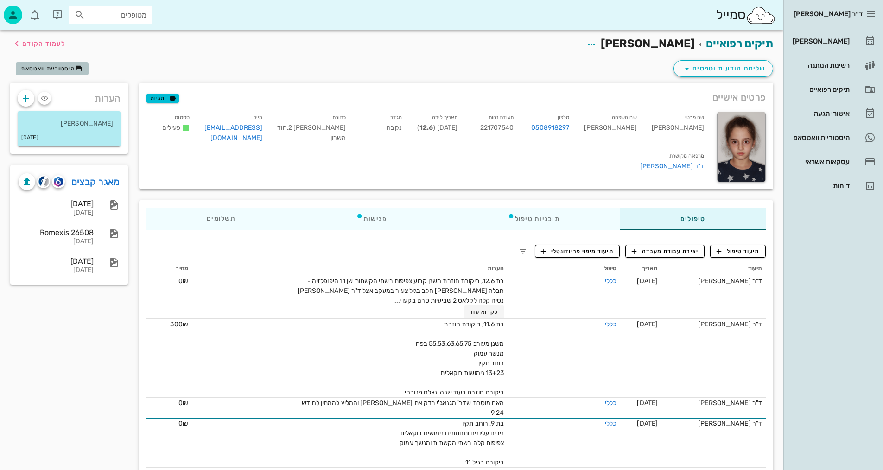
click at [64, 66] on span "היסטוריית וואטסאפ" at bounding box center [48, 68] width 54 height 6
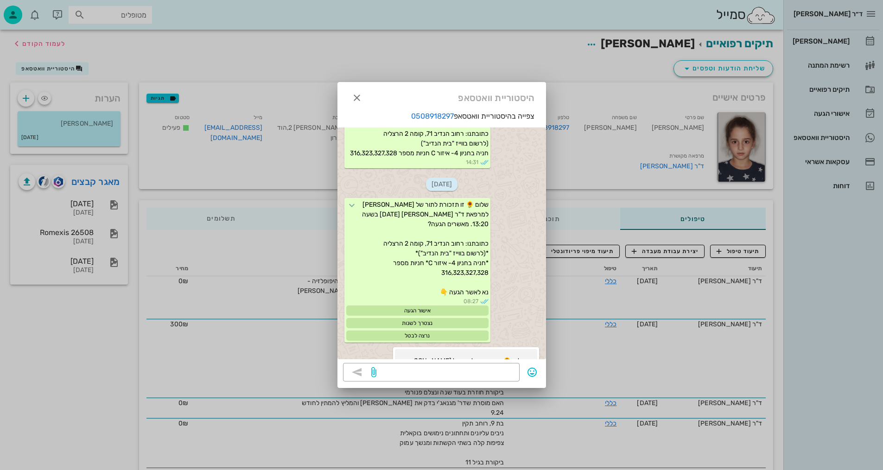
scroll to position [367, 0]
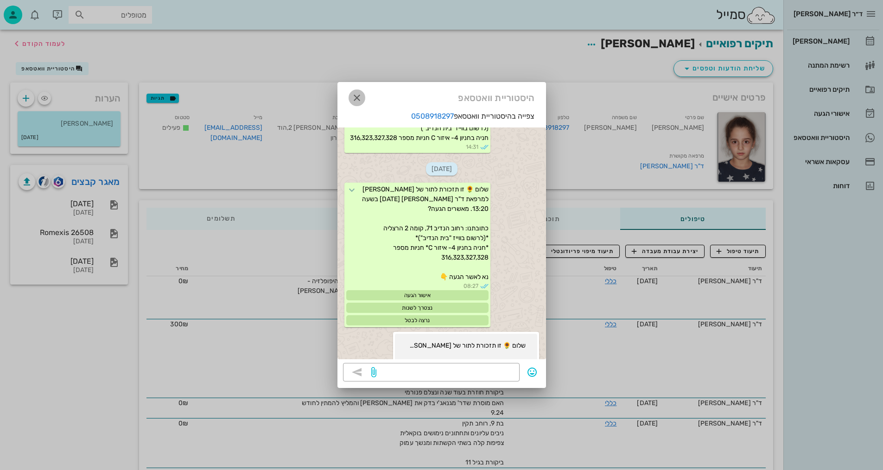
click at [360, 101] on icon "button" at bounding box center [356, 97] width 11 height 11
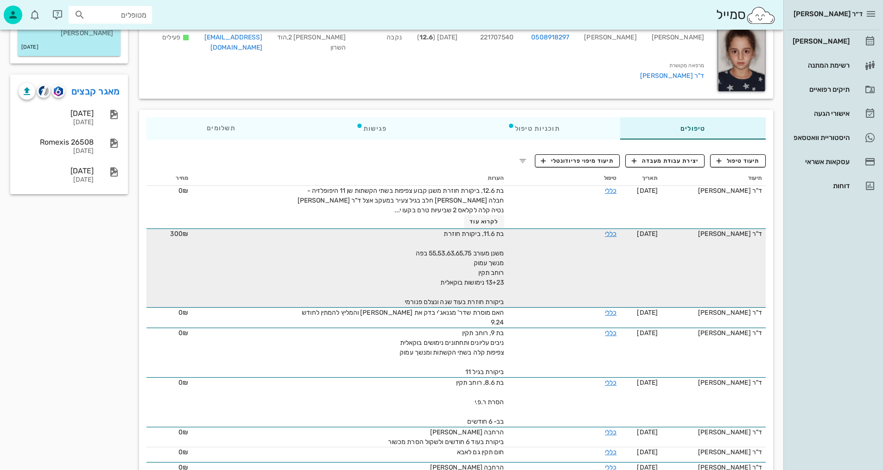
scroll to position [93, 0]
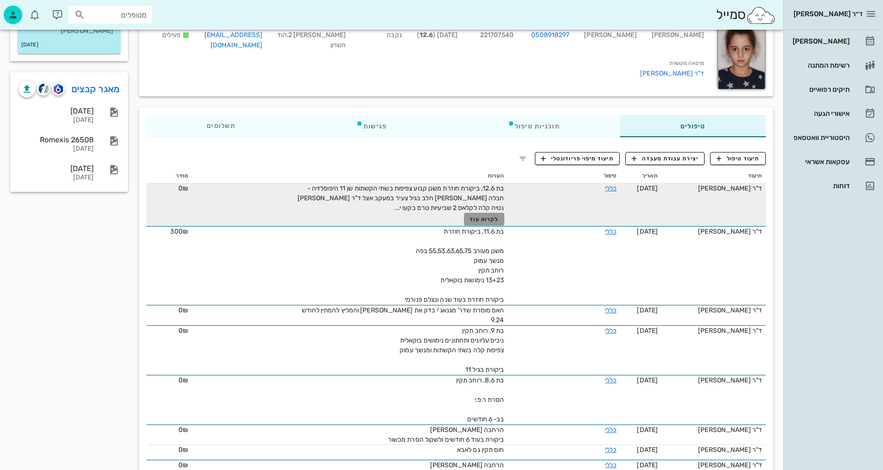
click at [491, 220] on span "לקרוא עוד" at bounding box center [483, 219] width 29 height 6
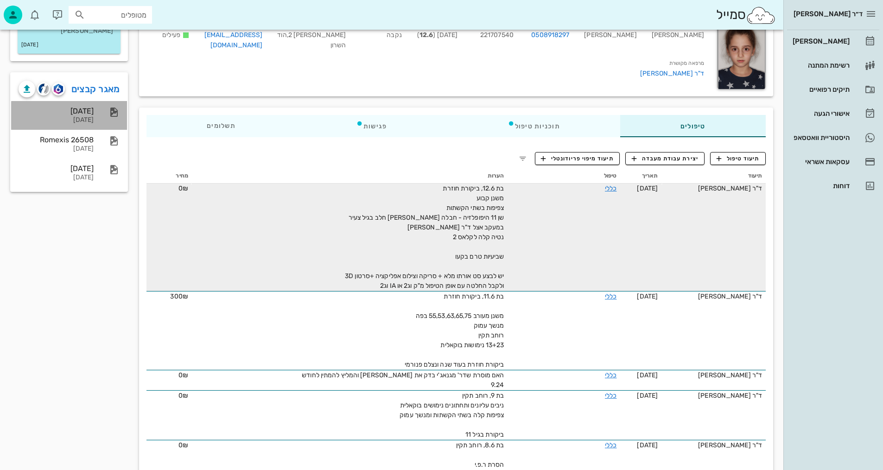
click at [77, 115] on div "[DATE] [DATE]" at bounding box center [56, 115] width 75 height 29
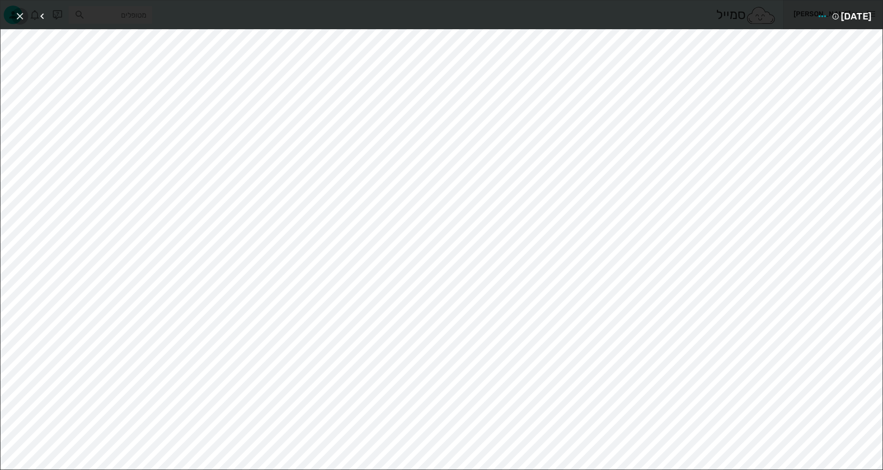
click at [24, 18] on icon "button" at bounding box center [19, 16] width 11 height 11
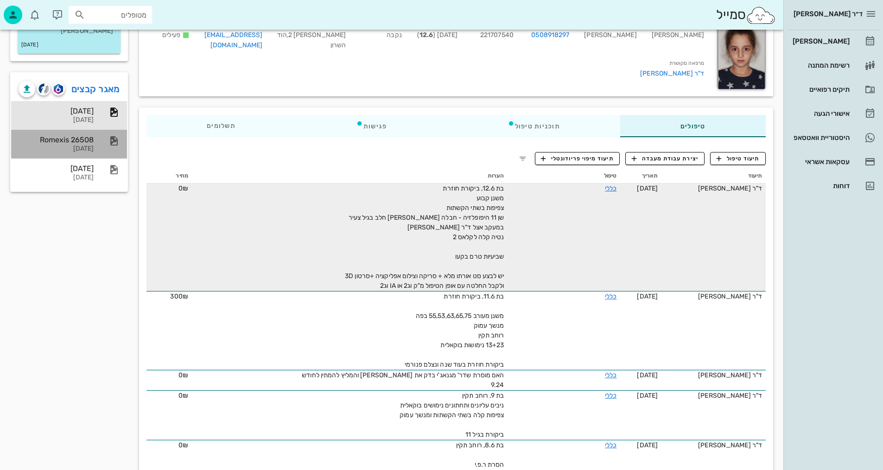
click at [57, 141] on div "Romexis 26508" at bounding box center [56, 139] width 75 height 9
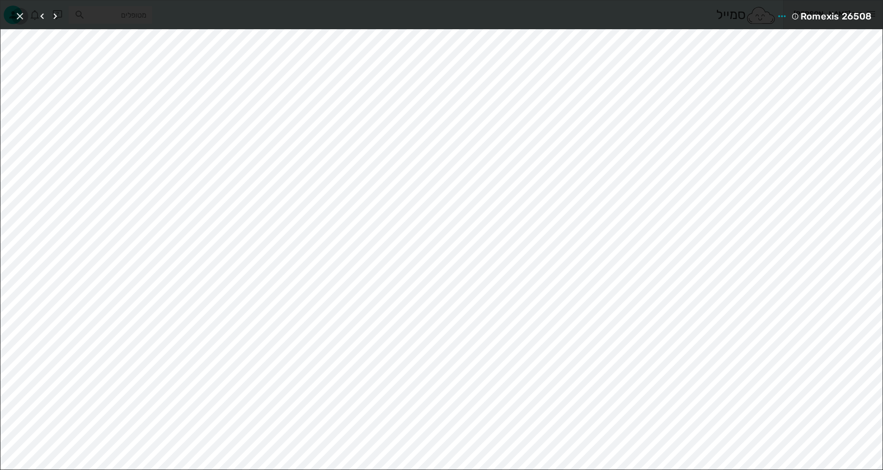
click at [25, 16] on icon "button" at bounding box center [19, 16] width 11 height 11
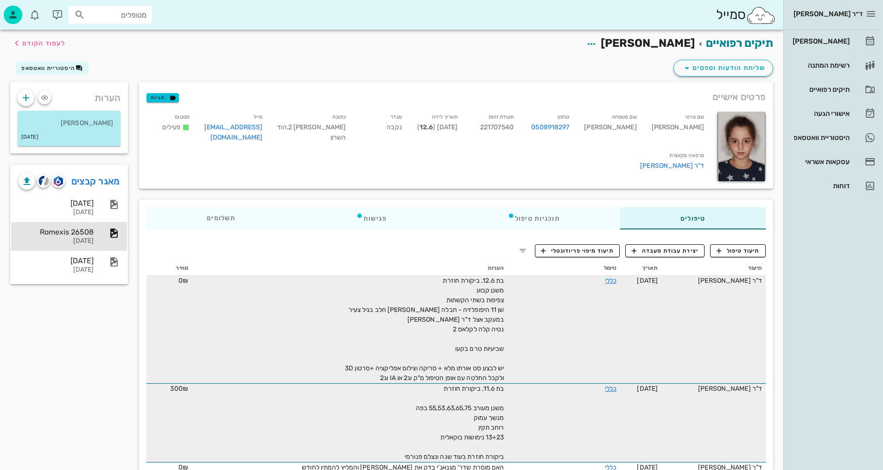
scroll to position [0, 0]
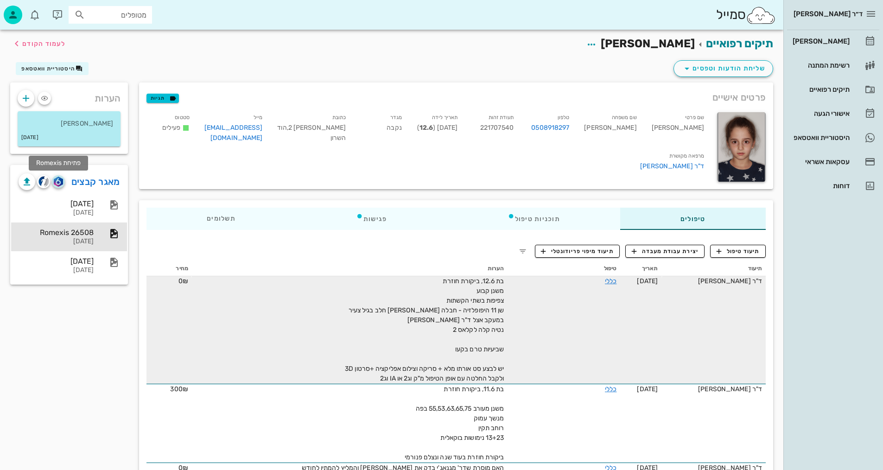
click at [62, 181] on img "button" at bounding box center [58, 182] width 9 height 10
click at [42, 181] on img "button" at bounding box center [43, 181] width 11 height 11
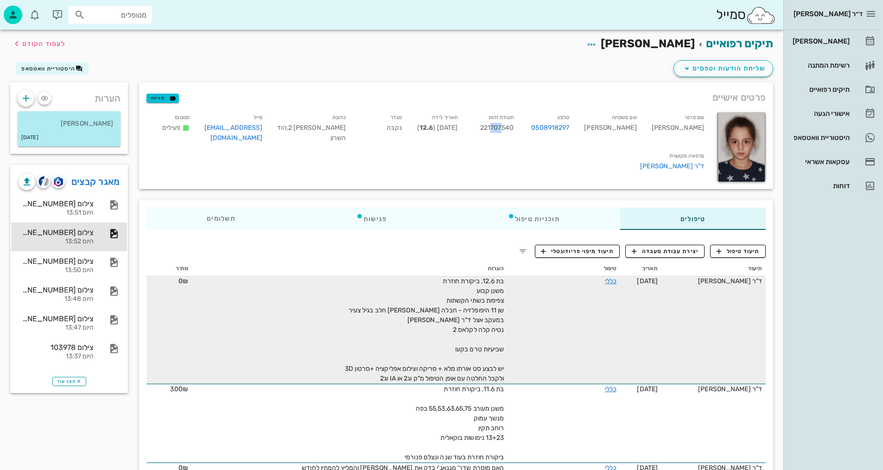
drag, startPoint x: 533, startPoint y: 126, endPoint x: 544, endPoint y: 127, distance: 11.6
click at [513, 127] on span "221707540" at bounding box center [496, 128] width 33 height 8
click at [542, 160] on div "שם פרטי [PERSON_NAME] שם משפחה [PERSON_NAME] טלפון 0508918297 תעודת זהות 221707…" at bounding box center [426, 147] width 570 height 81
click at [501, 157] on div "שם פרטי [PERSON_NAME] שם משפחה [PERSON_NAME] טלפון 0508918297 תעודת זהות 221707…" at bounding box center [426, 147] width 570 height 81
click at [735, 248] on span "תיעוד טיפול" at bounding box center [737, 251] width 43 height 8
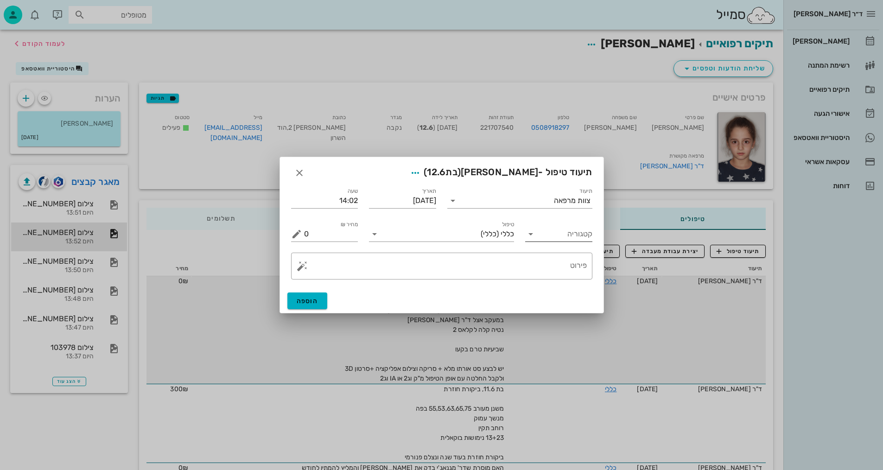
click at [539, 237] on div "קטגוריה" at bounding box center [558, 234] width 67 height 15
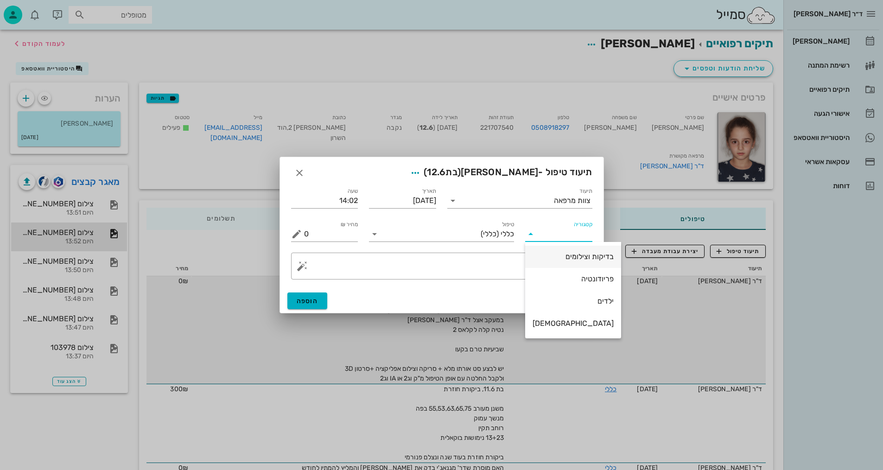
click at [556, 261] on div "בדיקות וצילומים" at bounding box center [572, 256] width 81 height 20
type input "בדיקות וצילומים"
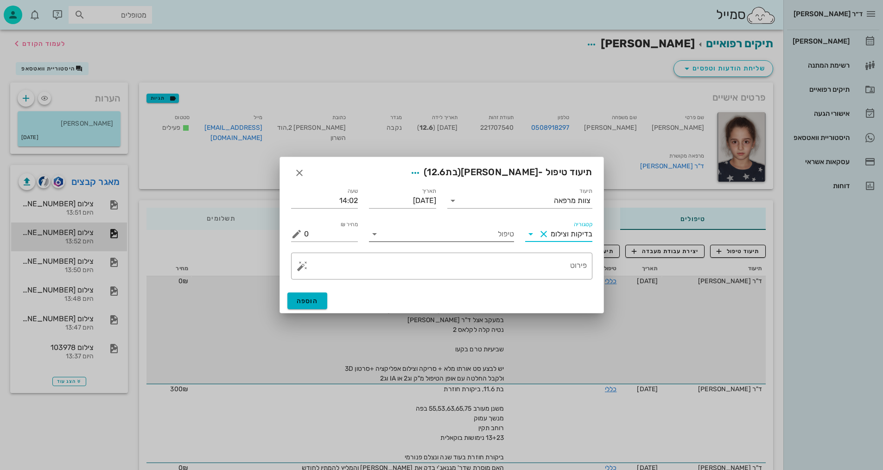
click at [505, 239] on input "טיפול" at bounding box center [448, 234] width 132 height 15
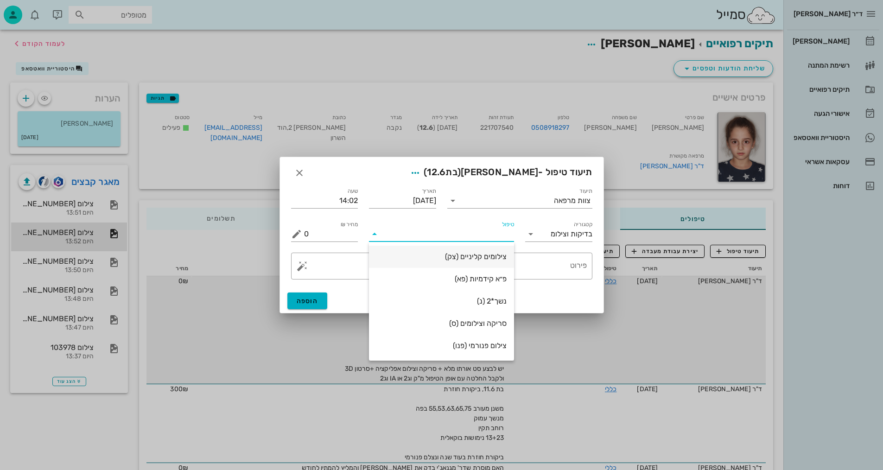
click at [500, 258] on div "צילומים קליניים (צק)" at bounding box center [441, 256] width 130 height 9
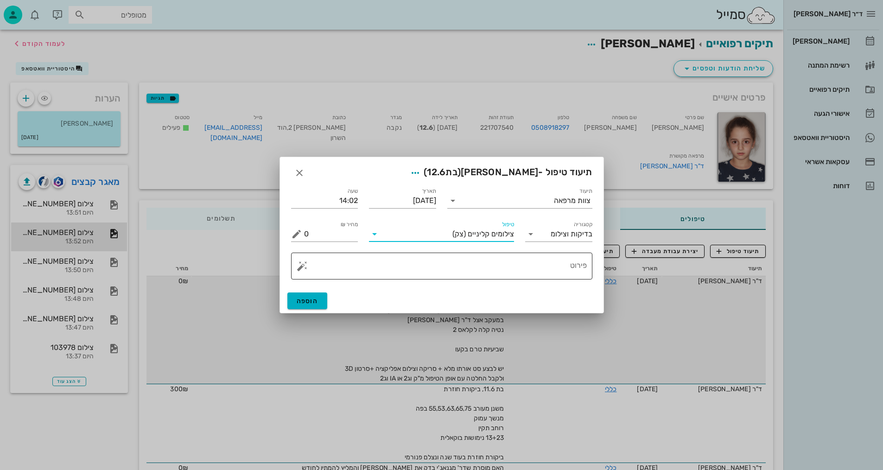
click at [571, 265] on textarea "פירוט" at bounding box center [445, 268] width 283 height 22
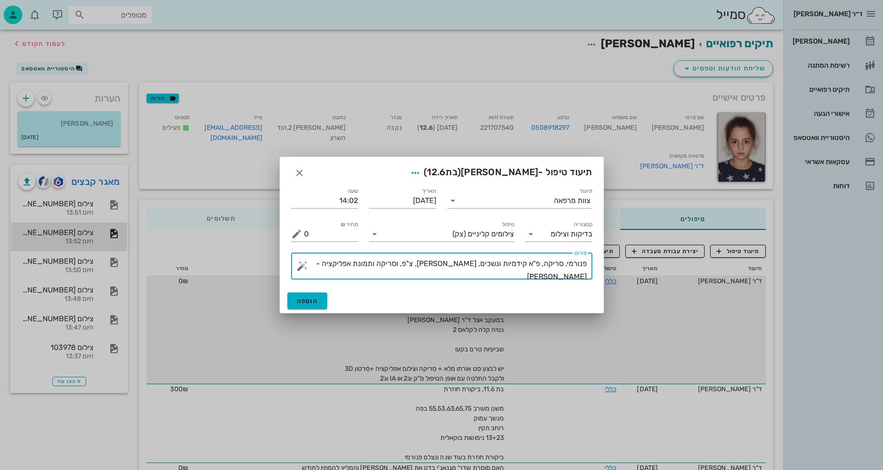
drag, startPoint x: 412, startPoint y: 266, endPoint x: 420, endPoint y: 268, distance: 8.2
click at [419, 271] on textarea "פנורמי, סריקה, פ"א קידמיות ונשכים, [PERSON_NAME], צ"פ, וסריקה ותמונת אפליקציה -…" at bounding box center [445, 268] width 283 height 22
click at [420, 262] on textarea "פנורמי, סריקה, פ"א קידמיות ונשכים, [PERSON_NAME], צ"פ, וסריקה ותמונת אפליקציה -…" at bounding box center [445, 268] width 283 height 22
click at [417, 265] on textarea "פנורמי, סריקה, פ"א קידמיות ונשכים, [PERSON_NAME], צ"פ, וסריקה ותמונת אפליקציה -…" at bounding box center [445, 268] width 283 height 22
type textarea "פנורמי, סריקה, פ"א קידמיות ונשכים, [PERSON_NAME], צ"פ, וסריקה ,ותמונת אפליקציה …"
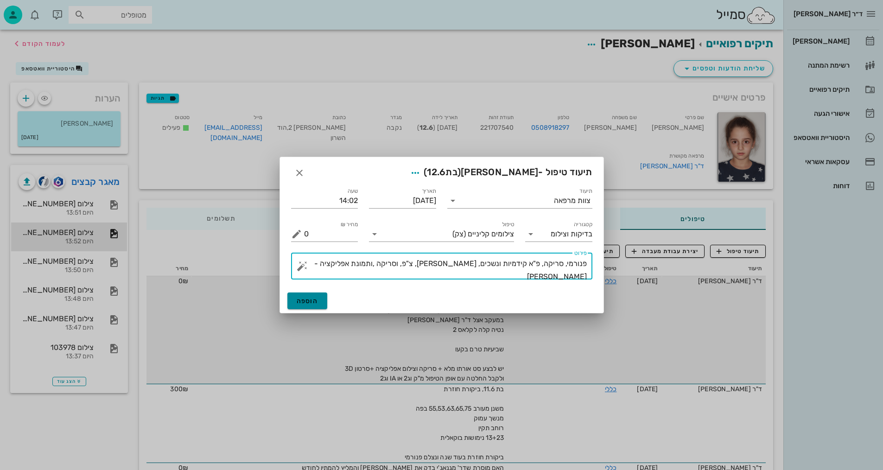
click at [322, 303] on button "הוספה" at bounding box center [307, 300] width 40 height 17
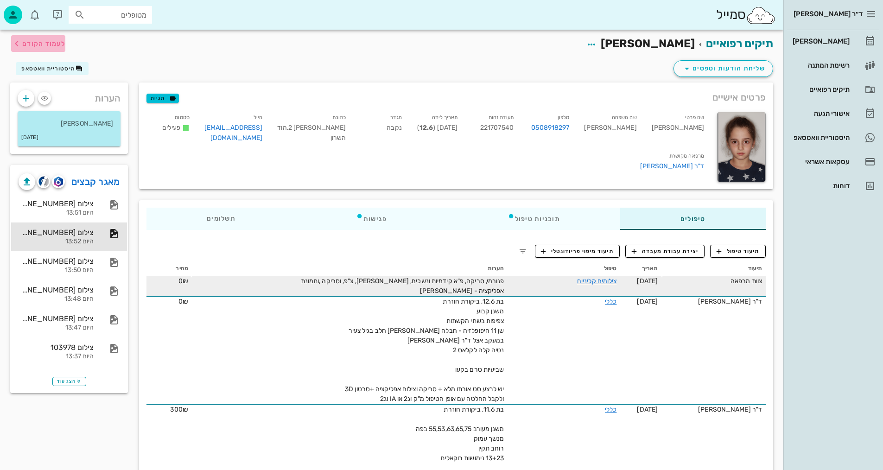
click at [33, 42] on span "לעמוד הקודם" at bounding box center [43, 44] width 43 height 8
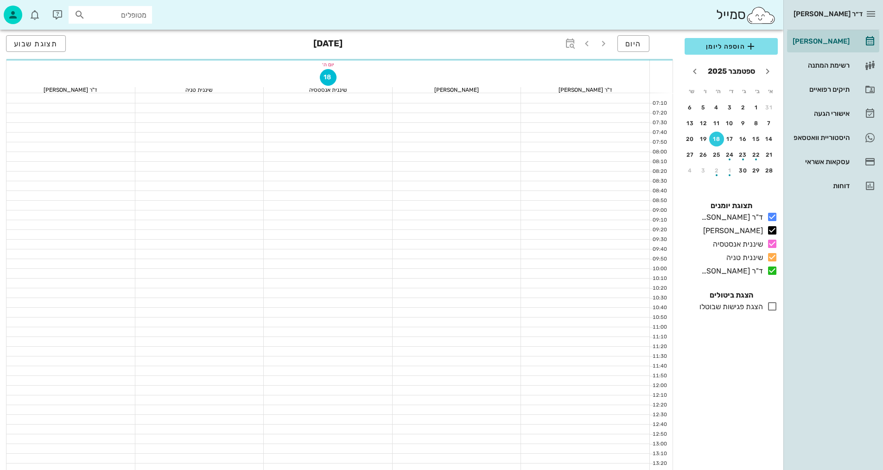
scroll to position [278, 0]
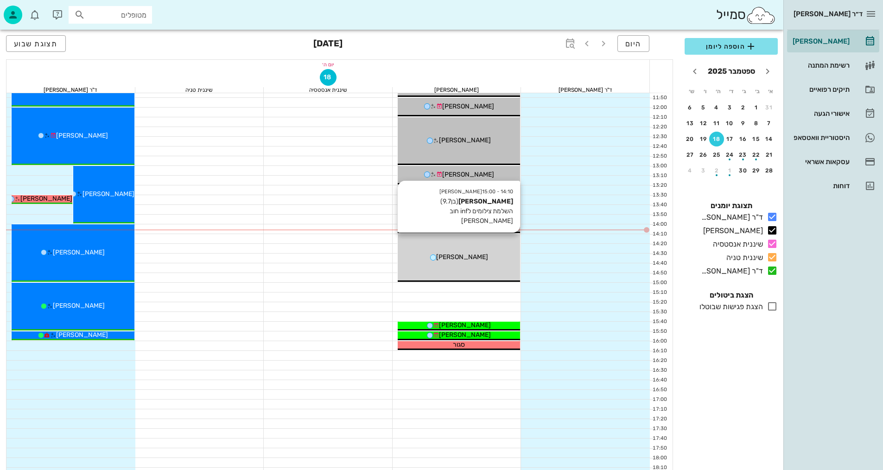
click at [479, 265] on div "14:10 - 15:00 [PERSON_NAME] (בן 9.7 ) השלמת צילומים לinf חוב [PERSON_NAME]" at bounding box center [458, 258] width 123 height 48
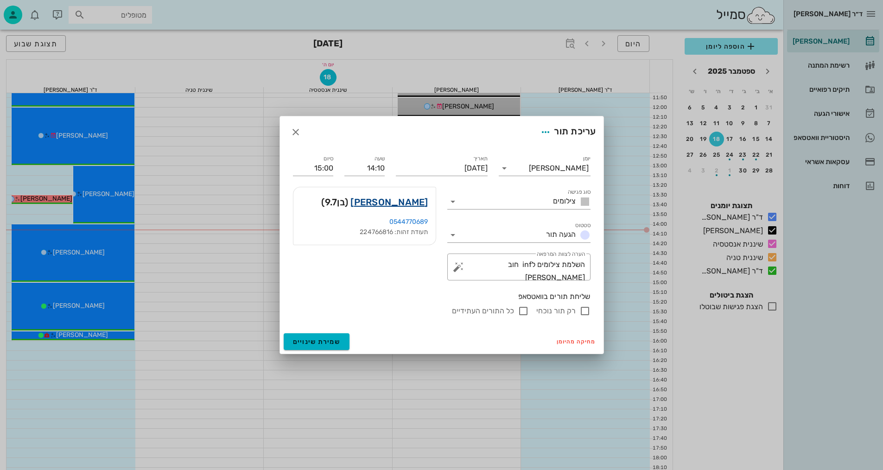
click at [417, 199] on link "[PERSON_NAME]" at bounding box center [388, 202] width 77 height 15
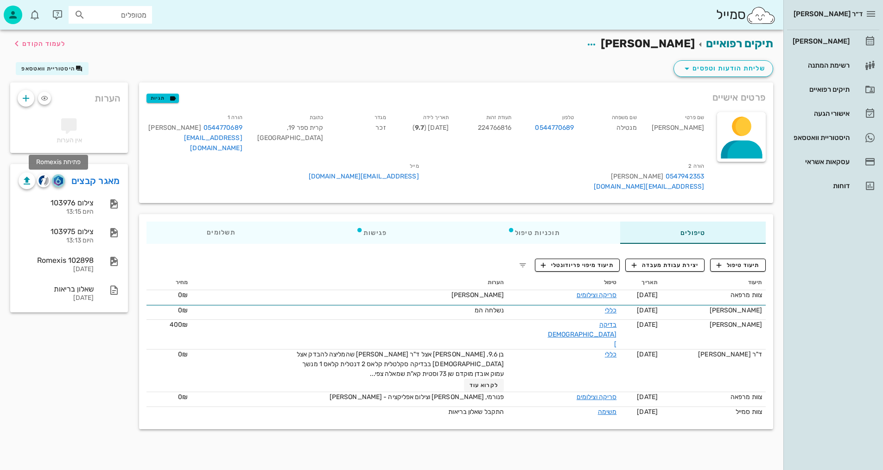
click at [61, 181] on img "button" at bounding box center [58, 181] width 9 height 10
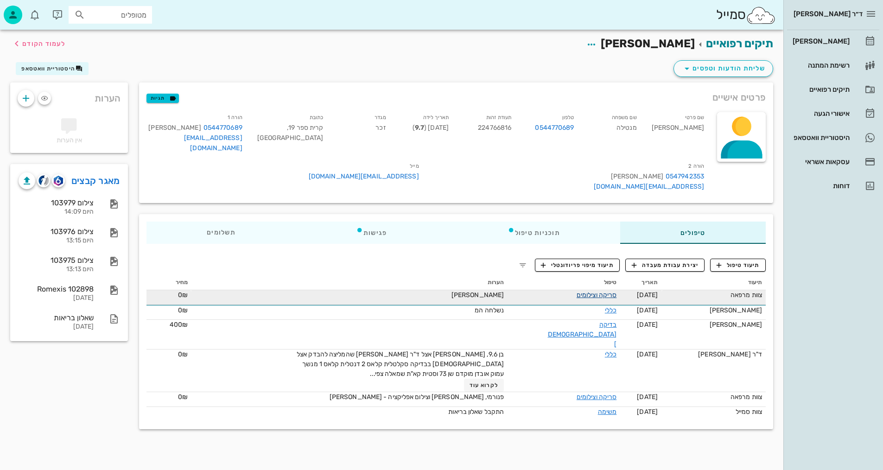
click at [597, 291] on link "סריקה וצילומים" at bounding box center [596, 295] width 40 height 8
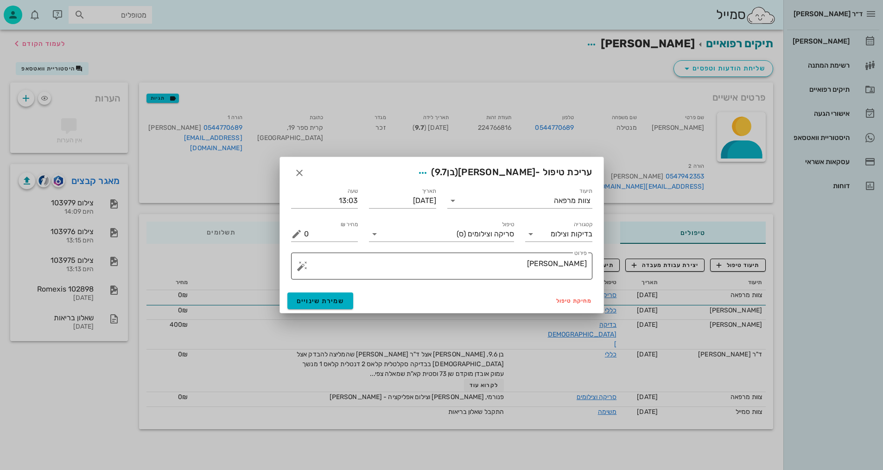
click at [565, 264] on textarea "[PERSON_NAME]" at bounding box center [445, 268] width 283 height 22
click at [566, 264] on textarea "[PERSON_NAME]" at bounding box center [445, 268] width 283 height 22
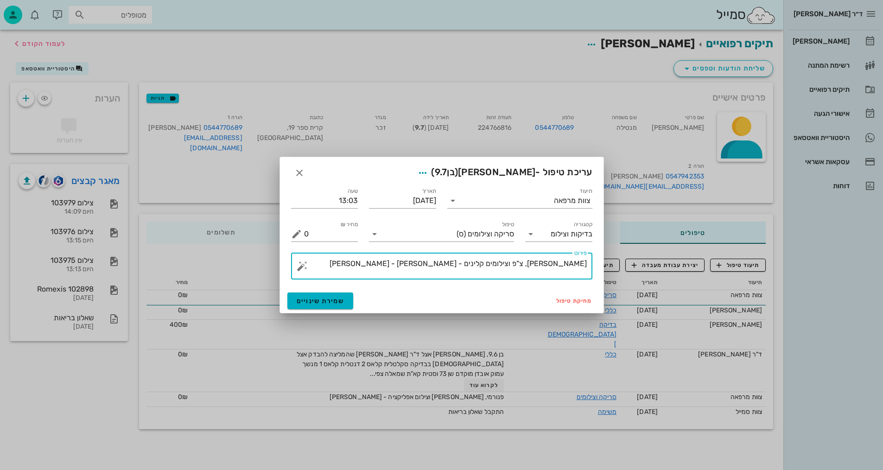
drag, startPoint x: 461, startPoint y: 261, endPoint x: 483, endPoint y: 266, distance: 23.3
click at [483, 266] on textarea "[PERSON_NAME], צ"פ וצילומים קלינים - [PERSON_NAME] - [PERSON_NAME]" at bounding box center [445, 268] width 283 height 22
type textarea "[PERSON_NAME], צ"פ וצילומים [PERSON_NAME]"
click at [313, 304] on span "שמירת שינויים" at bounding box center [321, 301] width 48 height 8
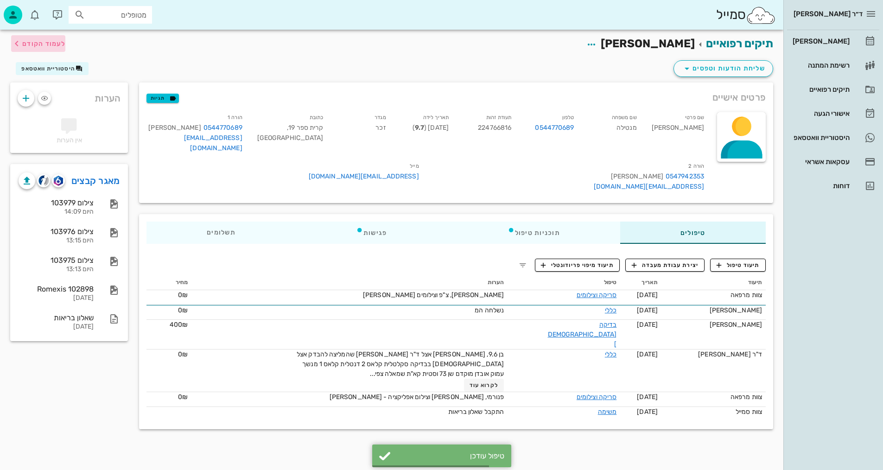
click at [50, 37] on button "לעמוד הקודם" at bounding box center [38, 43] width 54 height 17
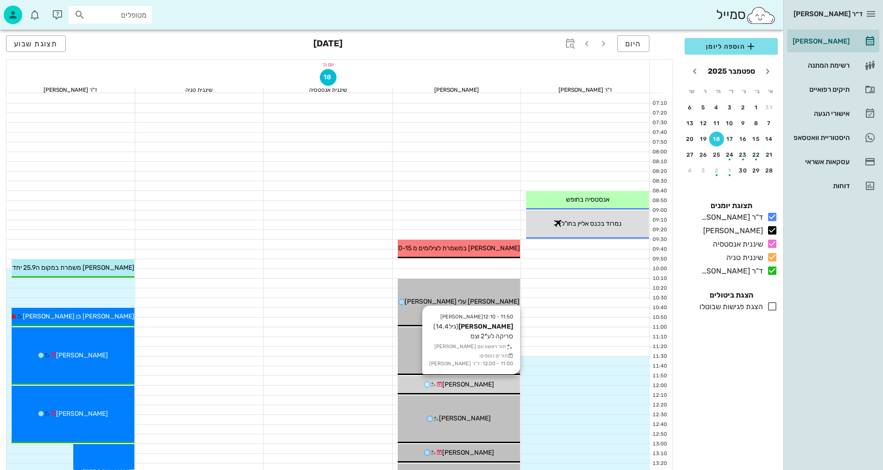
click at [483, 388] on div "[PERSON_NAME]" at bounding box center [458, 384] width 123 height 10
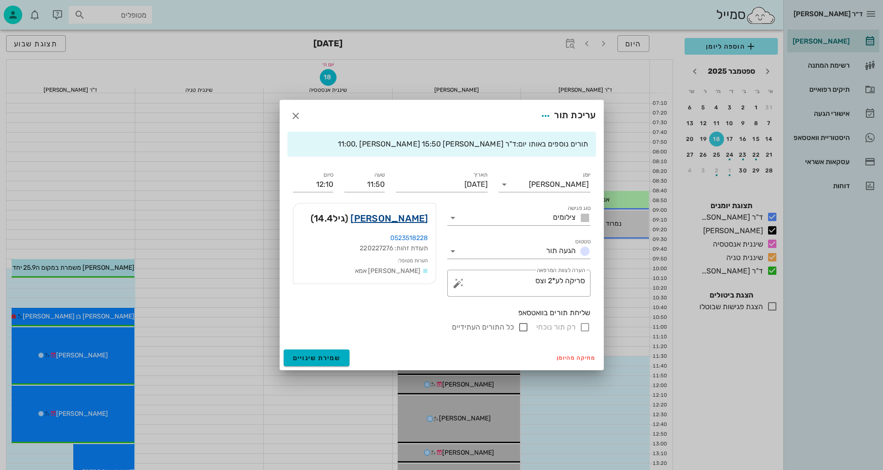
click at [409, 218] on link "[PERSON_NAME]" at bounding box center [388, 218] width 77 height 15
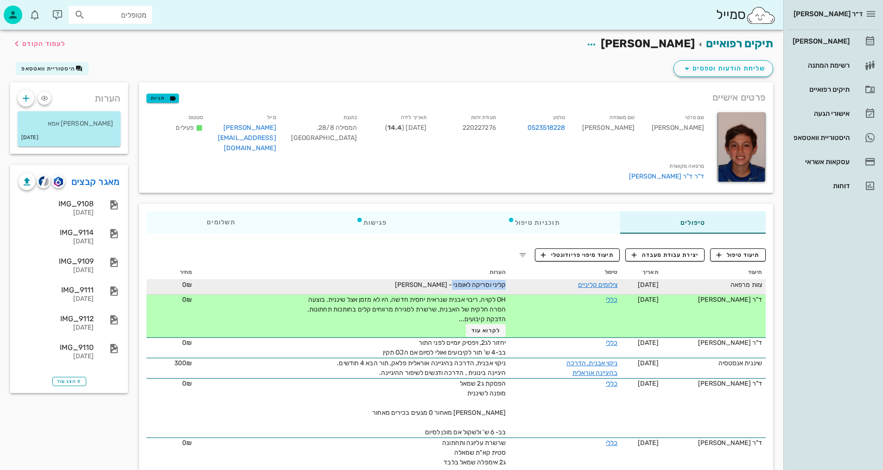
drag, startPoint x: 498, startPoint y: 282, endPoint x: 444, endPoint y: 287, distance: 53.9
click at [444, 286] on td "קליני וסריקה לאומני - [PERSON_NAME]" at bounding box center [353, 287] width 314 height 15
click at [467, 285] on div "קליני וסריקה לאומני - [PERSON_NAME]" at bounding box center [401, 285] width 208 height 10
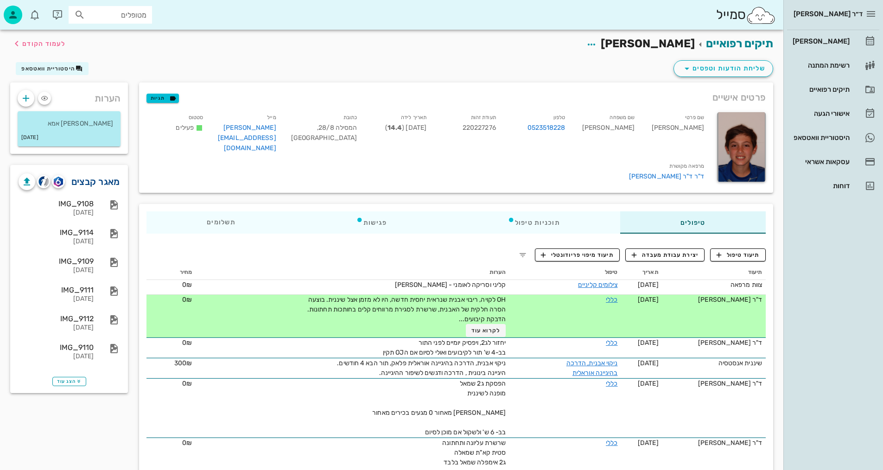
drag, startPoint x: 86, startPoint y: 183, endPoint x: 99, endPoint y: 178, distance: 13.5
click at [86, 183] on link "מאגר קבצים" at bounding box center [95, 181] width 49 height 15
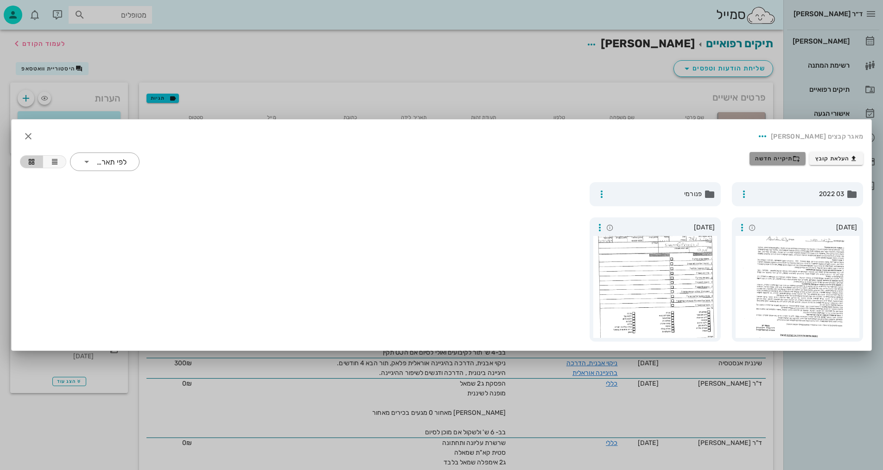
click at [780, 158] on span "תיקייה חדשה" at bounding box center [777, 158] width 45 height 7
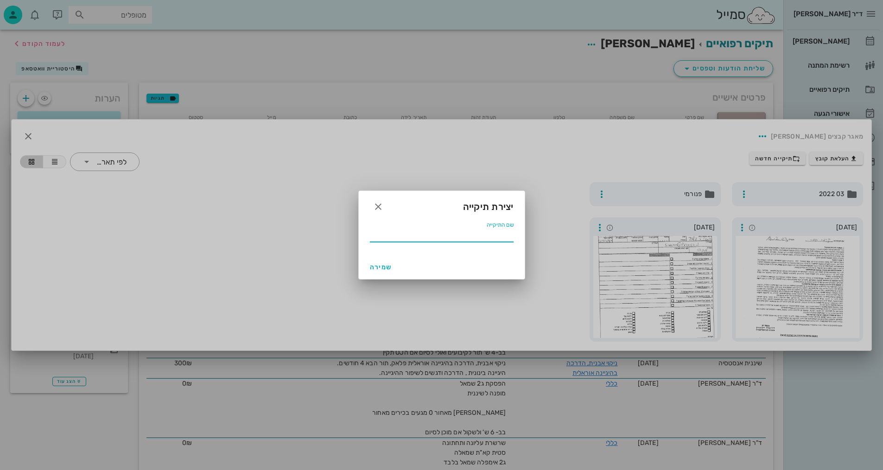
click at [471, 241] on input "שם התיקייה" at bounding box center [442, 234] width 144 height 15
type input "9.2025"
click at [378, 263] on span "שמירה" at bounding box center [381, 267] width 22 height 8
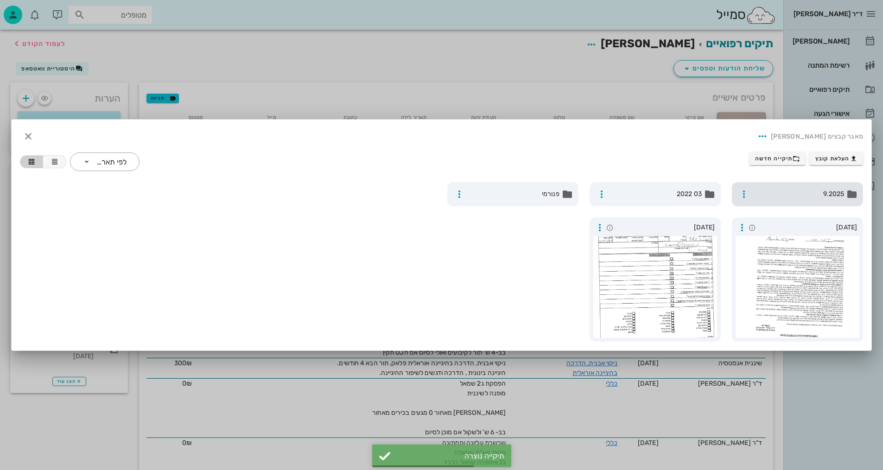
click at [831, 200] on div "9.2025" at bounding box center [797, 194] width 131 height 24
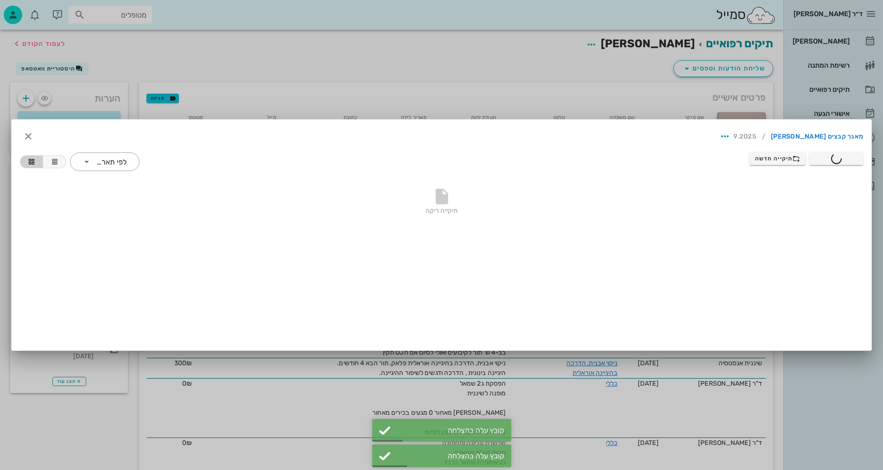
click at [361, 73] on div at bounding box center [441, 235] width 883 height 470
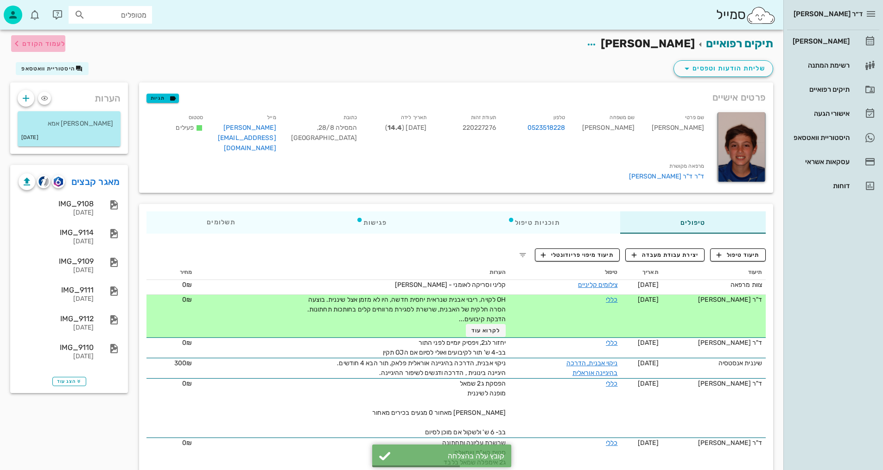
click at [50, 51] on button "לעמוד הקודם" at bounding box center [38, 43] width 54 height 17
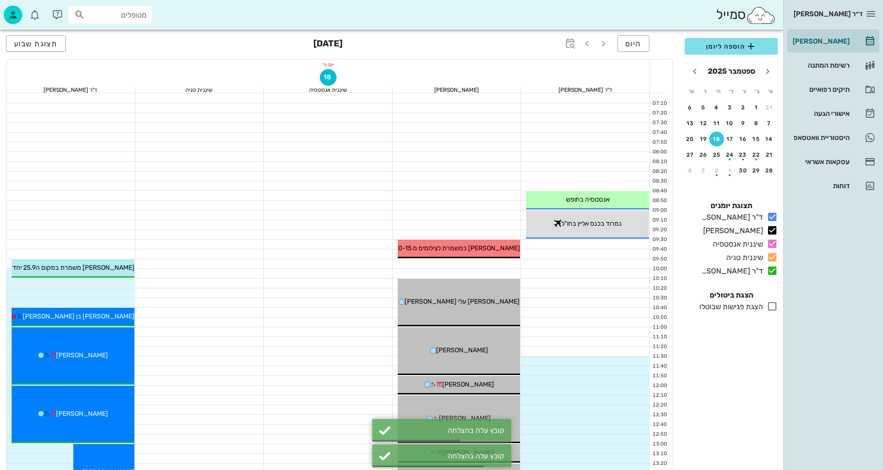
drag, startPoint x: 353, startPoint y: 244, endPoint x: 366, endPoint y: 258, distance: 18.7
click at [353, 244] on div at bounding box center [328, 244] width 129 height 9
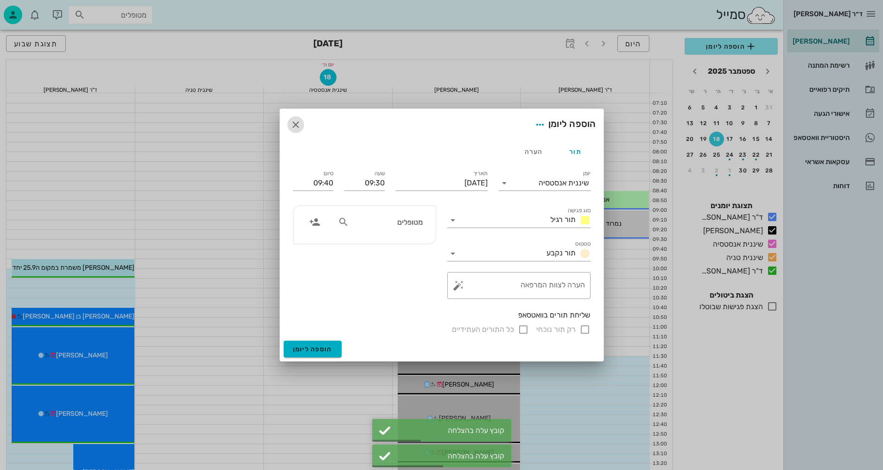
click at [294, 122] on icon "button" at bounding box center [295, 124] width 11 height 11
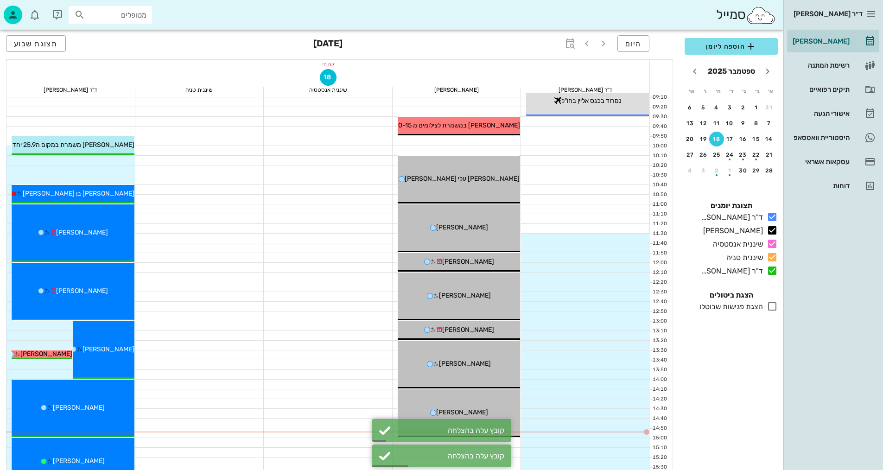
scroll to position [139, 0]
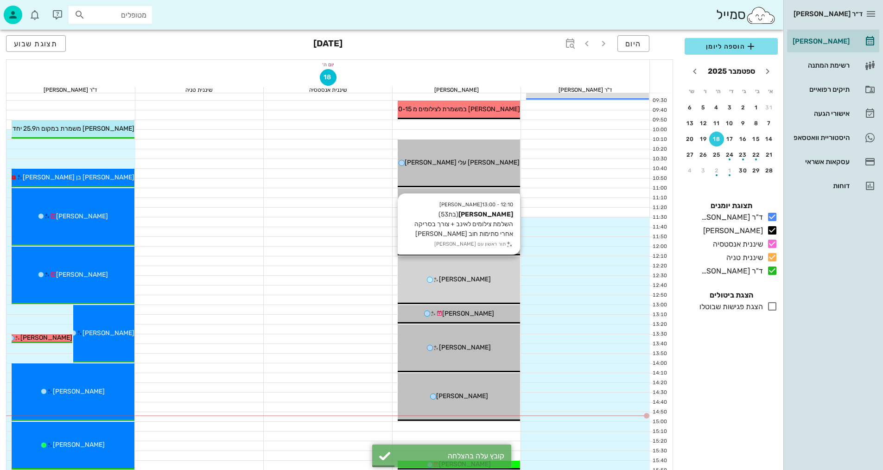
click at [466, 272] on div "12:10 - 13:00 [PERSON_NAME] (בת 53 ) השלמת צילומים לאינב + צורך בסריקה אחרי סתי…" at bounding box center [458, 280] width 123 height 48
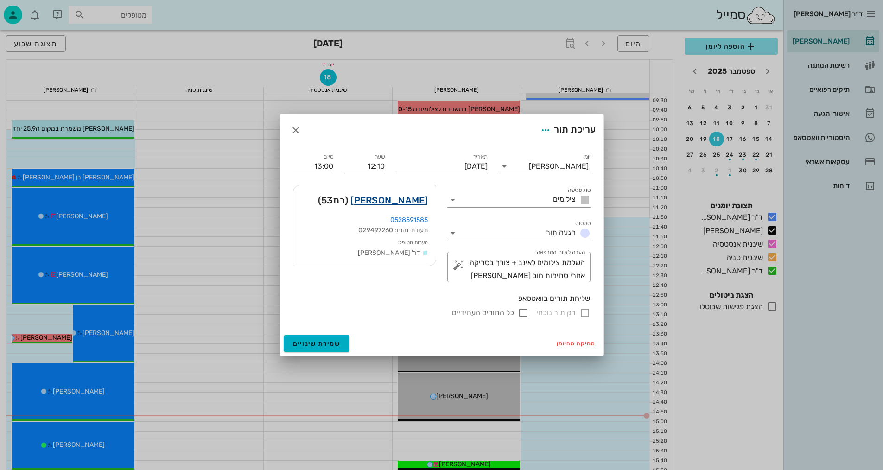
click at [406, 204] on link "[PERSON_NAME]" at bounding box center [388, 200] width 77 height 15
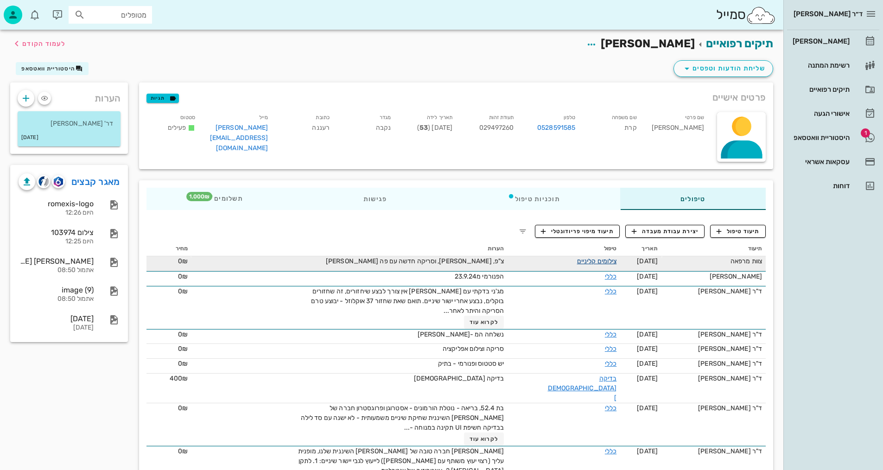
click at [577, 261] on link "צילומים קליניים" at bounding box center [597, 261] width 40 height 8
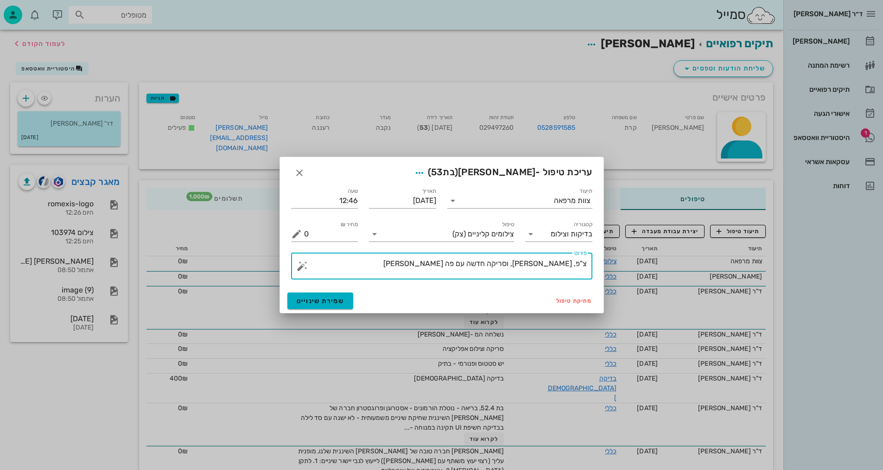
drag, startPoint x: 478, startPoint y: 264, endPoint x: 509, endPoint y: 262, distance: 31.5
click at [509, 262] on textarea "צ"פ, [PERSON_NAME], וסריקה חדשה עם פה [PERSON_NAME]" at bounding box center [445, 268] width 283 height 22
type textarea "צ"פ, [PERSON_NAME], וסריקה חדשה - [PERSON_NAME]"
click at [345, 303] on button "שמירת שינויים" at bounding box center [320, 300] width 66 height 17
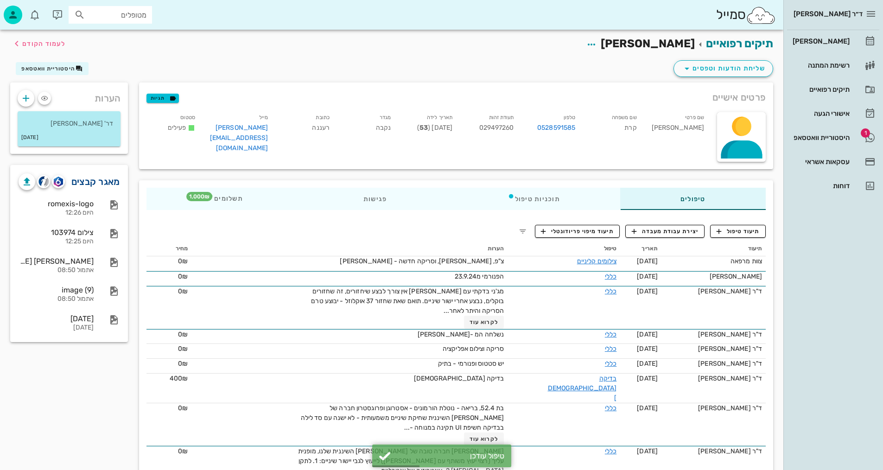
click at [98, 184] on link "מאגר קבצים" at bounding box center [95, 181] width 49 height 15
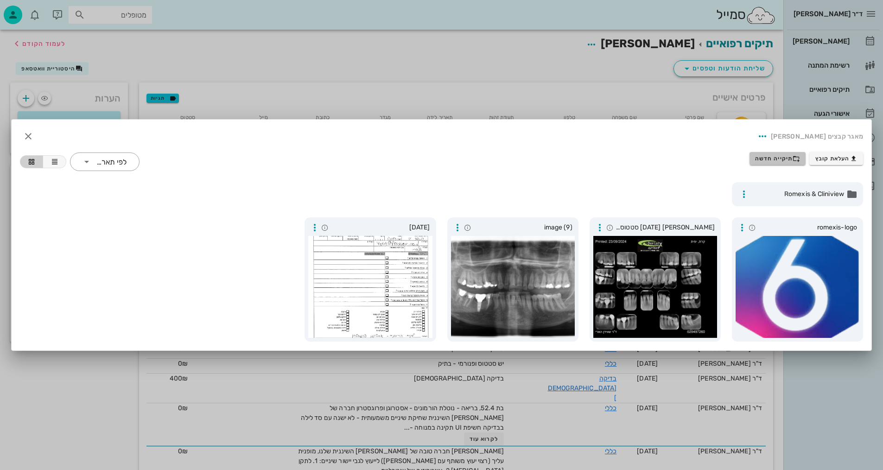
click at [786, 161] on span "תיקייה חדשה" at bounding box center [777, 158] width 45 height 7
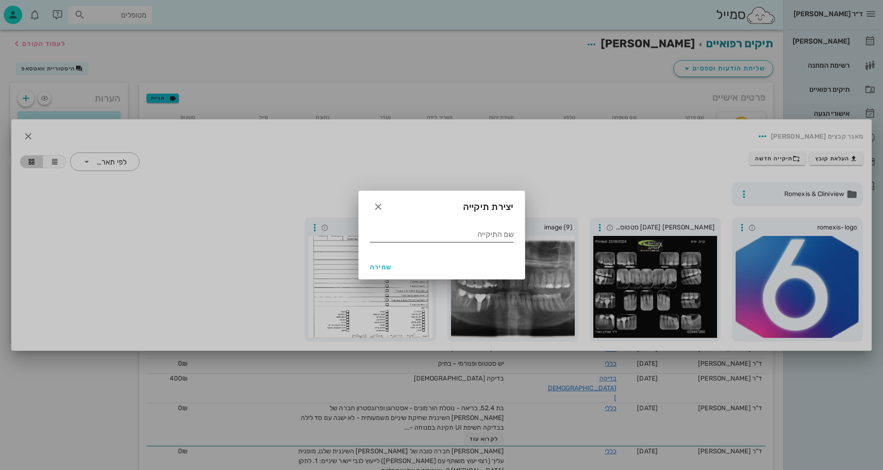
click at [487, 234] on input "שם התיקייה" at bounding box center [442, 234] width 144 height 15
type input "9.2025"
click at [379, 273] on button "שמירה" at bounding box center [381, 267] width 30 height 17
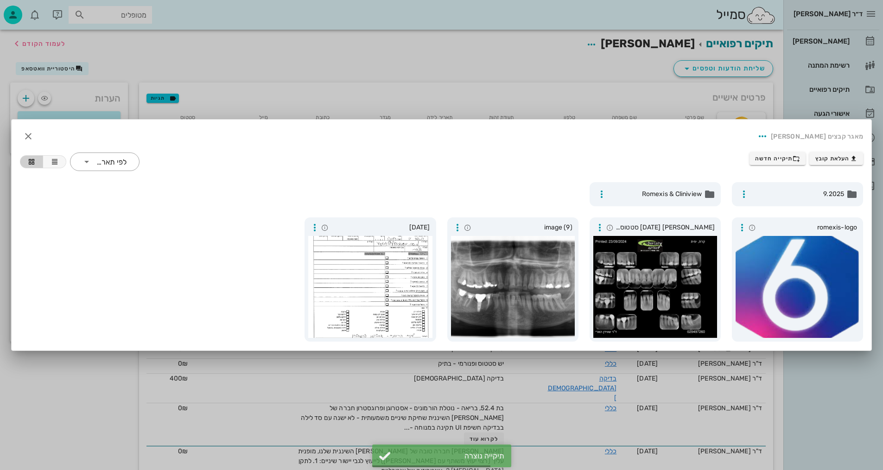
click at [529, 84] on div at bounding box center [441, 235] width 883 height 470
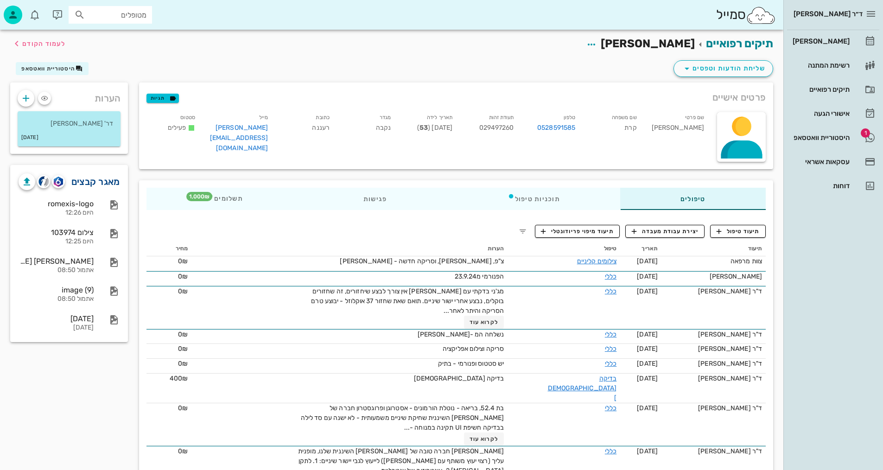
click at [102, 180] on link "מאגר קבצים" at bounding box center [95, 181] width 49 height 15
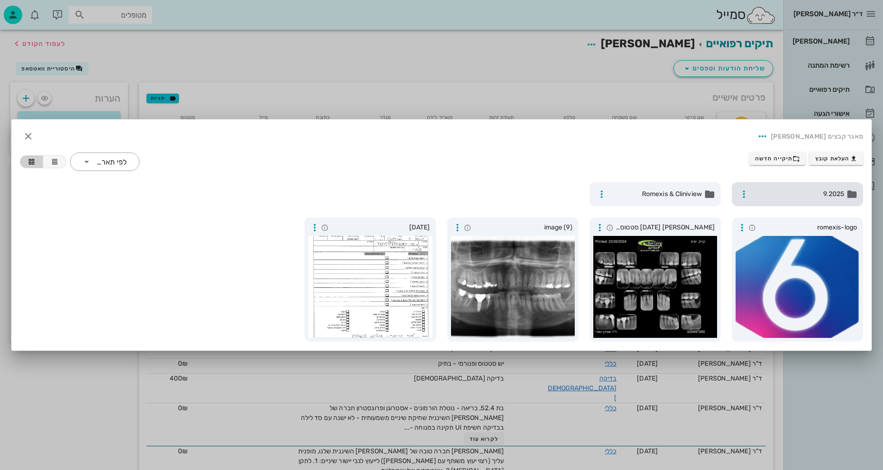
click at [808, 199] on span "9.2025" at bounding box center [797, 194] width 91 height 10
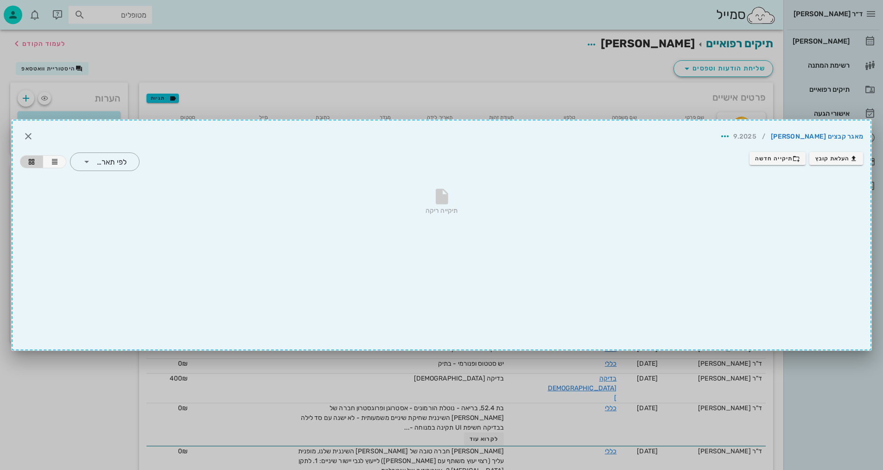
click at [816, 226] on div "תיקייה ריקה" at bounding box center [441, 203] width 843 height 65
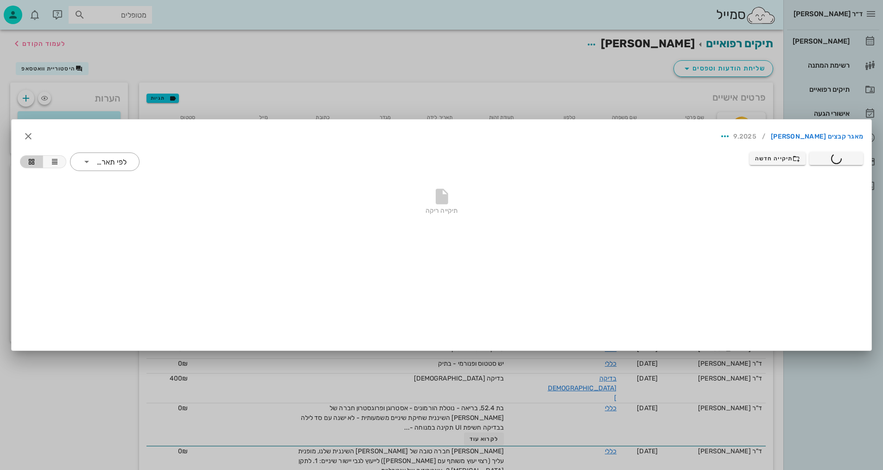
click at [658, 85] on div at bounding box center [441, 235] width 883 height 470
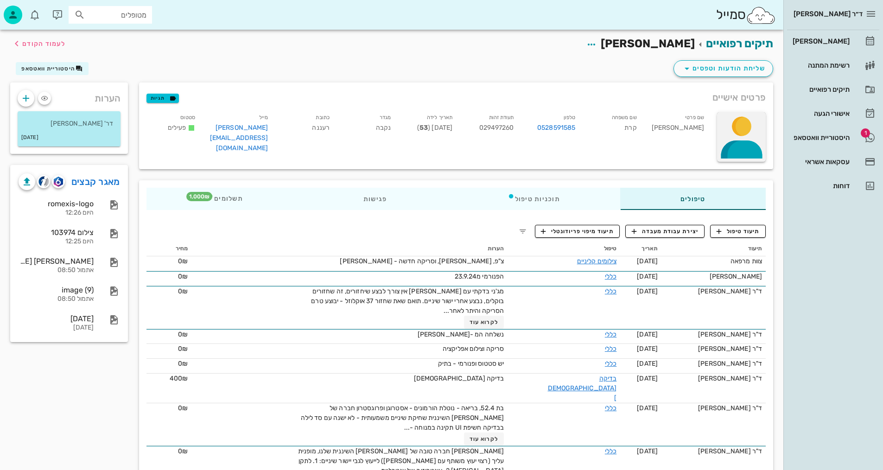
click at [750, 120] on div at bounding box center [741, 137] width 49 height 50
click at [92, 182] on link "מאגר קבצים" at bounding box center [95, 181] width 49 height 15
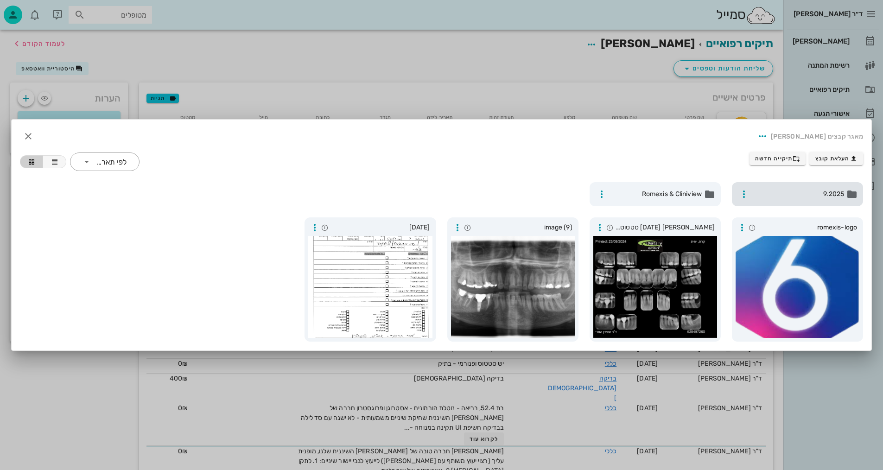
click at [802, 199] on span "9.2025" at bounding box center [797, 194] width 91 height 10
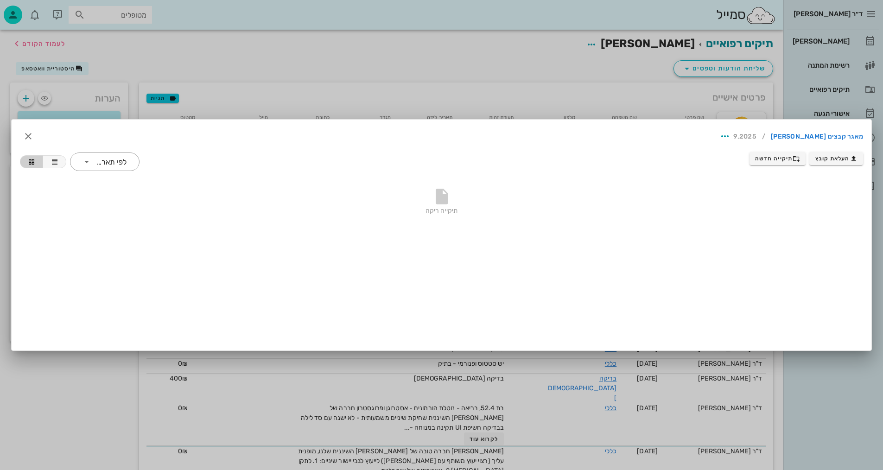
click at [474, 236] on div "תיקייה ריקה" at bounding box center [441, 209] width 854 height 65
click at [845, 133] on link "מאגר קבצים [PERSON_NAME]" at bounding box center [816, 136] width 92 height 15
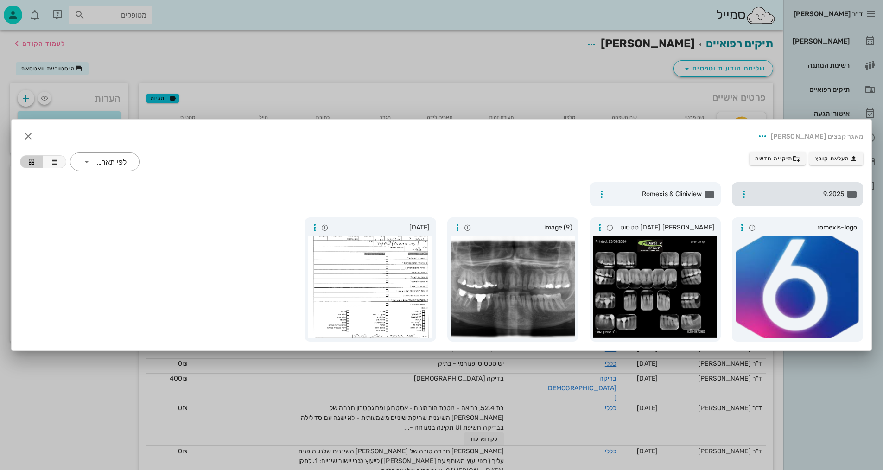
click at [814, 190] on span "9.2025" at bounding box center [797, 194] width 91 height 10
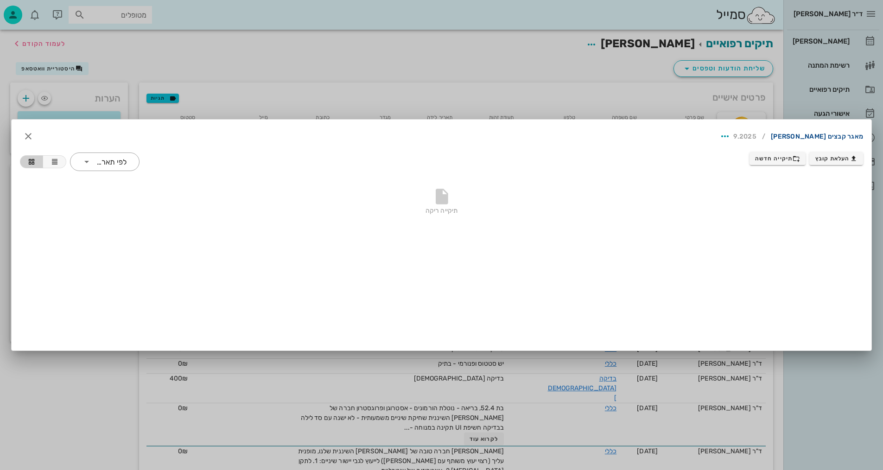
click at [845, 139] on link "מאגר קבצים [PERSON_NAME]" at bounding box center [816, 136] width 92 height 15
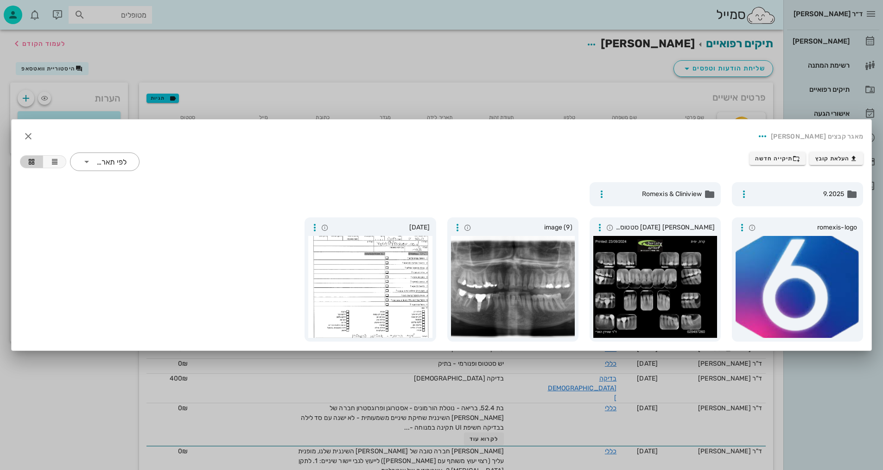
click at [461, 62] on div at bounding box center [441, 235] width 883 height 470
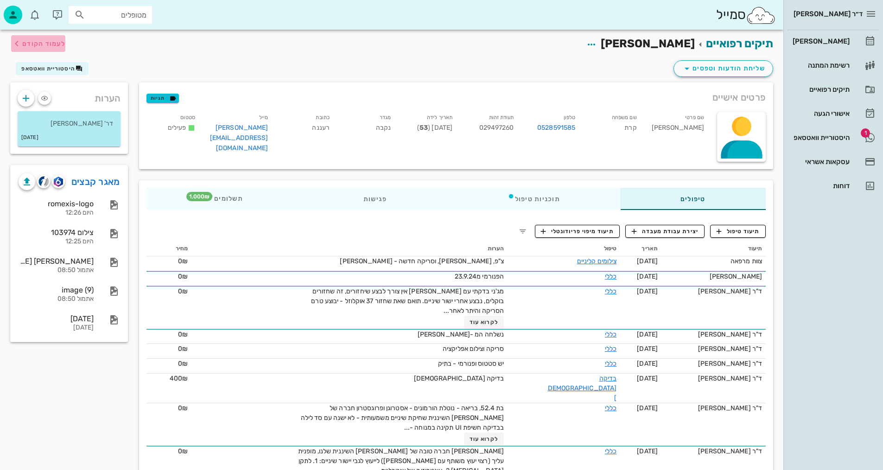
click at [53, 45] on span "לעמוד הקודם" at bounding box center [43, 44] width 43 height 8
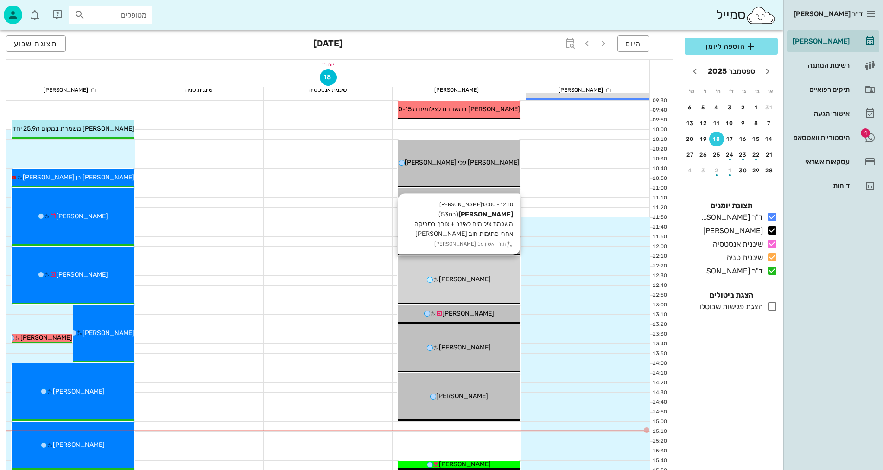
click at [503, 271] on div "12:10 - 13:00 [PERSON_NAME] (בת 53 ) השלמת צילומים לאינב + צורך בסריקה אחרי סתי…" at bounding box center [458, 280] width 123 height 48
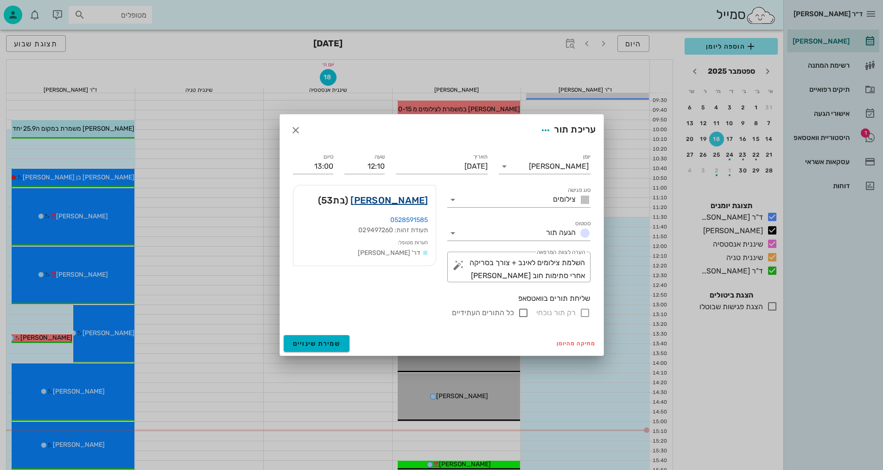
click at [414, 199] on link "[PERSON_NAME]" at bounding box center [388, 200] width 77 height 15
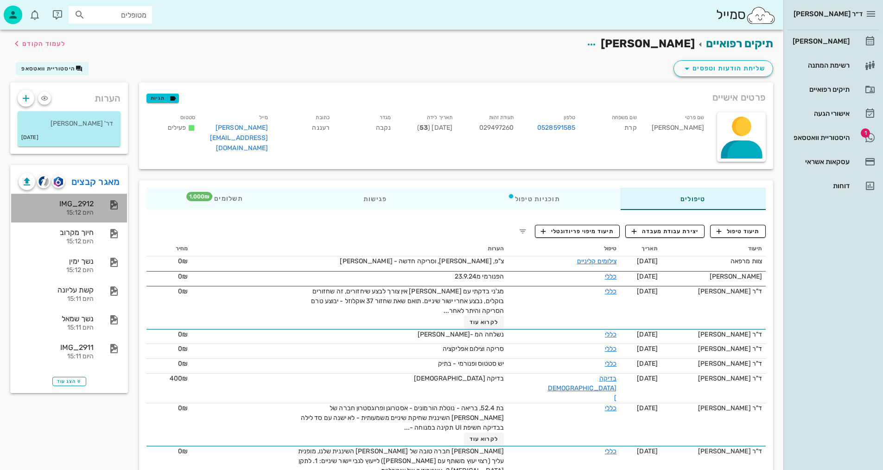
click at [86, 206] on div "IMG_2912" at bounding box center [56, 203] width 75 height 9
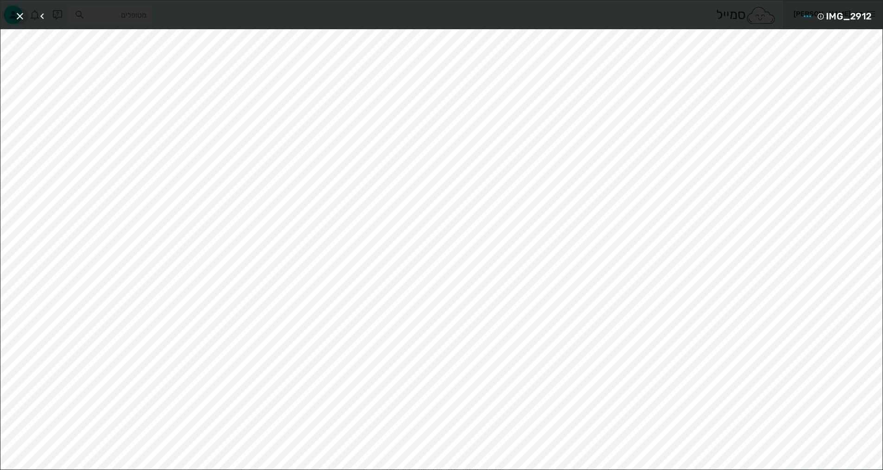
click at [16, 12] on icon "button" at bounding box center [19, 16] width 11 height 11
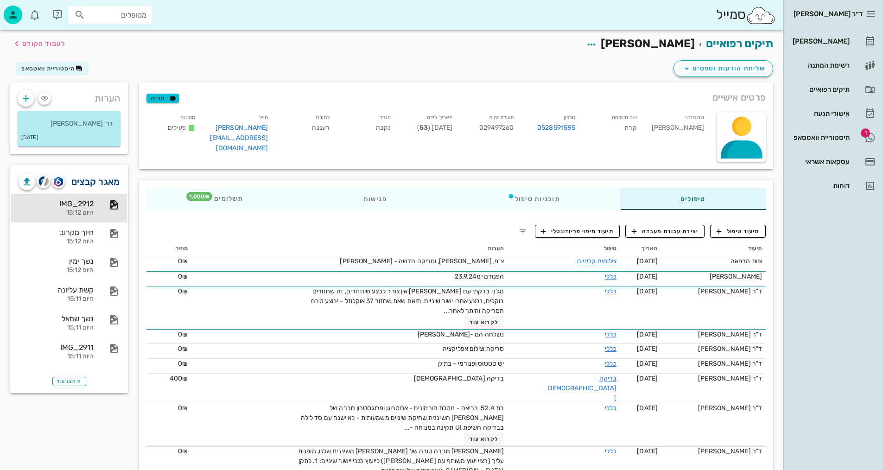
click at [100, 176] on link "מאגר קבצים" at bounding box center [95, 181] width 49 height 15
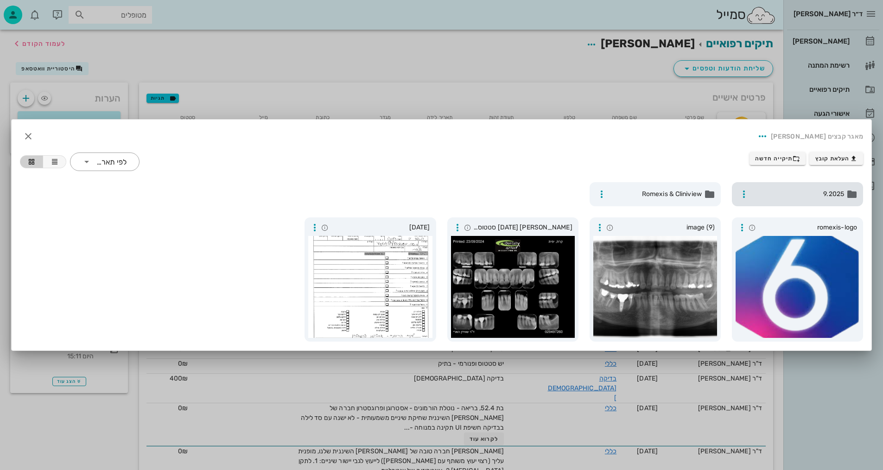
click at [830, 198] on span "9.2025" at bounding box center [797, 194] width 91 height 10
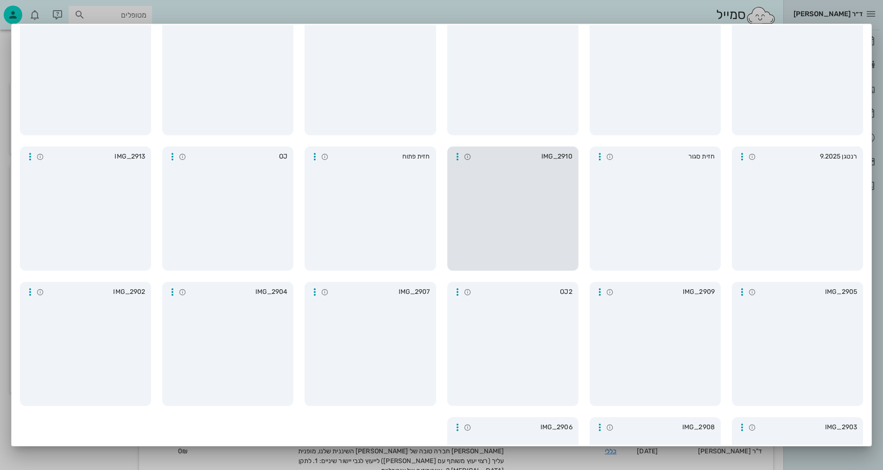
scroll to position [93, 0]
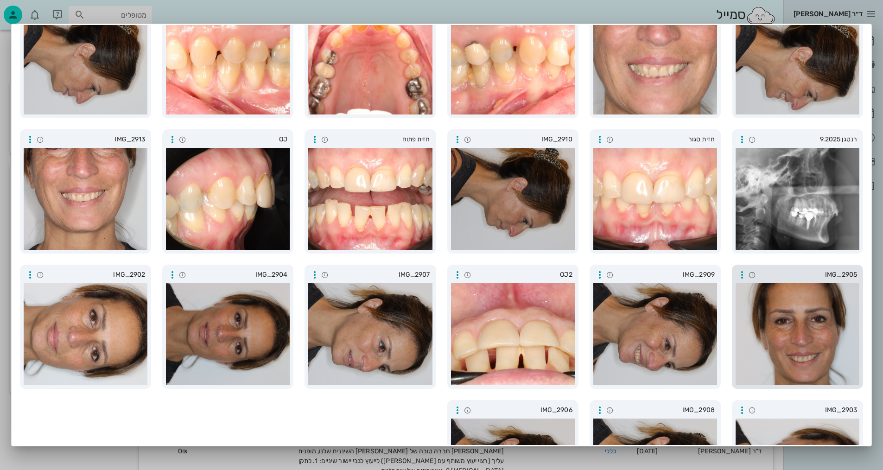
click at [804, 304] on div at bounding box center [797, 334] width 124 height 102
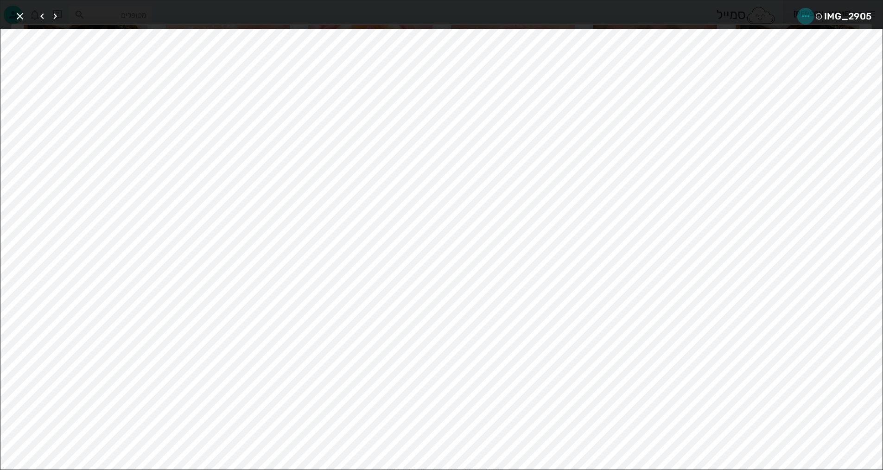
click at [808, 13] on icon "button" at bounding box center [805, 16] width 11 height 11
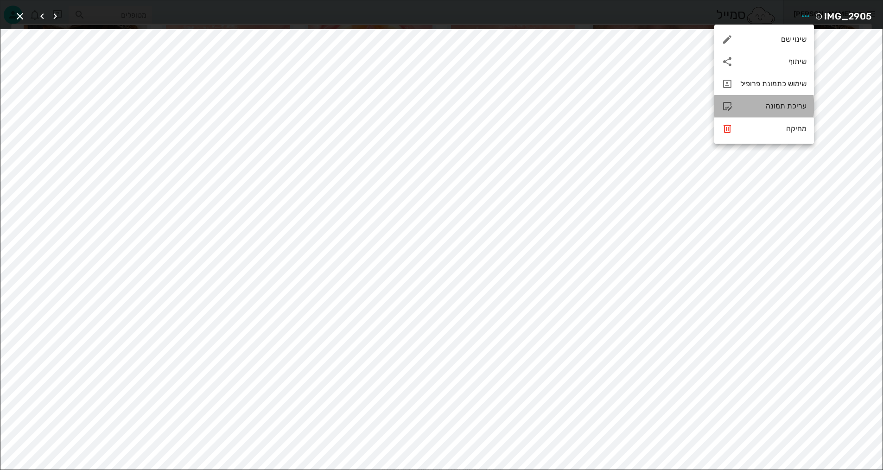
click at [786, 108] on div "עריכת תמונה" at bounding box center [773, 105] width 66 height 9
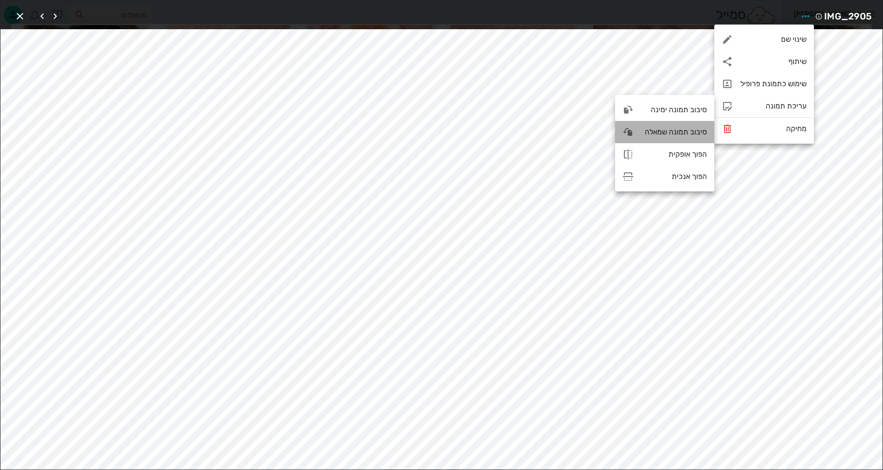
click at [683, 132] on div "סיבוב תמונה שמאלה" at bounding box center [674, 131] width 66 height 9
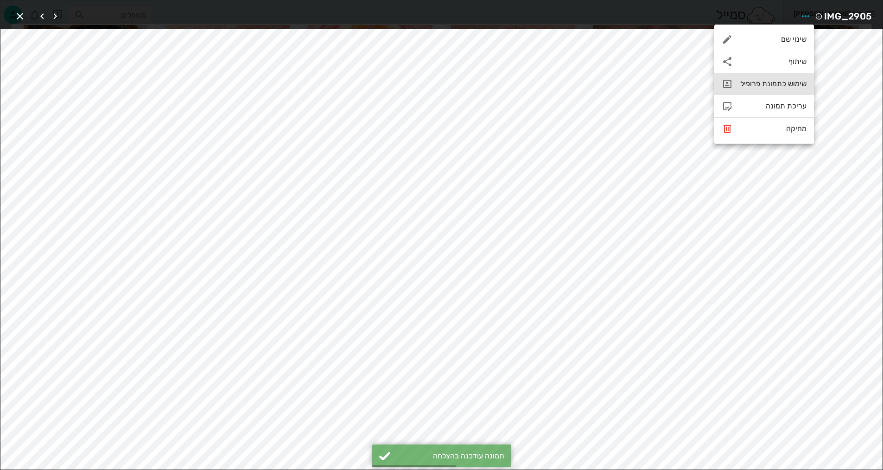
click at [787, 85] on div "שימוש כתמונת פרופיל" at bounding box center [773, 83] width 66 height 9
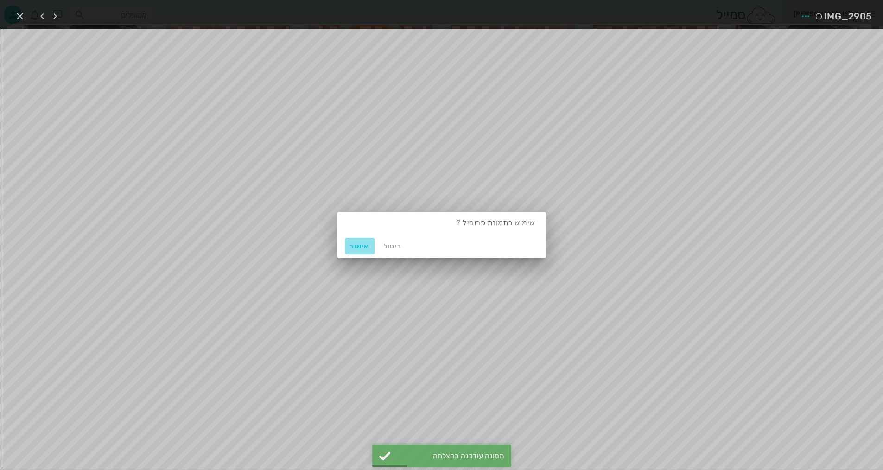
click at [361, 243] on span "אישור" at bounding box center [359, 246] width 22 height 8
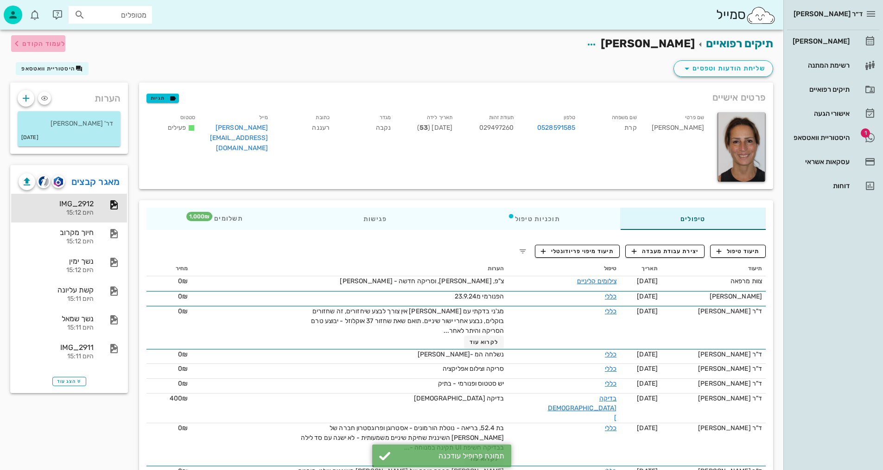
click at [49, 47] on span "לעמוד הקודם" at bounding box center [38, 43] width 54 height 11
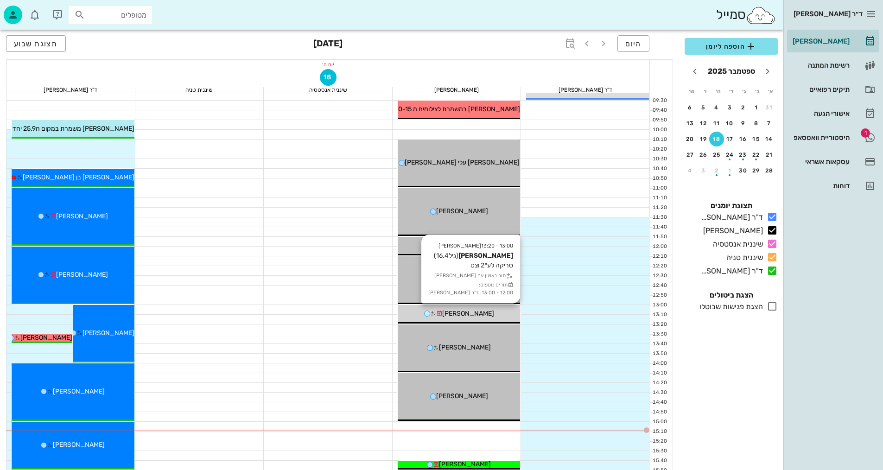
click at [492, 315] on div "[PERSON_NAME]" at bounding box center [458, 314] width 123 height 10
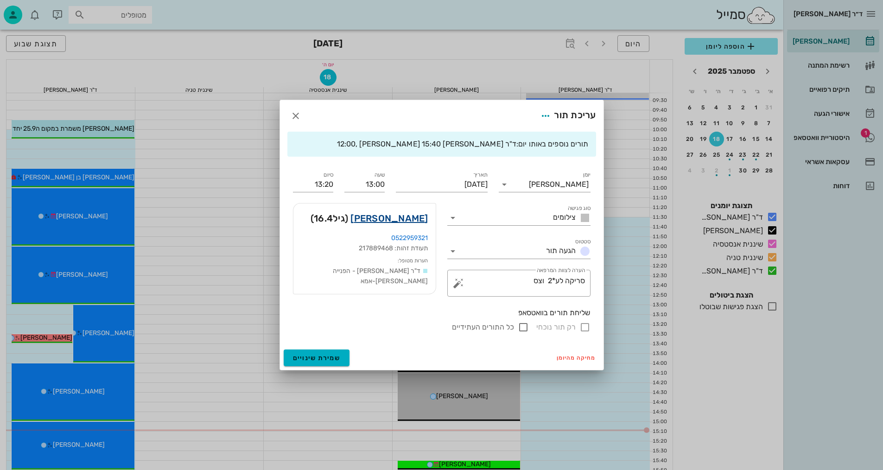
click at [399, 216] on link "[PERSON_NAME]" at bounding box center [388, 218] width 77 height 15
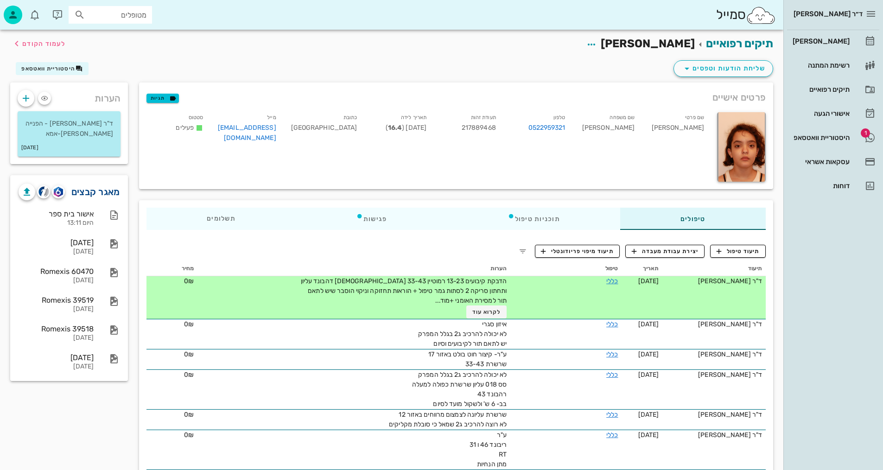
click at [91, 194] on link "מאגר קבצים" at bounding box center [95, 191] width 49 height 15
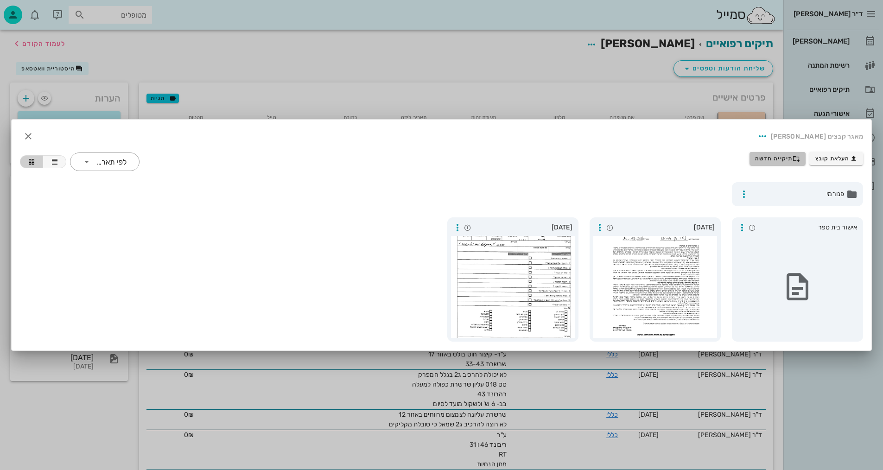
click at [776, 159] on span "תיקייה חדשה" at bounding box center [777, 158] width 45 height 7
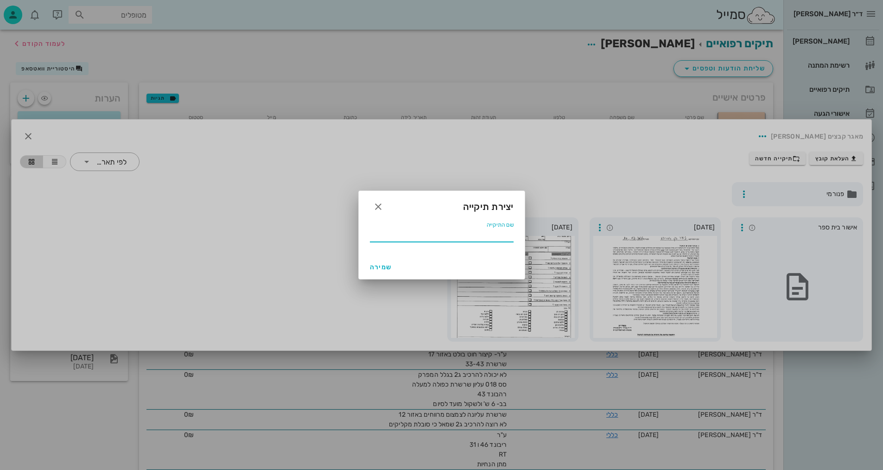
click at [490, 238] on input "שם התיקייה" at bounding box center [442, 234] width 144 height 15
type input "9.2025"
click at [372, 269] on span "שמירה" at bounding box center [381, 267] width 22 height 8
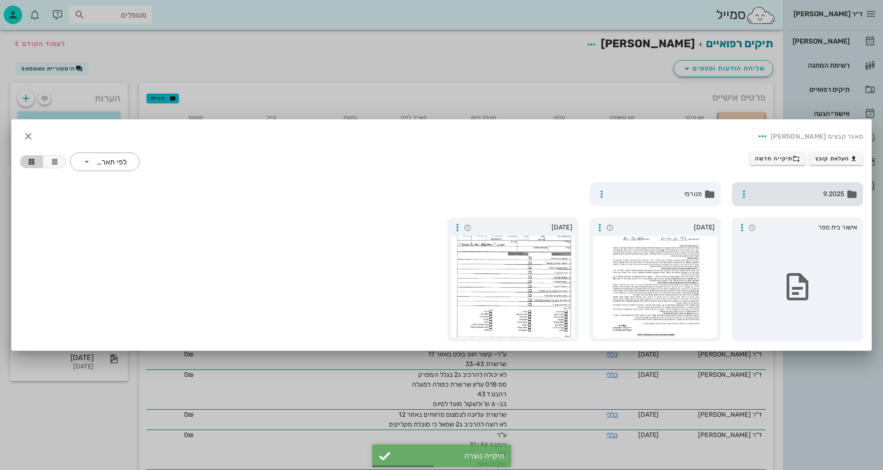
click at [806, 191] on span "9.2025" at bounding box center [797, 194] width 91 height 10
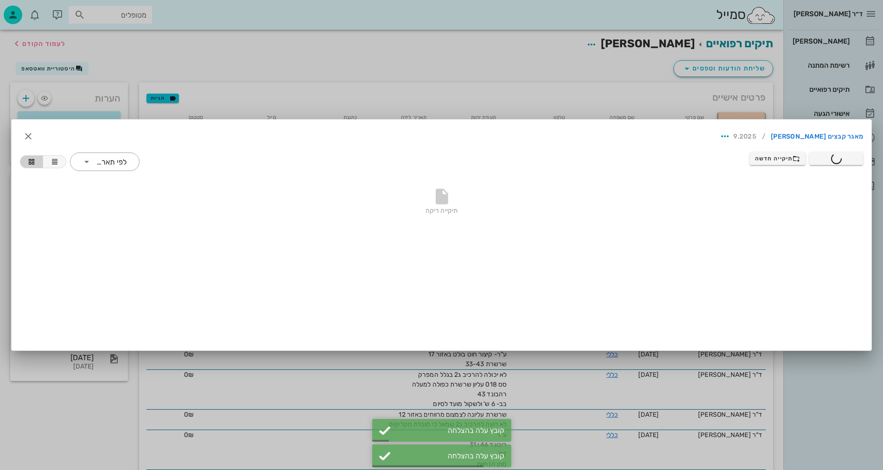
click at [510, 71] on div at bounding box center [441, 235] width 883 height 470
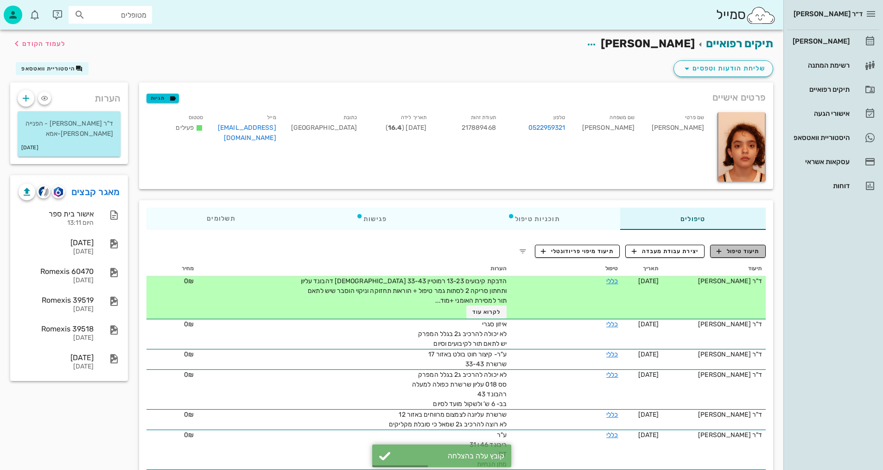
click at [736, 251] on span "תיעוד טיפול" at bounding box center [737, 251] width 43 height 8
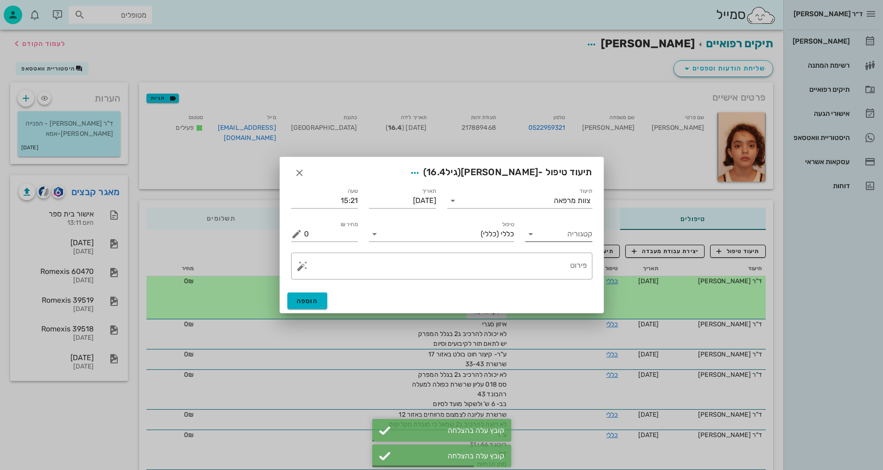
click at [563, 241] on div "קטגוריה" at bounding box center [558, 234] width 67 height 15
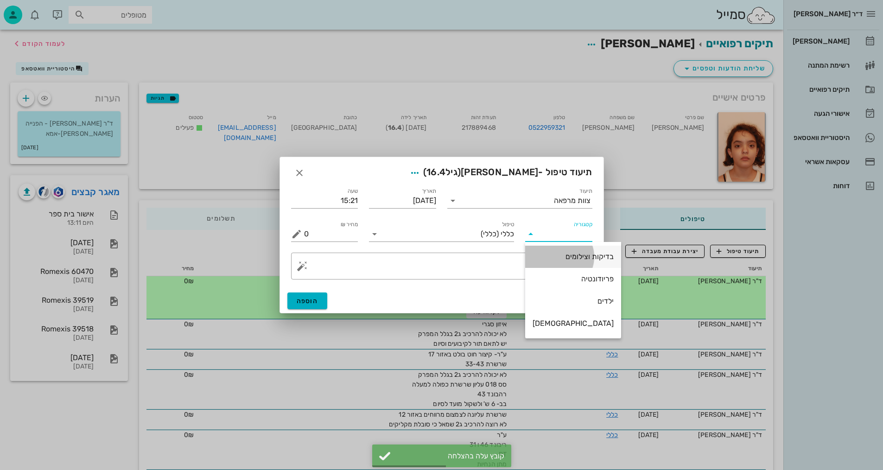
drag, startPoint x: 568, startPoint y: 253, endPoint x: 473, endPoint y: 234, distance: 96.4
click at [567, 252] on div "בדיקות וצילומים" at bounding box center [572, 256] width 81 height 9
type input "בדיקות וצילומים"
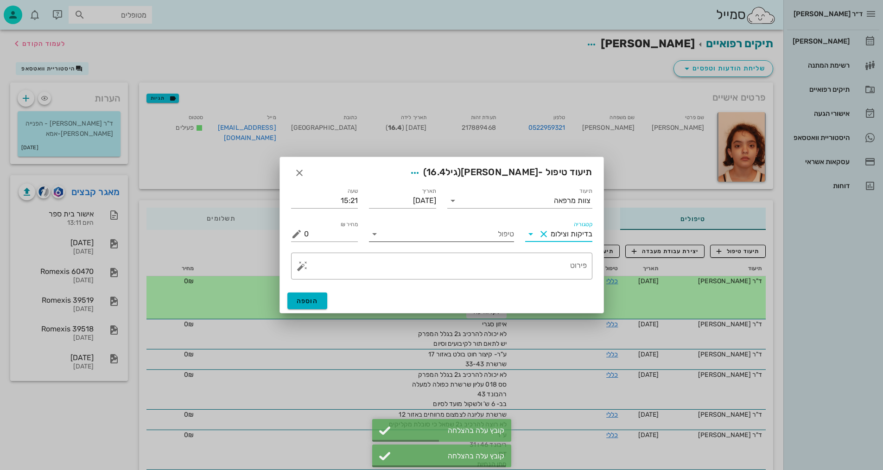
click at [473, 232] on input "טיפול" at bounding box center [448, 234] width 132 height 15
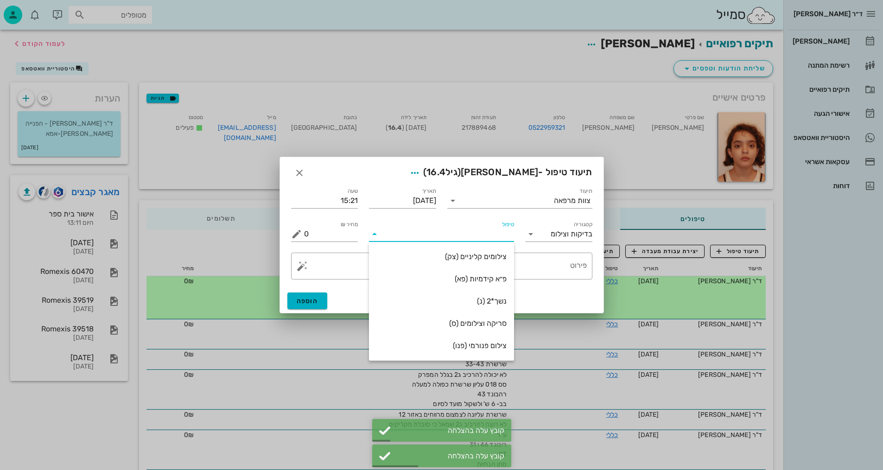
click at [342, 143] on div at bounding box center [441, 235] width 883 height 470
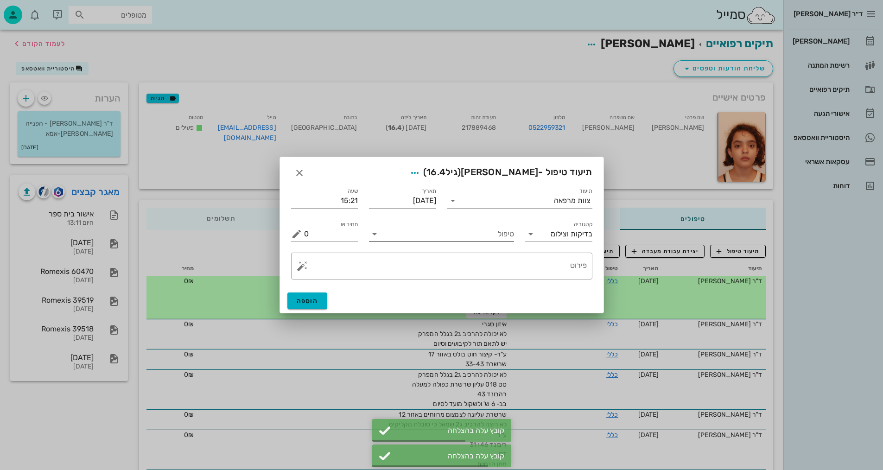
click at [502, 239] on input "טיפול" at bounding box center [448, 234] width 132 height 15
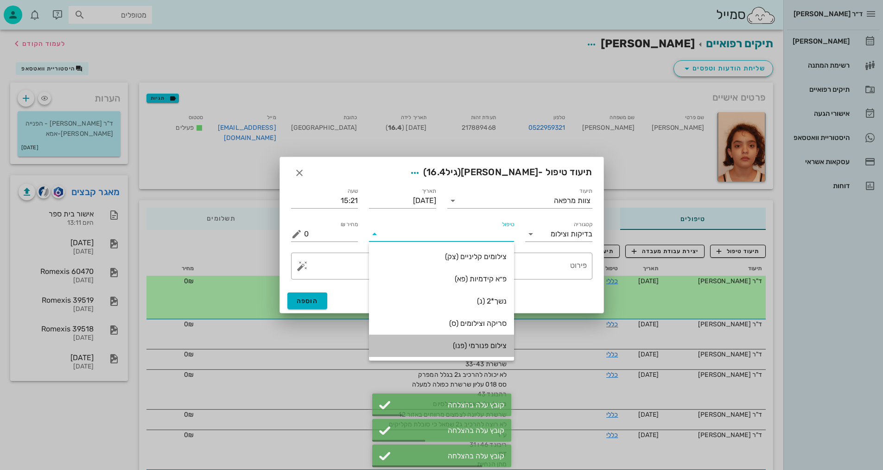
click at [478, 351] on div "צילום פנורמי (פנו)" at bounding box center [441, 345] width 130 height 20
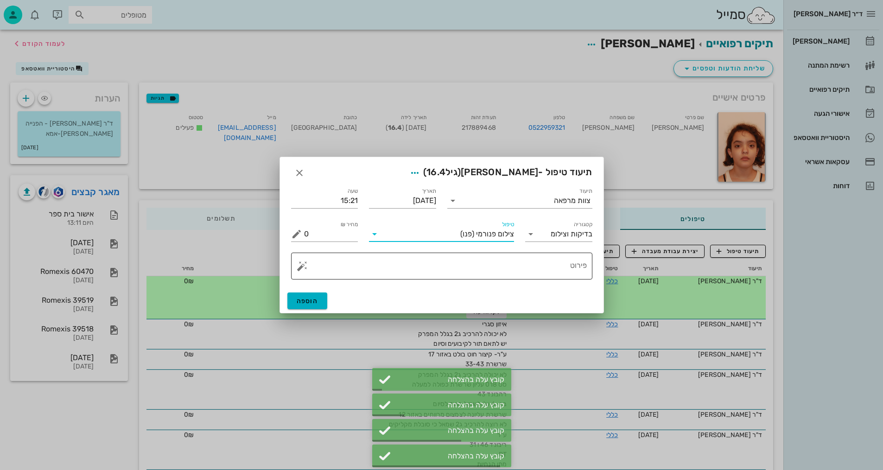
click at [582, 270] on textarea "פירוט" at bounding box center [445, 268] width 283 height 22
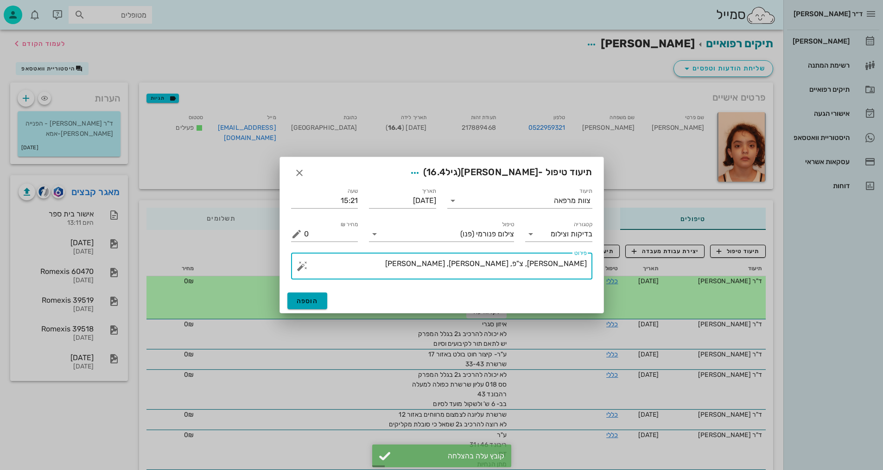
type textarea "[PERSON_NAME], צ"פ, [PERSON_NAME], [PERSON_NAME]"
click at [311, 295] on button "הוספה" at bounding box center [307, 300] width 40 height 17
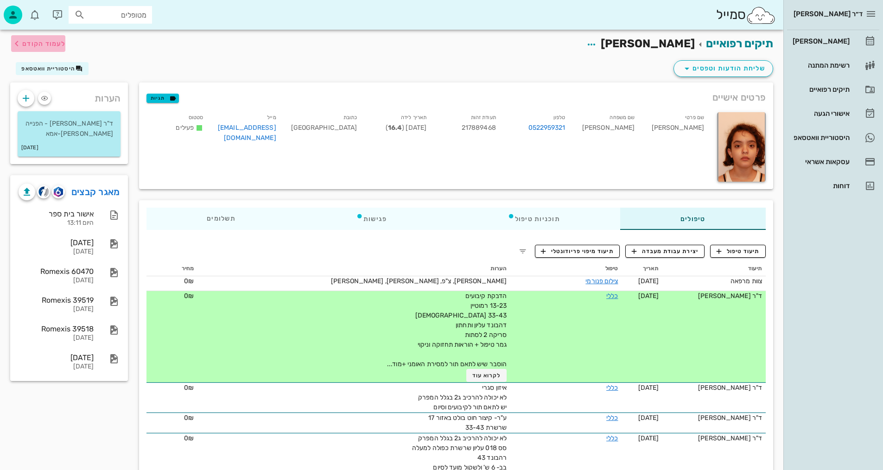
click at [46, 45] on span "לעמוד הקודם" at bounding box center [43, 44] width 43 height 8
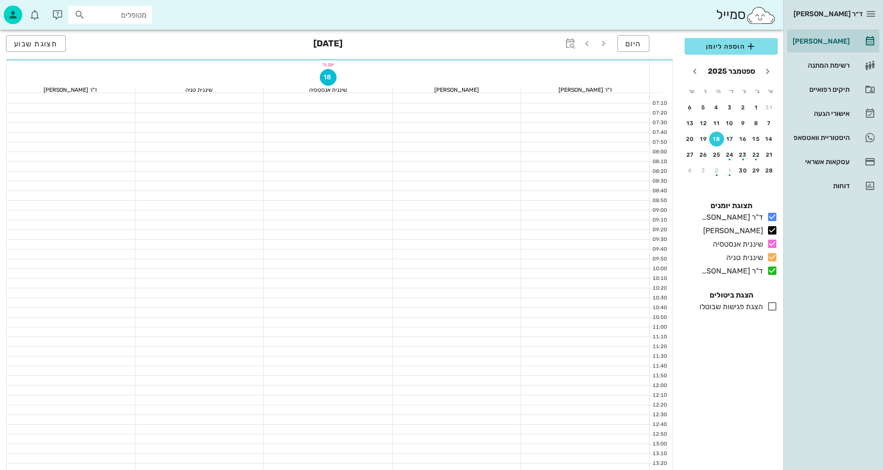
scroll to position [139, 0]
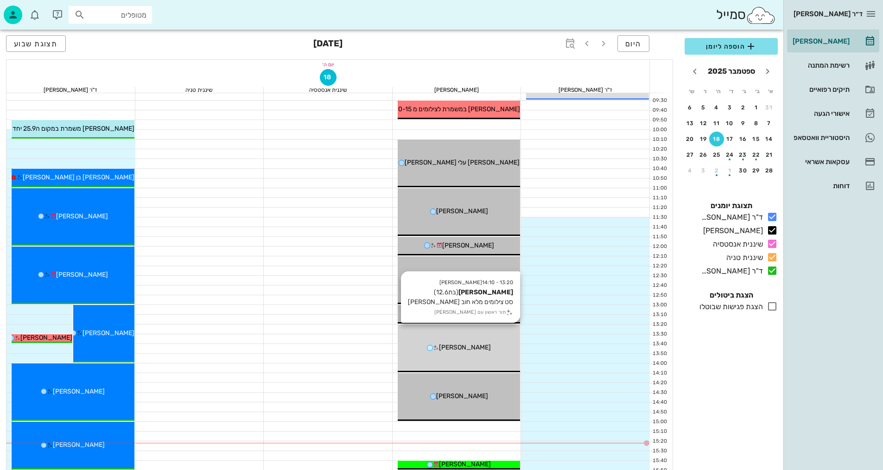
click at [484, 339] on div "13:20 - 14:10 [PERSON_NAME] (בת 12.6 ) סט צילומים מלא חוב [PERSON_NAME] תור ראש…" at bounding box center [458, 348] width 123 height 48
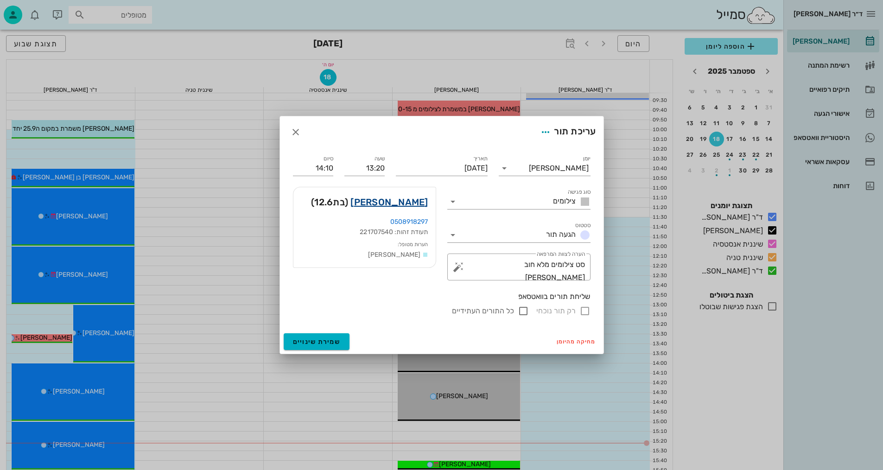
click at [408, 205] on link "[PERSON_NAME]" at bounding box center [388, 202] width 77 height 15
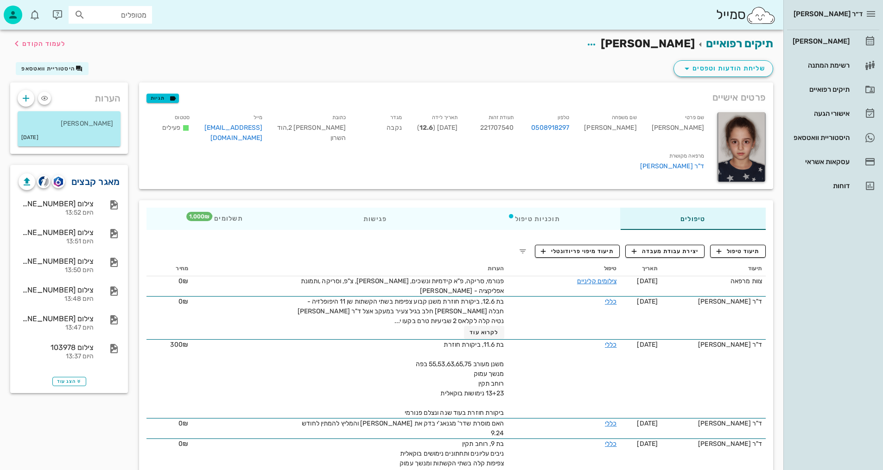
click at [112, 186] on link "מאגר קבצים" at bounding box center [95, 181] width 49 height 15
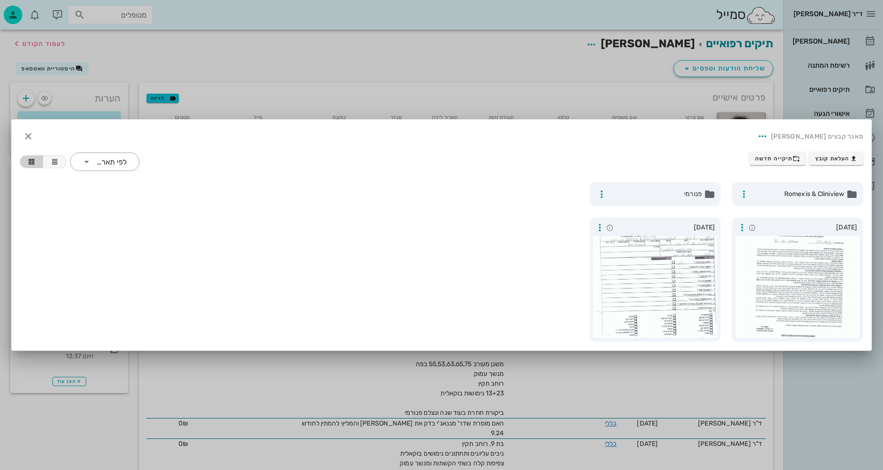
click at [351, 68] on div at bounding box center [441, 235] width 883 height 470
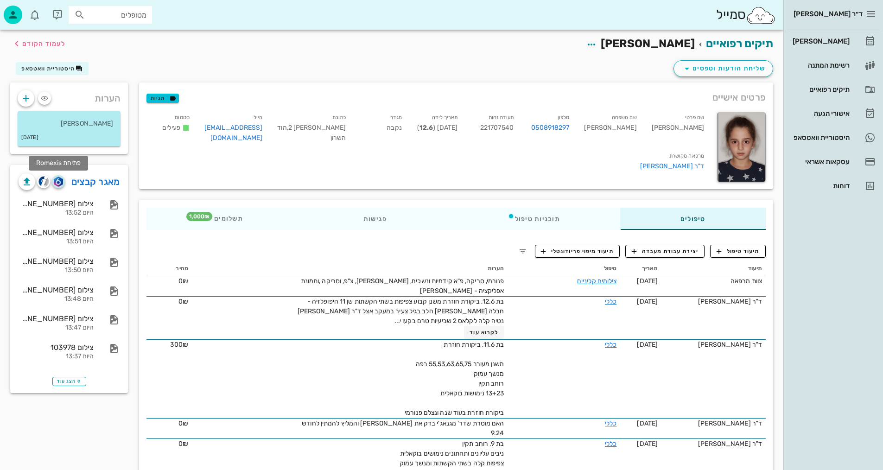
click at [57, 181] on img "button" at bounding box center [58, 182] width 9 height 10
click at [95, 181] on link "מאגר קבצים" at bounding box center [95, 181] width 49 height 15
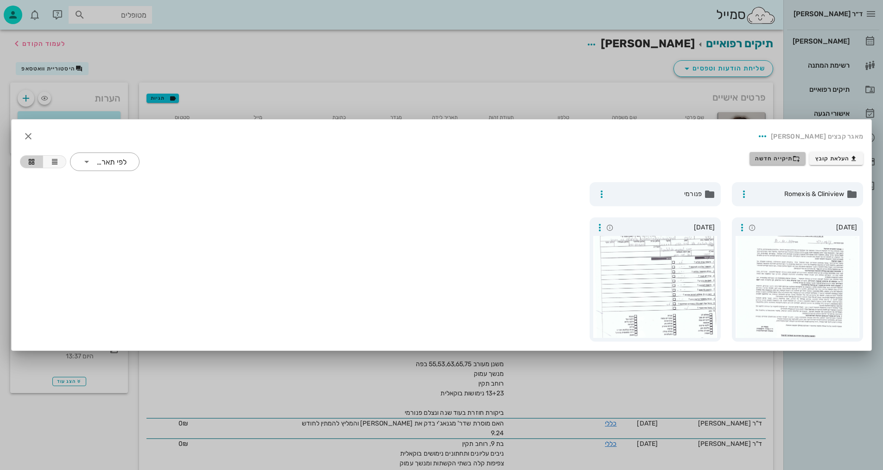
click at [765, 158] on span "תיקייה חדשה" at bounding box center [777, 158] width 45 height 7
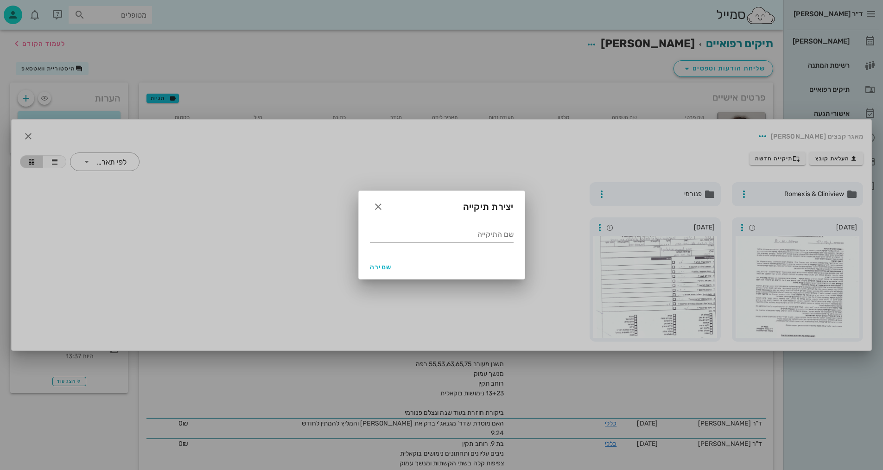
click at [478, 239] on input "שם התיקייה" at bounding box center [442, 234] width 144 height 15
type input "9.2025"
click at [385, 269] on span "שמירה" at bounding box center [381, 267] width 22 height 8
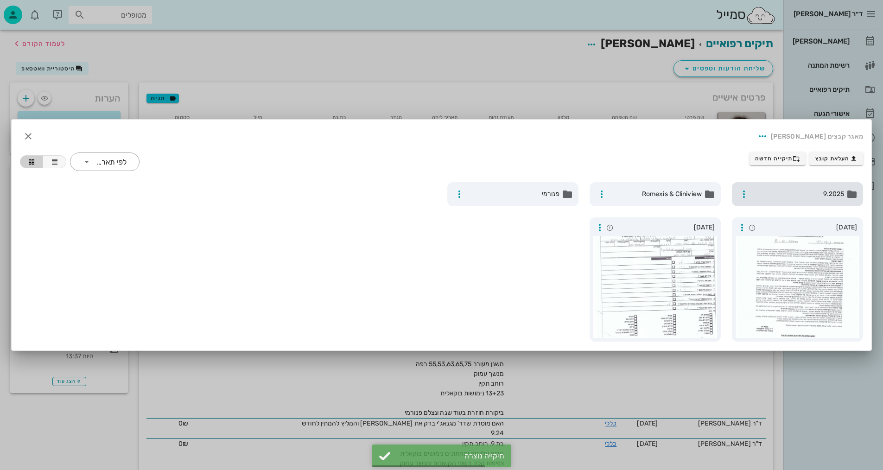
click at [765, 197] on span "9.2025" at bounding box center [797, 194] width 91 height 10
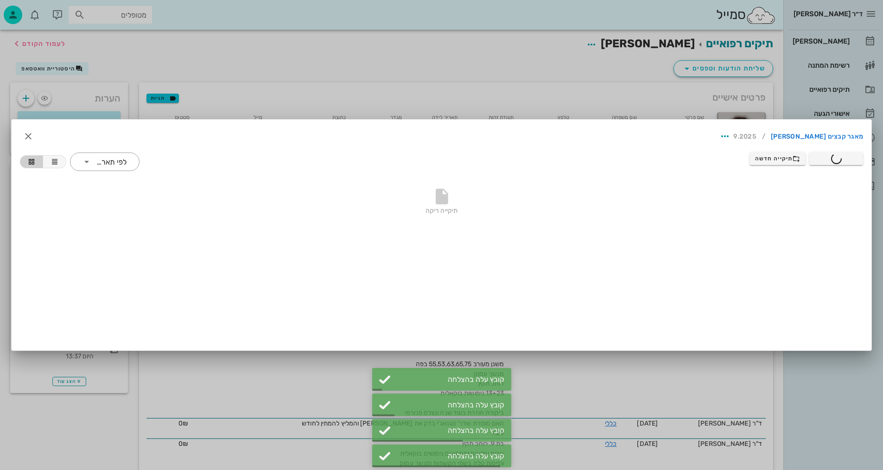
click at [284, 56] on div at bounding box center [441, 235] width 883 height 470
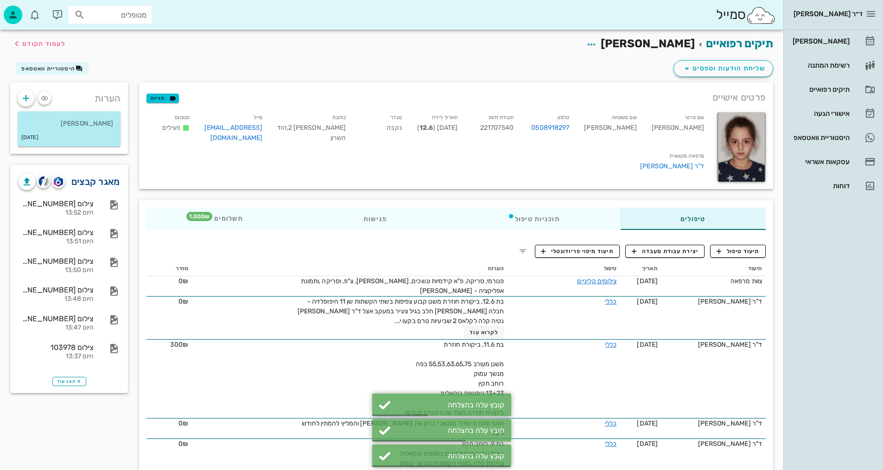
click at [98, 179] on link "מאגר קבצים" at bounding box center [95, 181] width 49 height 15
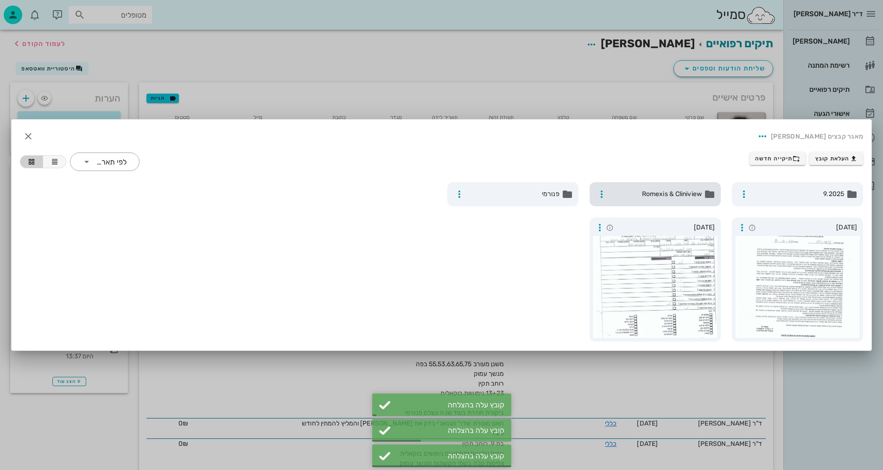
click at [646, 196] on span "Romexis & Cliniview" at bounding box center [655, 194] width 91 height 10
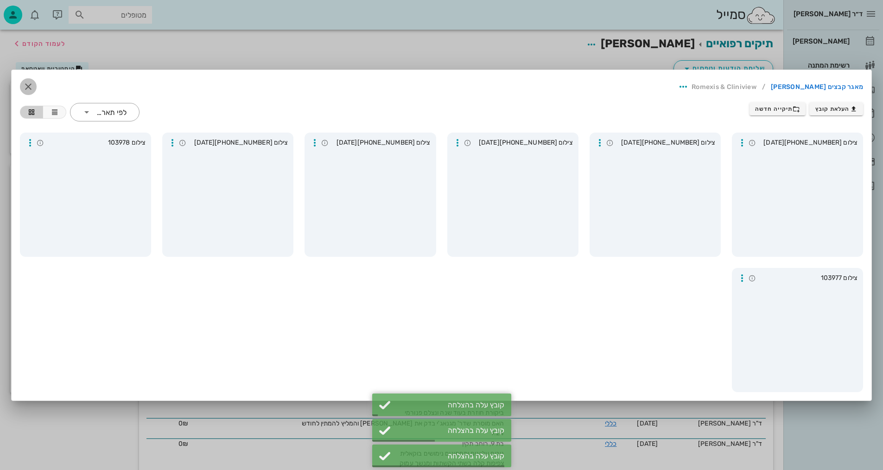
click at [30, 88] on icon "button" at bounding box center [28, 86] width 11 height 11
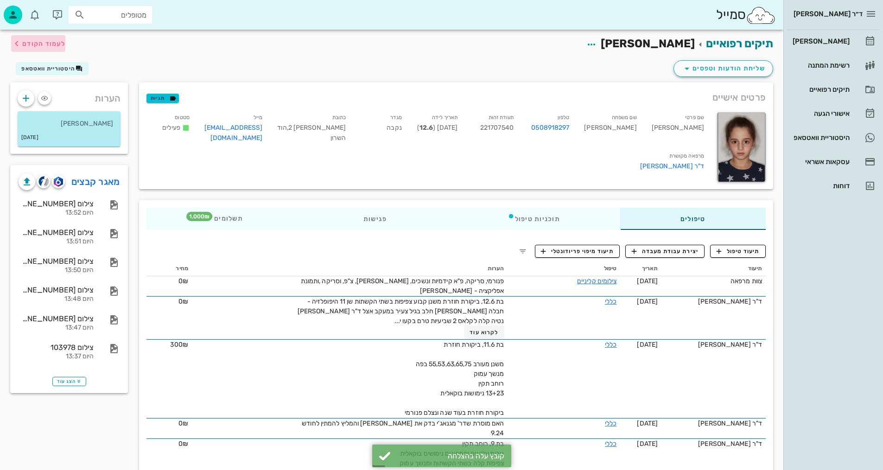
click at [52, 43] on span "לעמוד הקודם" at bounding box center [43, 44] width 43 height 8
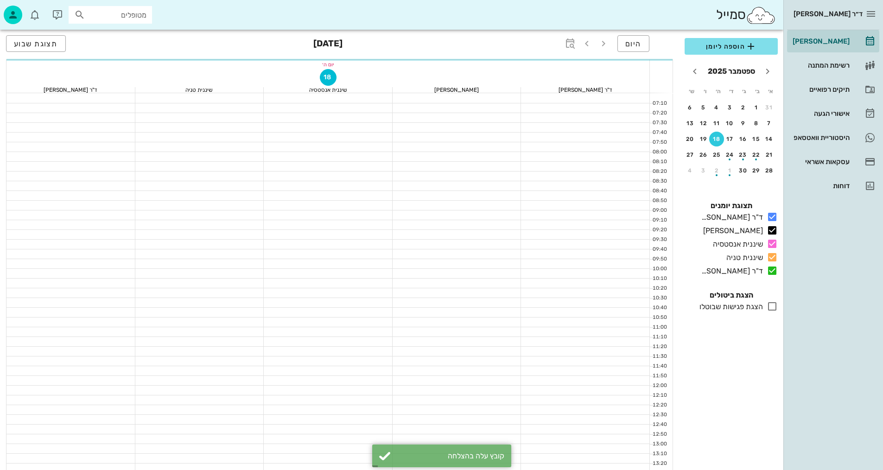
scroll to position [139, 0]
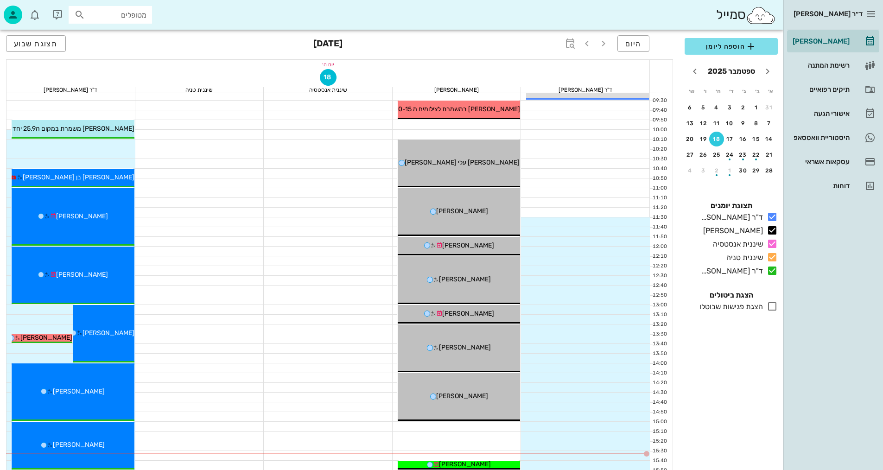
drag, startPoint x: 325, startPoint y: 250, endPoint x: 334, endPoint y: 253, distance: 9.2
click at [325, 250] on div at bounding box center [328, 250] width 129 height 9
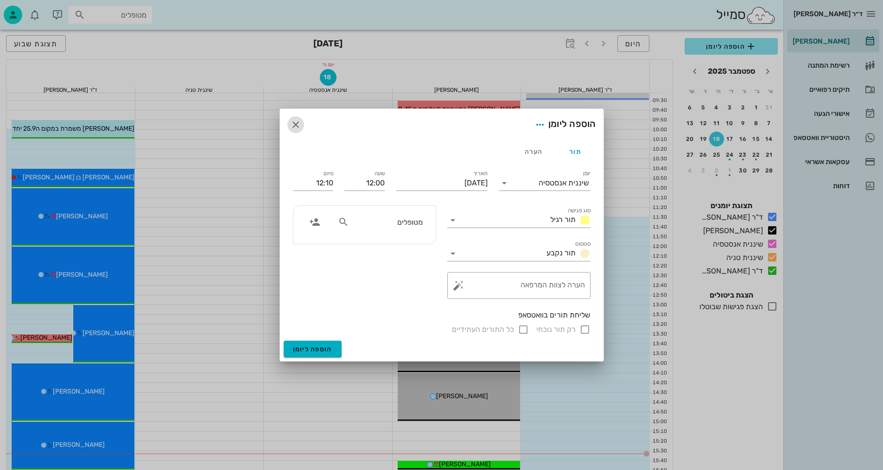
click at [298, 117] on button "button" at bounding box center [295, 124] width 17 height 17
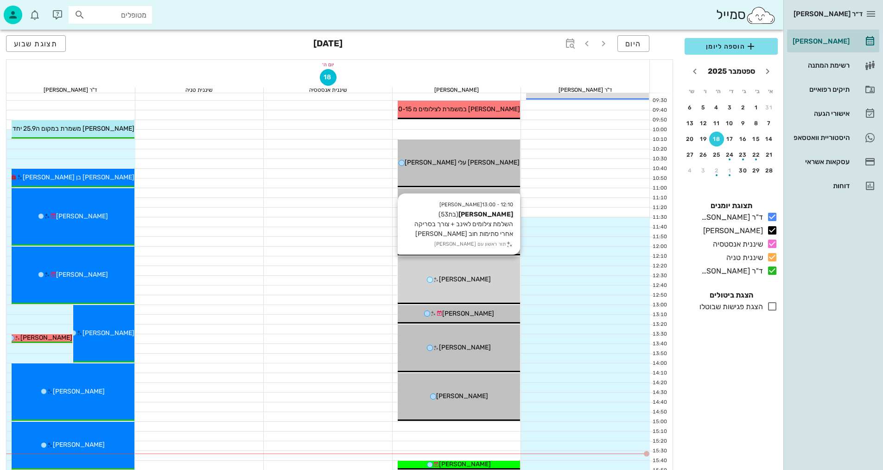
click at [484, 291] on div "12:10 - 13:00 [PERSON_NAME] (בת 53 ) השלמת צילומים לאינב + צורך בסריקה אחרי סתי…" at bounding box center [458, 280] width 123 height 48
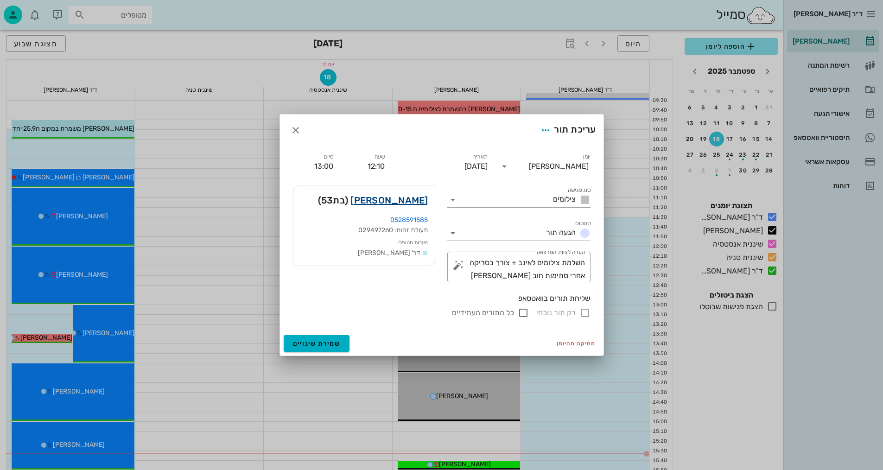
click at [410, 202] on link "[PERSON_NAME]" at bounding box center [388, 200] width 77 height 15
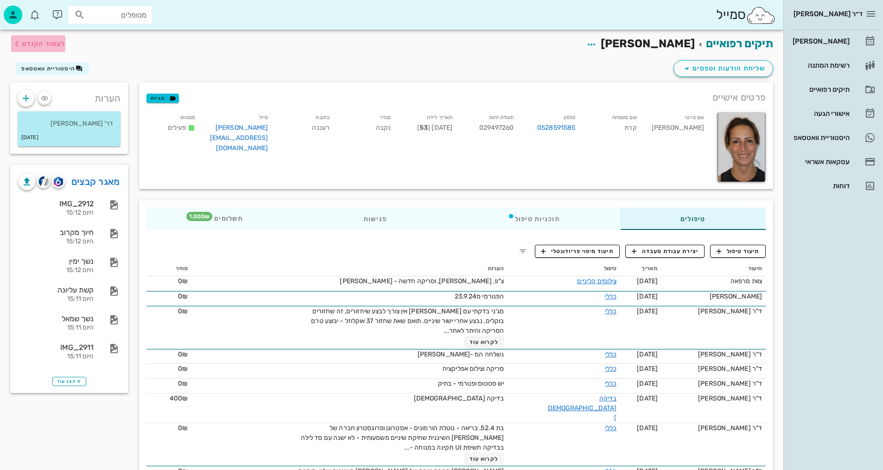
click at [35, 48] on span "לעמוד הקודם" at bounding box center [38, 43] width 54 height 11
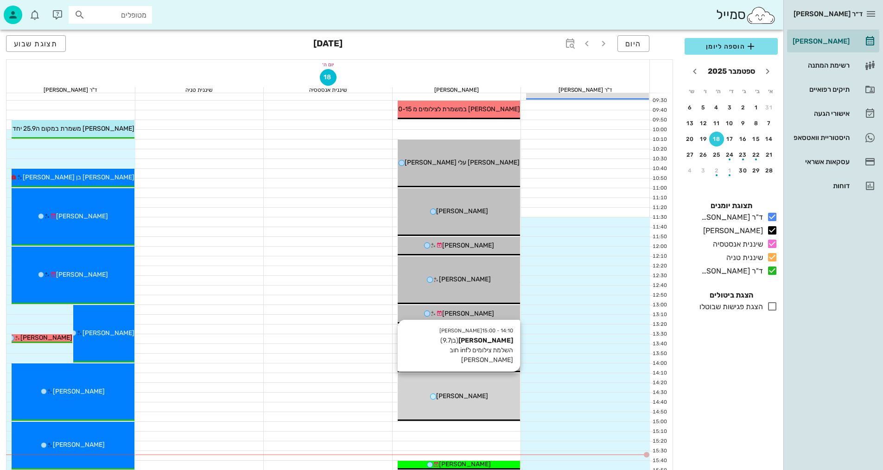
click at [473, 405] on div "14:10 - 15:00 [PERSON_NAME] (בן 9.7 ) השלמת צילומים לinf חוב [PERSON_NAME]" at bounding box center [458, 397] width 123 height 48
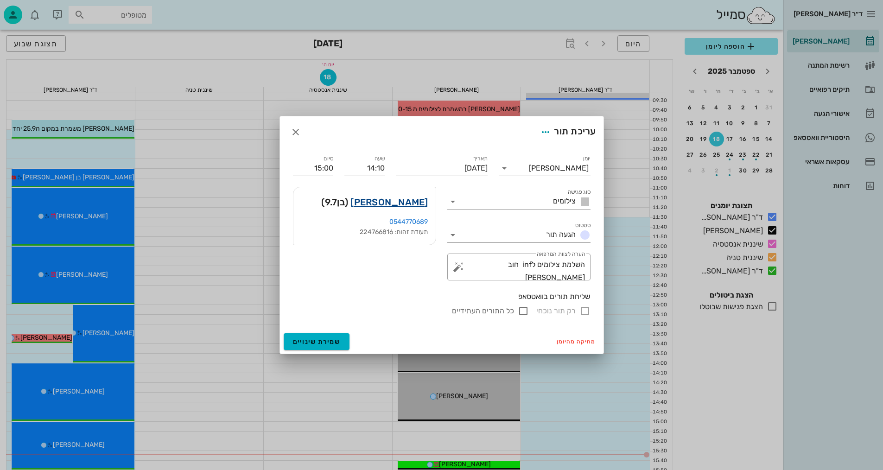
click at [399, 199] on link "[PERSON_NAME]" at bounding box center [388, 202] width 77 height 15
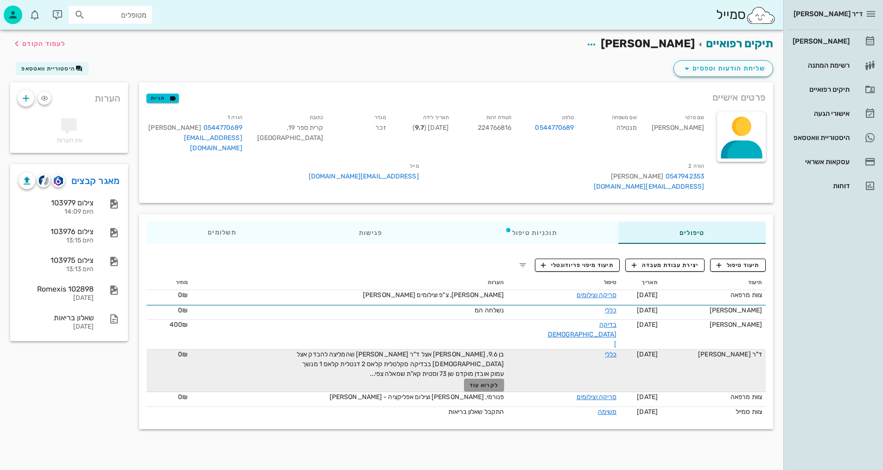
click at [492, 382] on span "לקרוא עוד" at bounding box center [483, 385] width 29 height 6
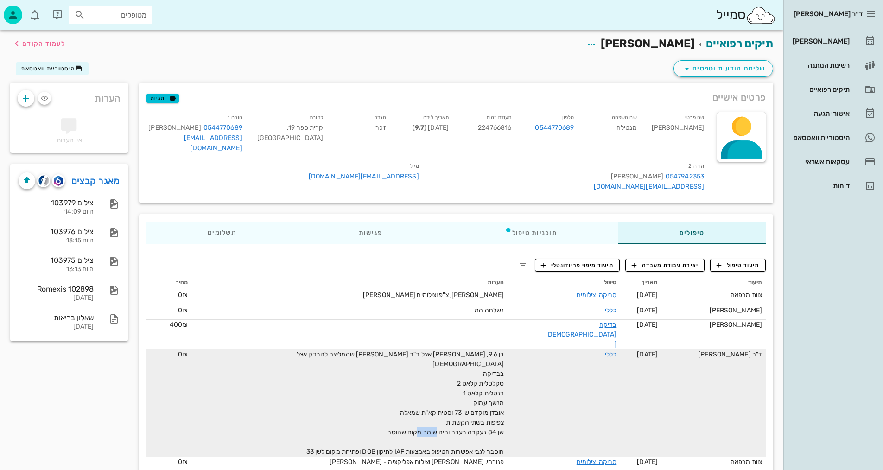
drag, startPoint x: 480, startPoint y: 399, endPoint x: 411, endPoint y: 396, distance: 68.6
click at [411, 396] on div "בן 9.6, [PERSON_NAME] אצל ד"ר [PERSON_NAME] שהמליצה להבדק אצל [DEMOGRAPHIC_DATA…" at bounding box center [399, 402] width 208 height 107
click at [454, 367] on span "בן 9.6, [PERSON_NAME] אצל ד"ר [PERSON_NAME] שהמליצה להבדק אצל [DEMOGRAPHIC_DATA…" at bounding box center [400, 402] width 207 height 105
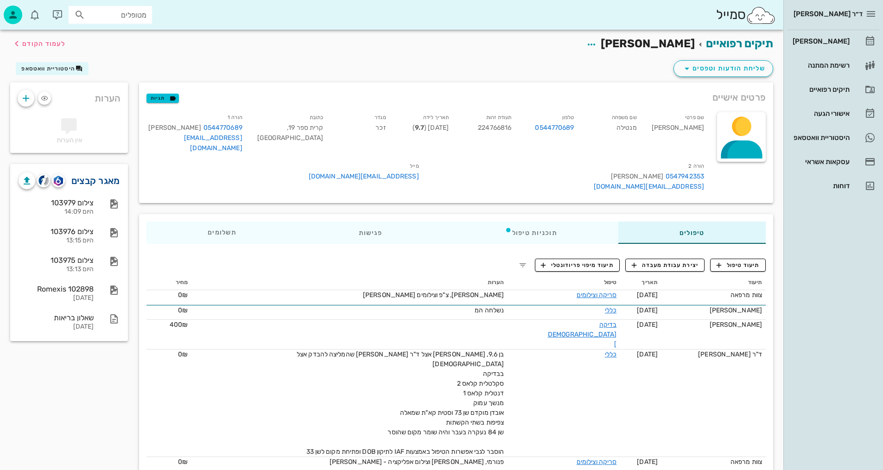
click at [105, 179] on link "מאגר קבצים" at bounding box center [95, 180] width 49 height 15
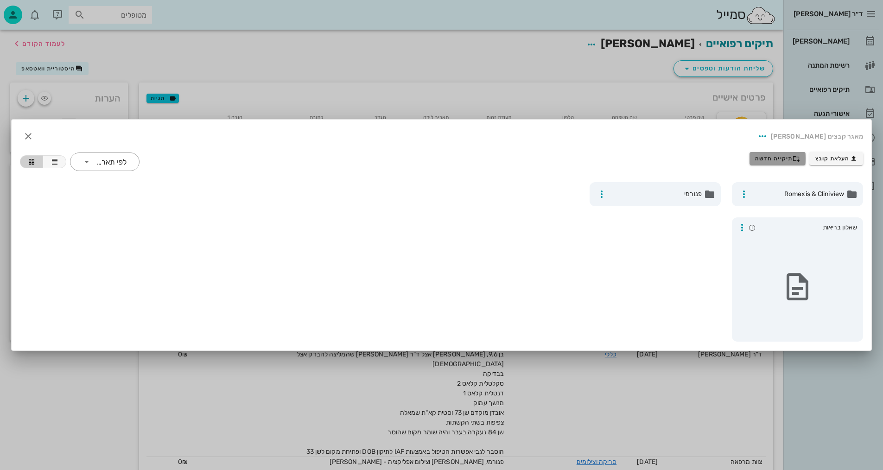
click at [773, 159] on span "תיקייה חדשה" at bounding box center [777, 158] width 45 height 7
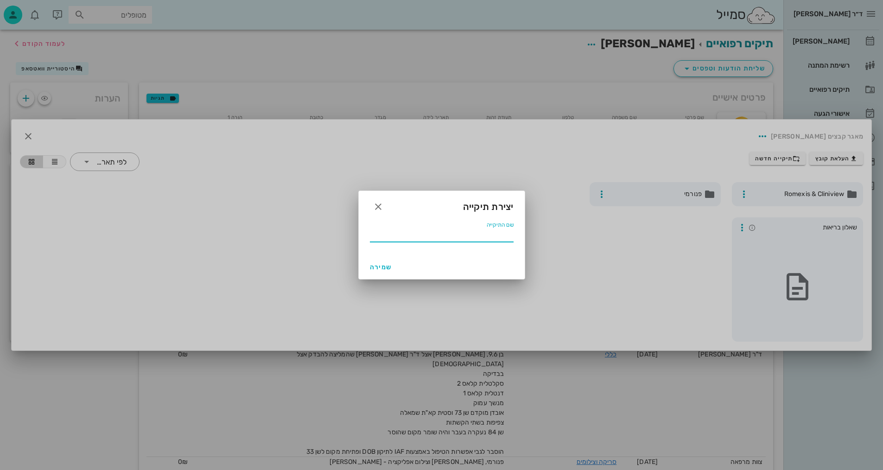
click at [473, 231] on input "שם התיקייה" at bounding box center [442, 234] width 144 height 15
type input "9.2025"
click at [381, 269] on span "שמירה" at bounding box center [381, 267] width 22 height 8
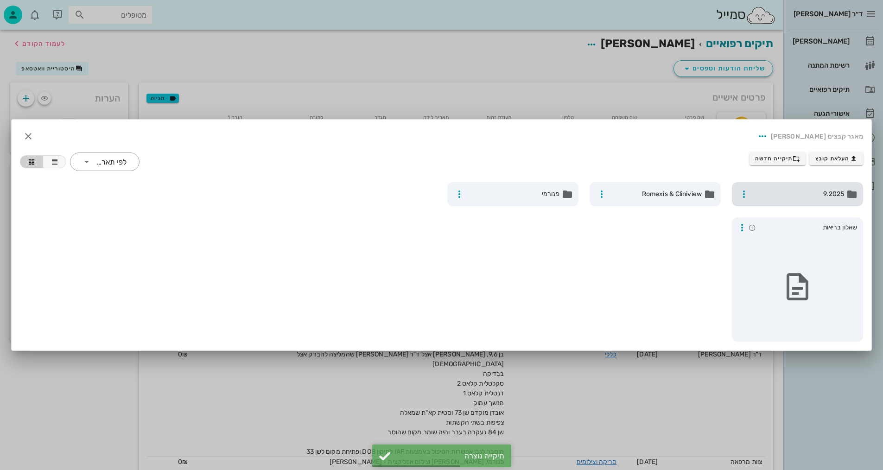
click at [782, 202] on div "9.2025" at bounding box center [797, 194] width 131 height 24
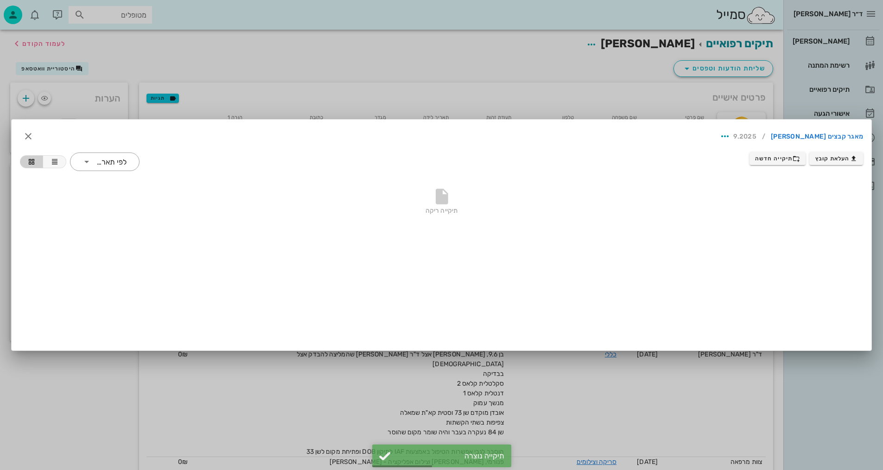
click at [112, 415] on div at bounding box center [441, 235] width 883 height 470
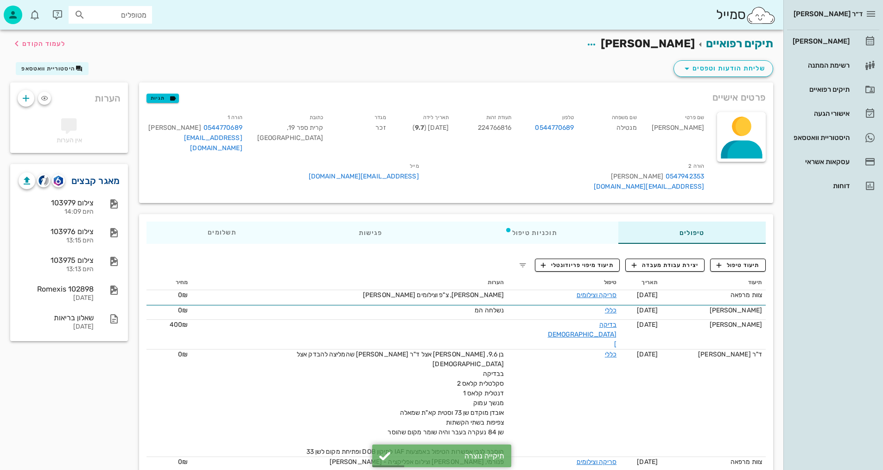
click at [97, 183] on link "מאגר קבצים" at bounding box center [95, 180] width 49 height 15
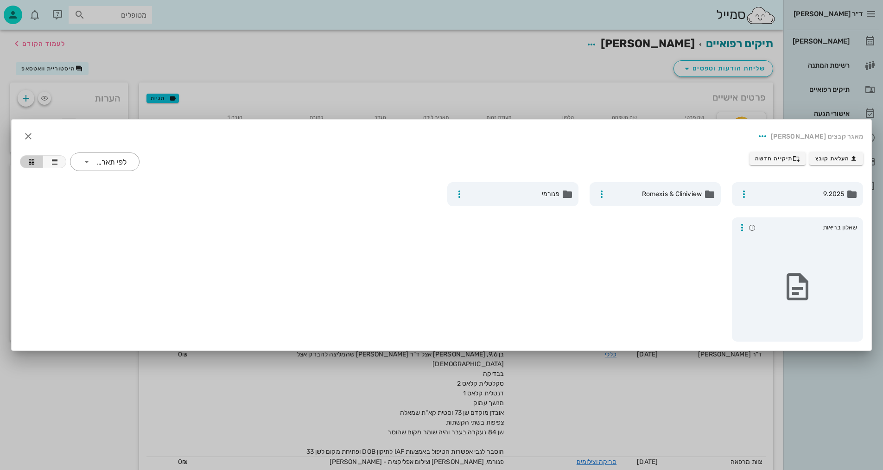
drag, startPoint x: 190, startPoint y: 55, endPoint x: 138, endPoint y: 107, distance: 73.1
click at [190, 56] on div at bounding box center [441, 235] width 883 height 470
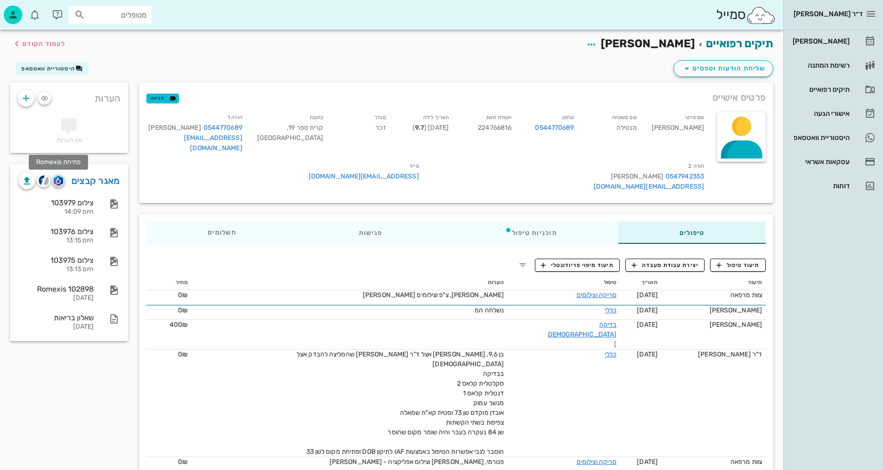
click at [57, 182] on img "button" at bounding box center [58, 181] width 9 height 10
click at [100, 183] on link "מאגר קבצים" at bounding box center [95, 180] width 49 height 15
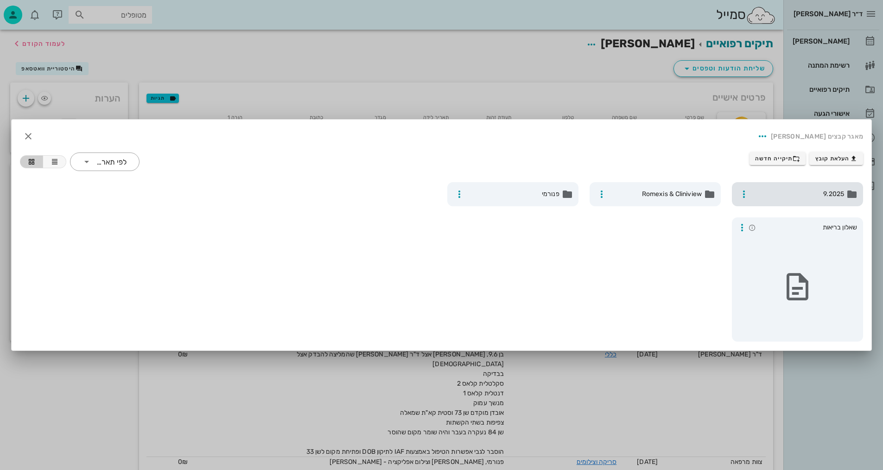
click at [816, 187] on div "9.2025" at bounding box center [797, 194] width 131 height 24
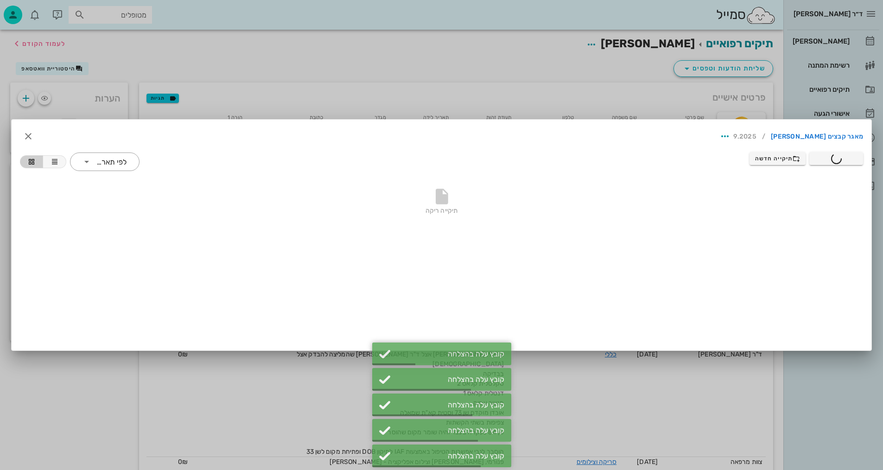
click at [553, 57] on div at bounding box center [441, 235] width 883 height 470
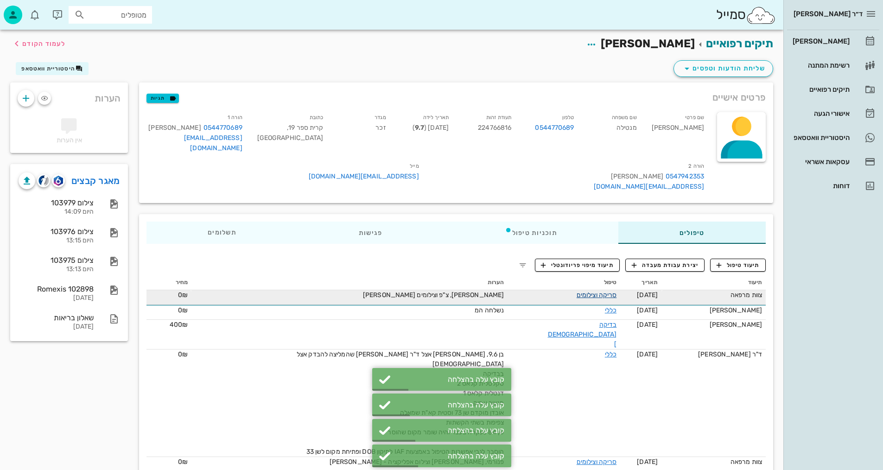
click at [576, 291] on link "סריקה וצילומים" at bounding box center [596, 295] width 40 height 8
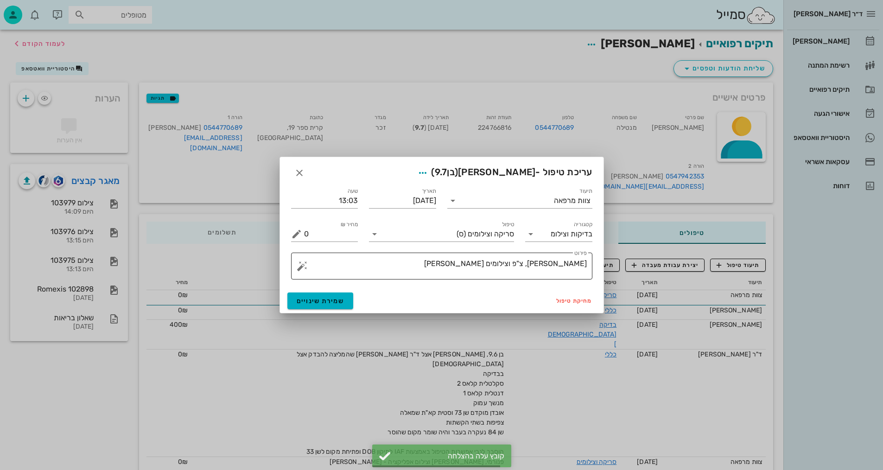
click at [506, 264] on textarea "[PERSON_NAME], צ"פ וצילומים [PERSON_NAME]" at bounding box center [445, 268] width 283 height 22
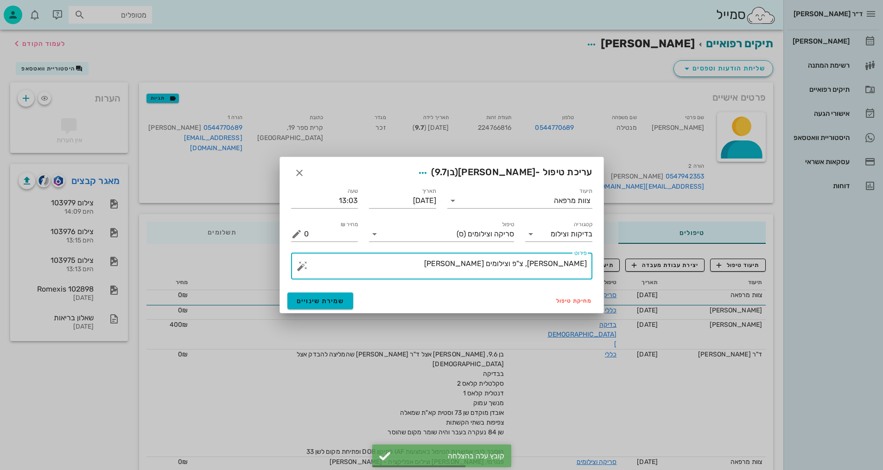
click at [454, 264] on textarea "[PERSON_NAME], צ"פ וצילומים [PERSON_NAME]" at bounding box center [445, 268] width 283 height 22
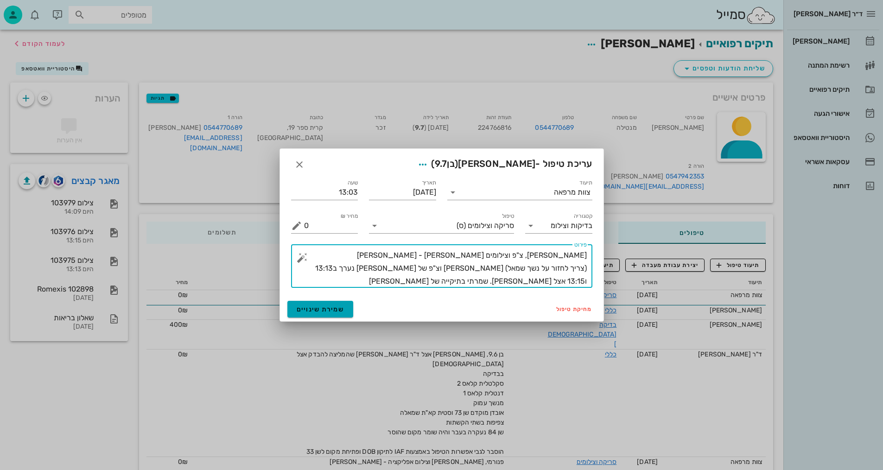
type textarea "[PERSON_NAME], צ"פ וצילומים [PERSON_NAME] - [PERSON_NAME] (צריך לחזור על נשך שמ…"
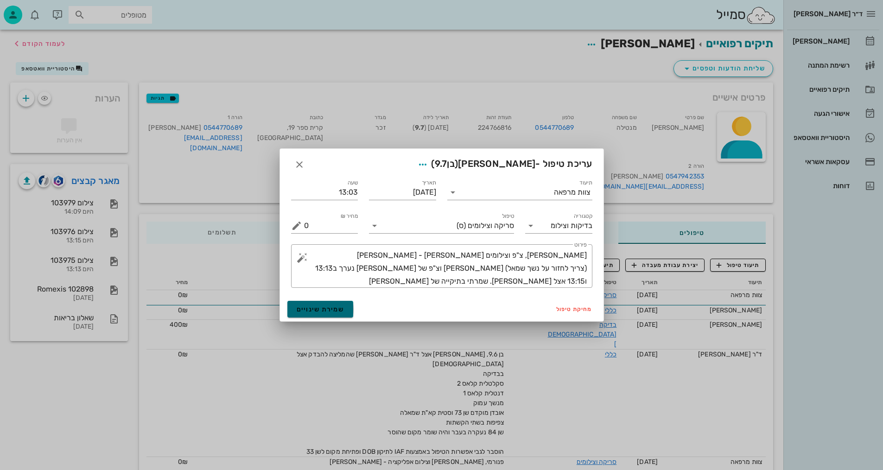
click at [333, 307] on span "שמירת שינויים" at bounding box center [321, 309] width 48 height 8
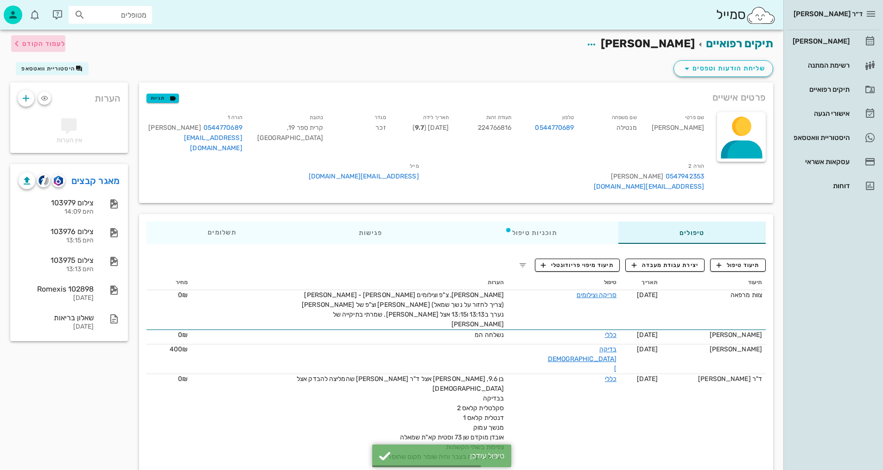
click at [47, 49] on button "לעמוד הקודם" at bounding box center [38, 43] width 54 height 17
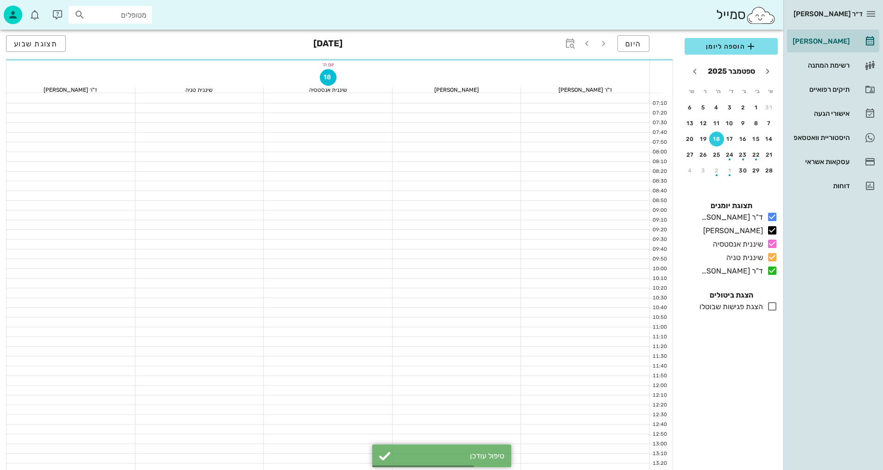
scroll to position [139, 0]
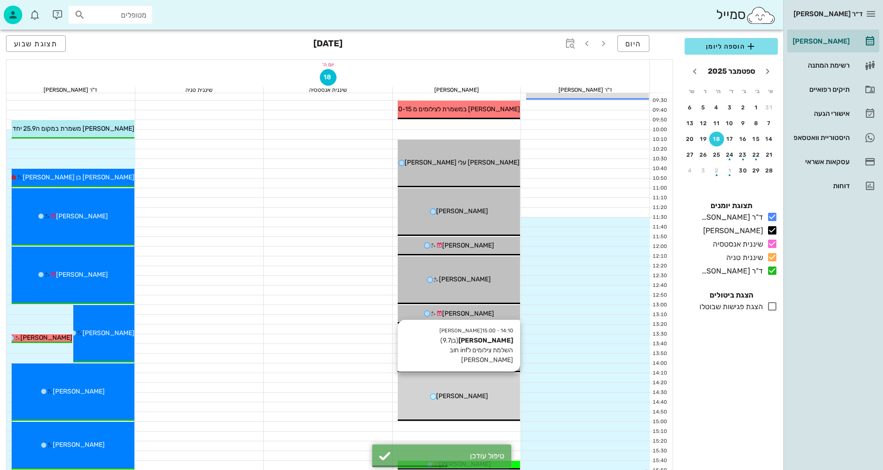
click at [423, 398] on div "[PERSON_NAME]" at bounding box center [458, 396] width 123 height 10
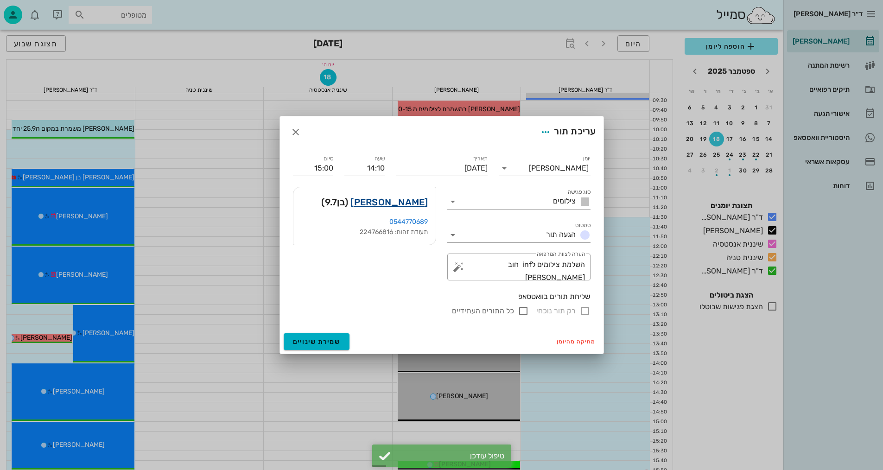
click at [398, 201] on link "[PERSON_NAME]" at bounding box center [388, 202] width 77 height 15
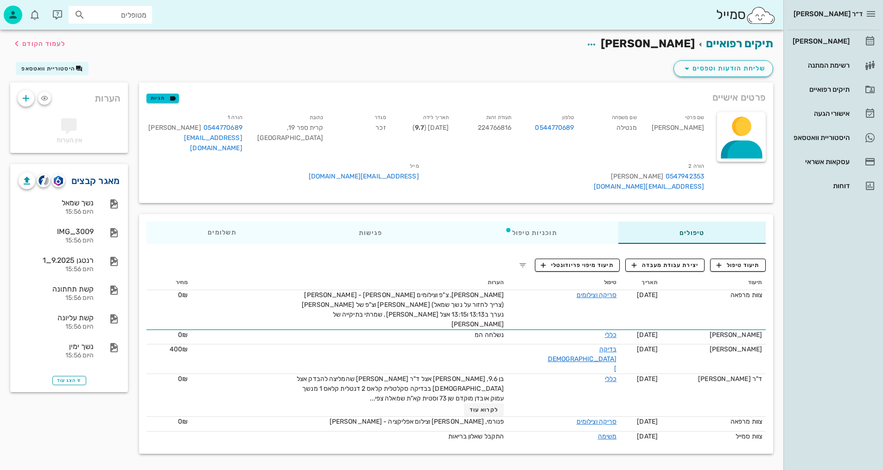
click at [89, 180] on link "מאגר קבצים" at bounding box center [95, 180] width 49 height 15
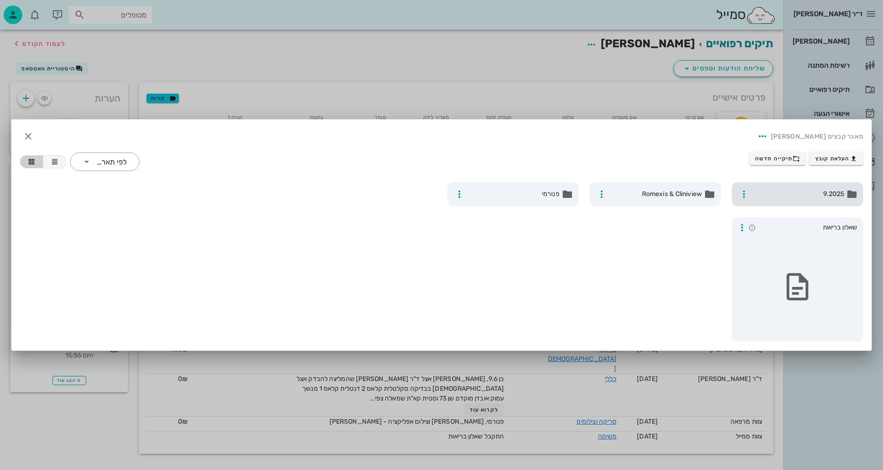
click at [815, 199] on div "9.2025" at bounding box center [797, 194] width 131 height 24
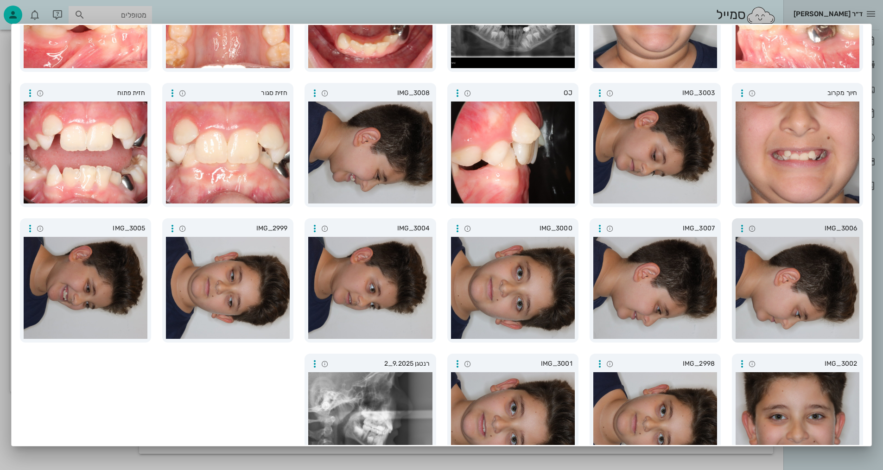
scroll to position [179, 0]
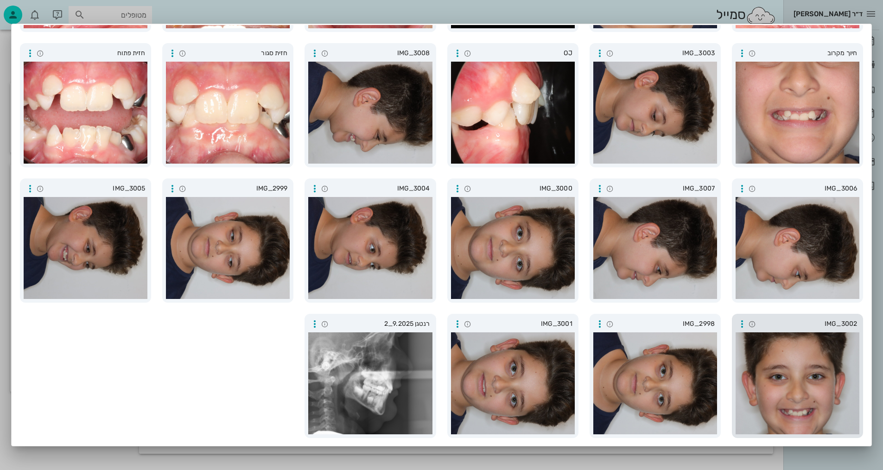
click at [783, 370] on div at bounding box center [797, 383] width 124 height 102
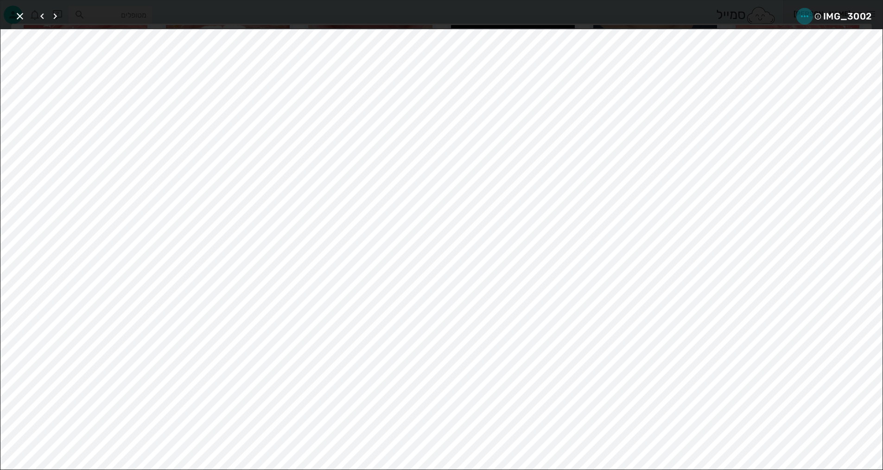
click at [809, 19] on icon "button" at bounding box center [804, 16] width 11 height 11
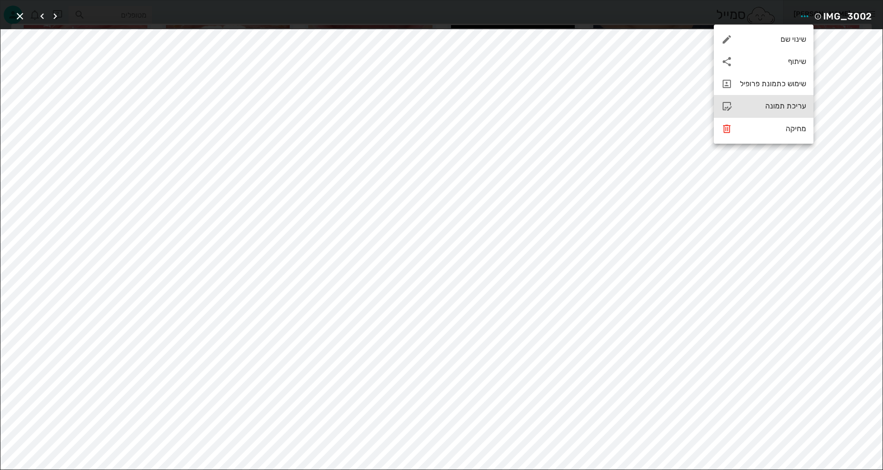
click at [787, 111] on div "עריכת תמונה" at bounding box center [763, 106] width 100 height 22
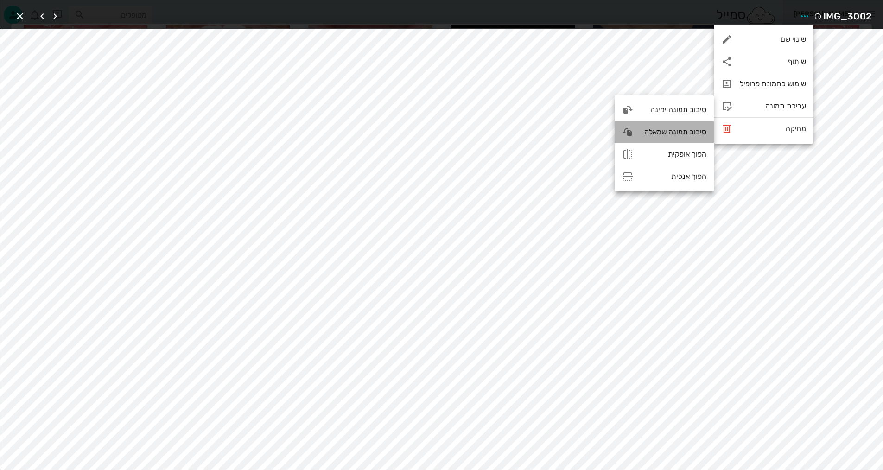
click at [683, 128] on div "סיבוב תמונה שמאלה" at bounding box center [673, 131] width 66 height 9
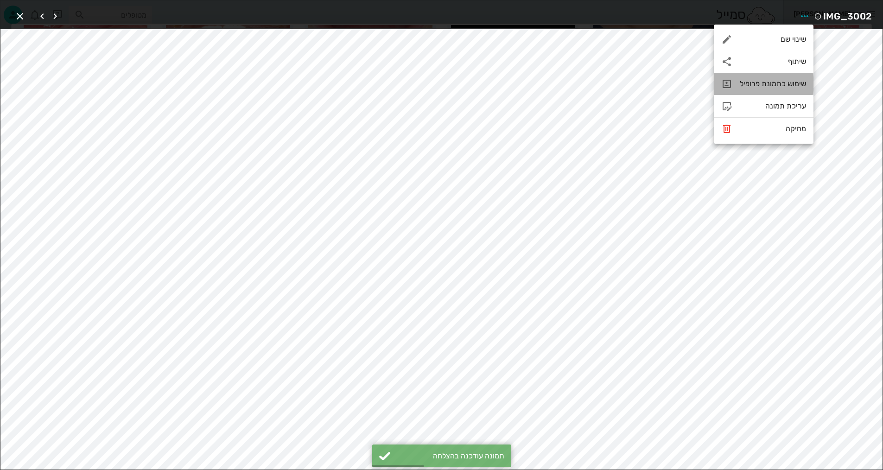
click at [775, 82] on div "שימוש כתמונת פרופיל" at bounding box center [772, 83] width 66 height 9
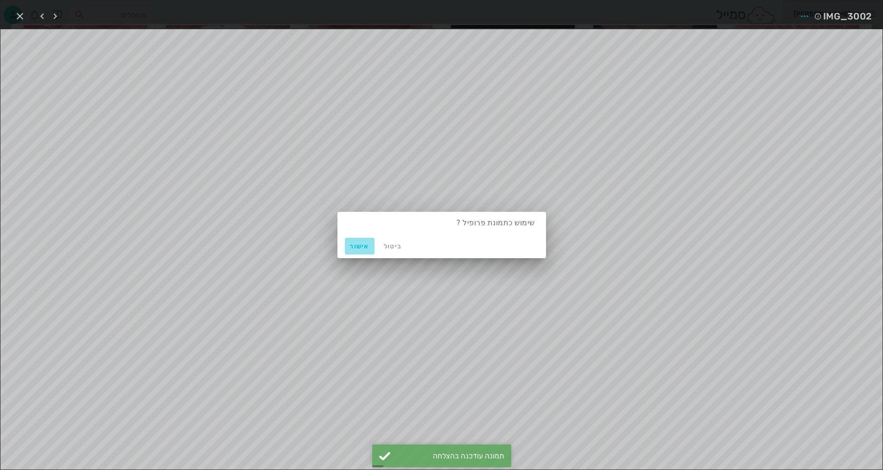
click at [362, 248] on span "אישור" at bounding box center [359, 246] width 22 height 8
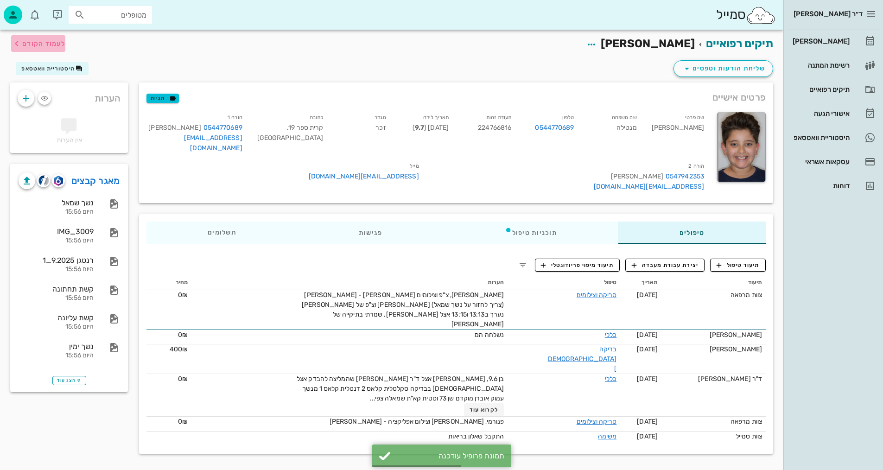
click at [46, 43] on span "לעמוד הקודם" at bounding box center [43, 44] width 43 height 8
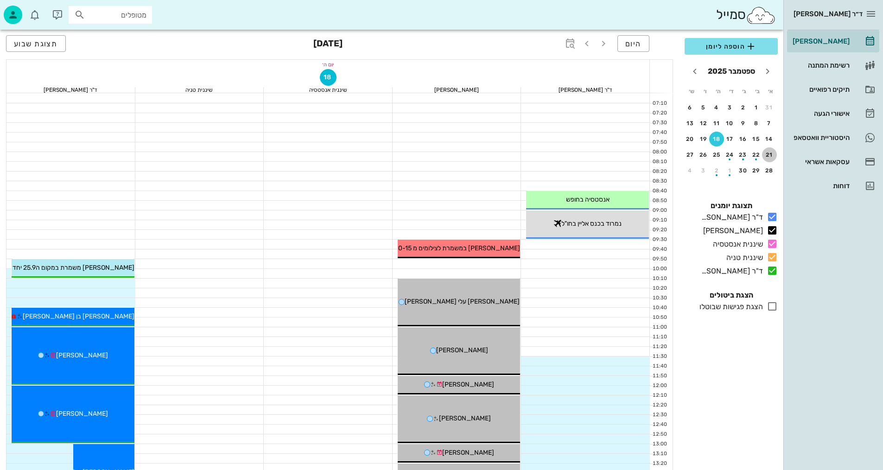
click at [770, 153] on div "21" at bounding box center [769, 154] width 15 height 6
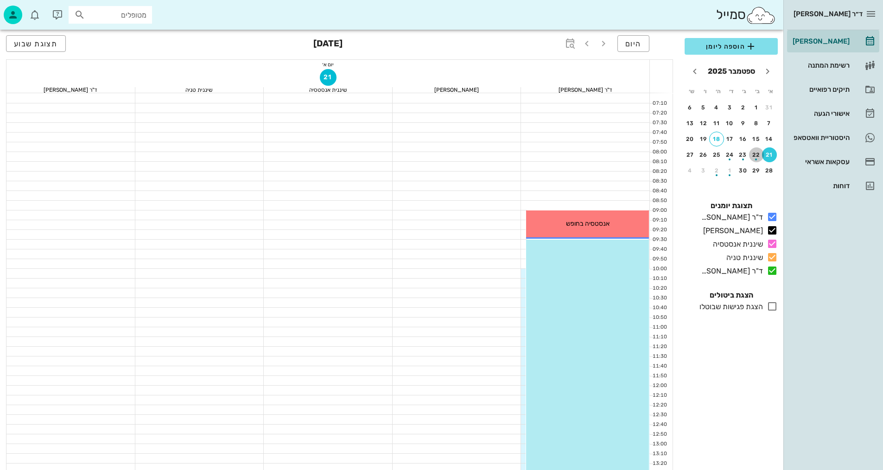
click at [755, 156] on div "button" at bounding box center [756, 156] width 15 height 5
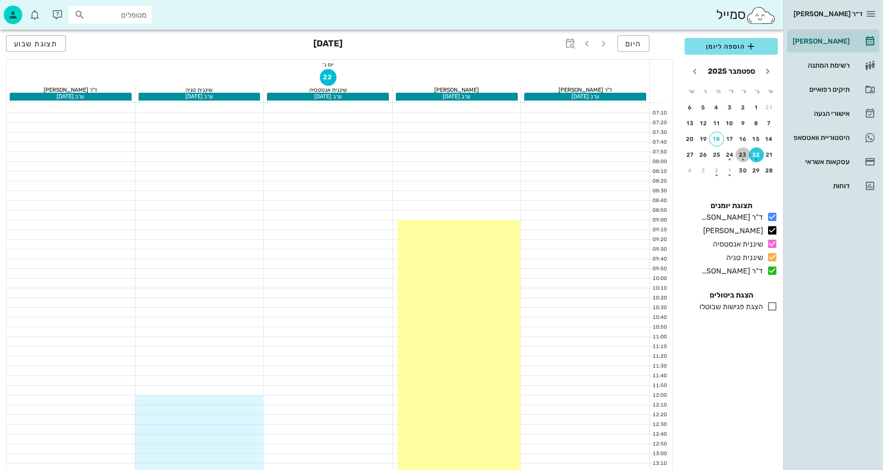
click at [742, 155] on div "button" at bounding box center [742, 156] width 15 height 5
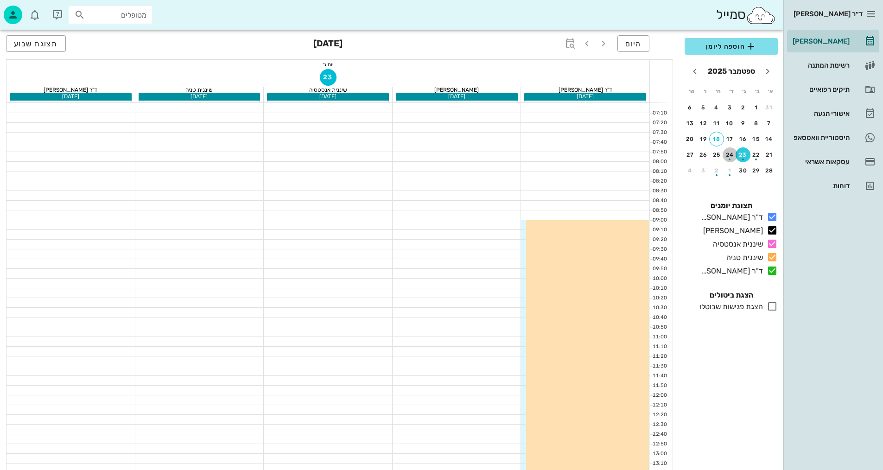
click at [732, 158] on div "button" at bounding box center [729, 156] width 15 height 5
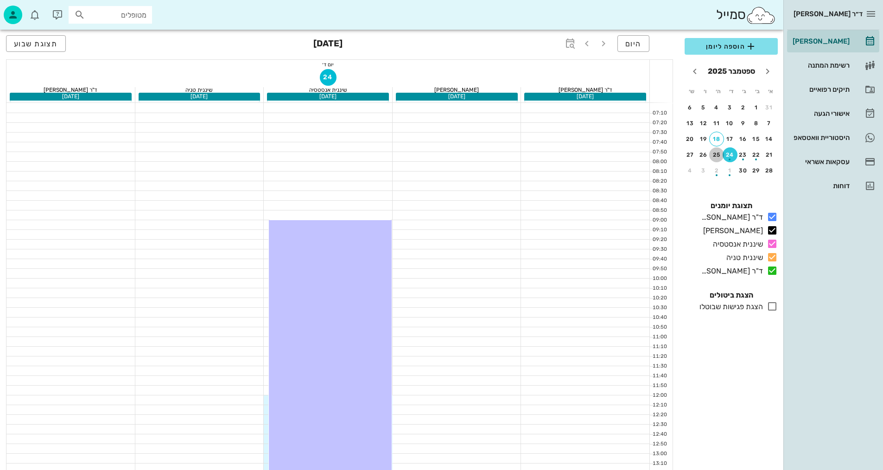
click at [717, 155] on div "25" at bounding box center [716, 154] width 15 height 6
